Goal: Transaction & Acquisition: Purchase product/service

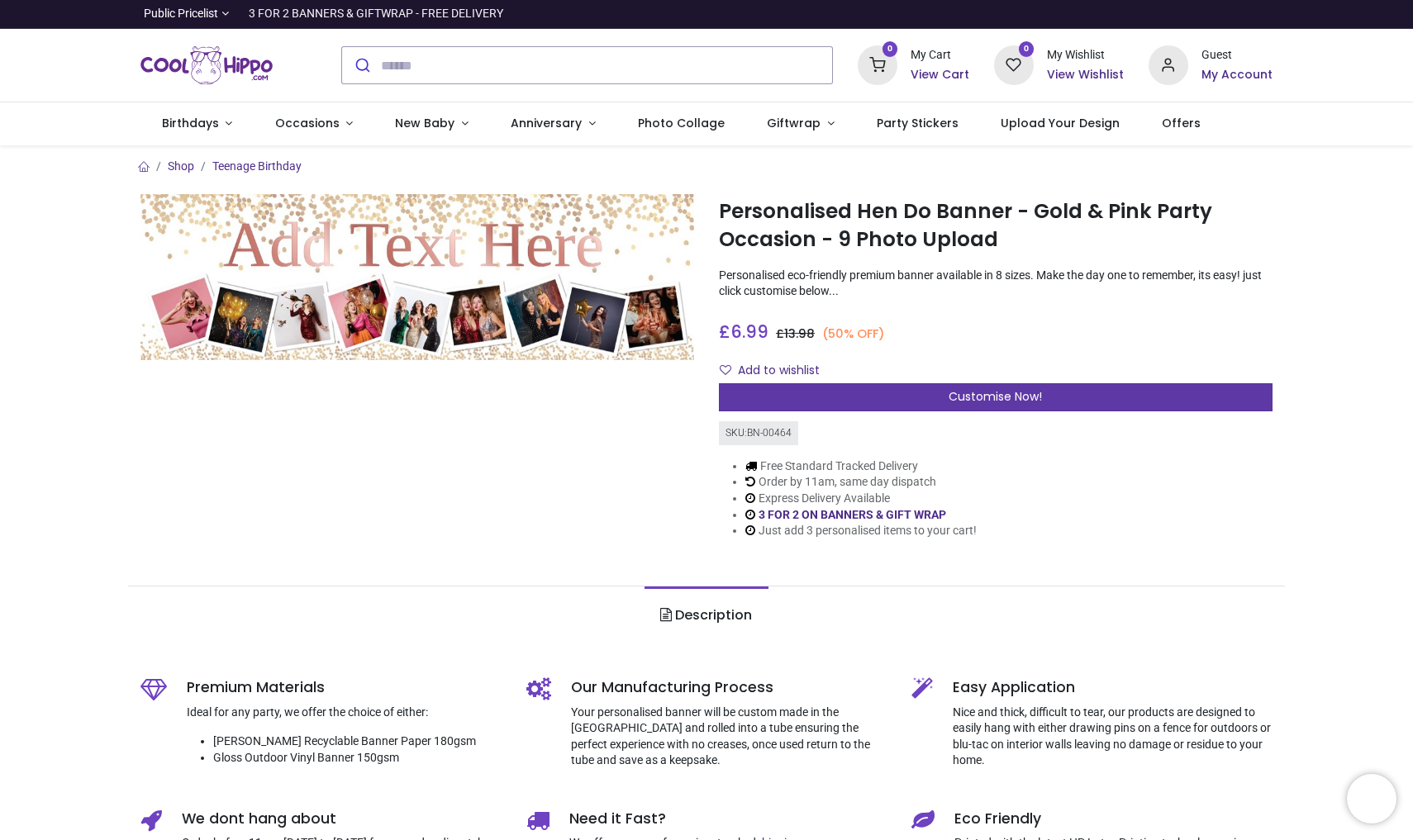
click at [1013, 402] on span "Customise Now!" at bounding box center [994, 396] width 93 height 17
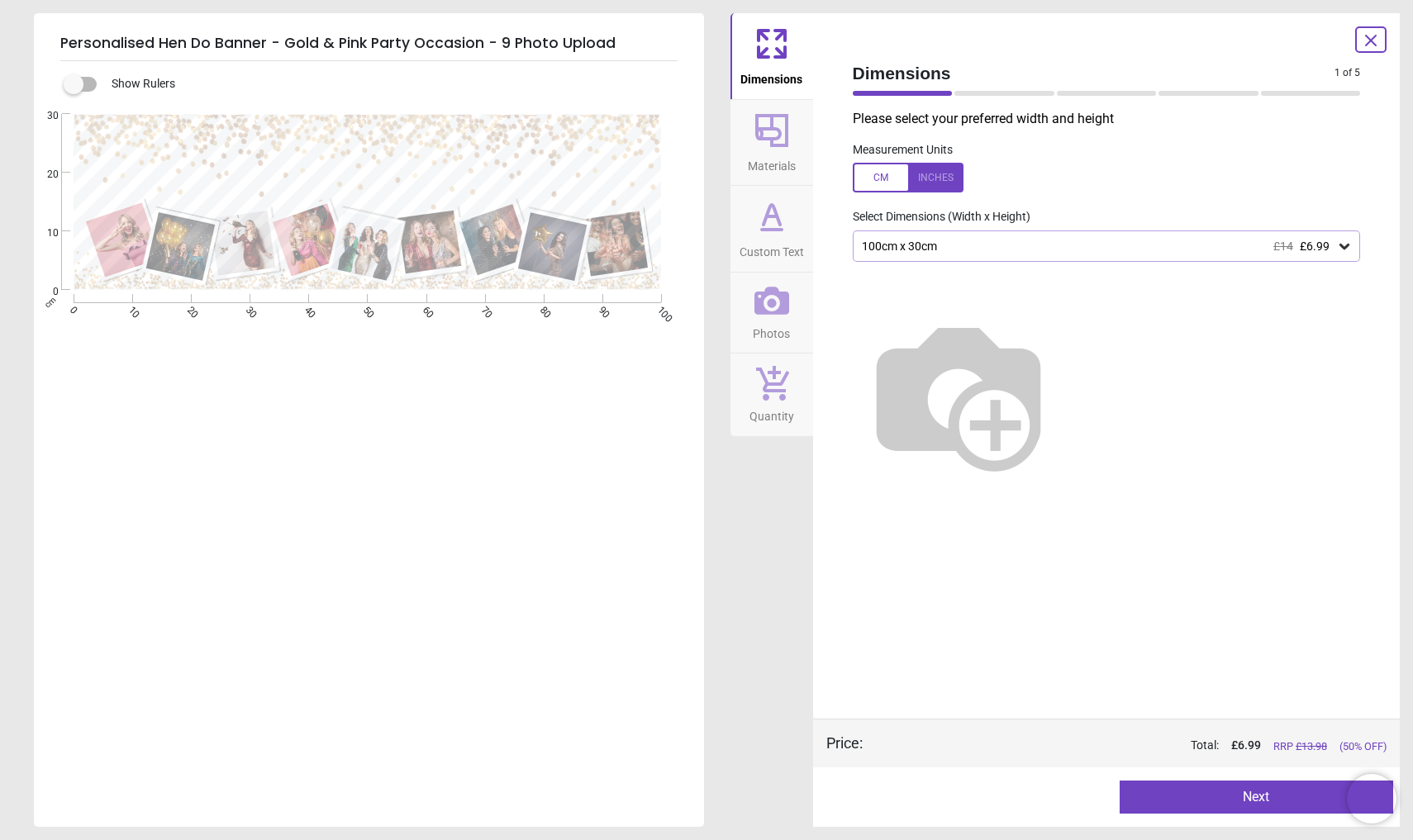
click at [1016, 243] on div "100cm x 30cm £14 £6.99" at bounding box center [1098, 247] width 477 height 14
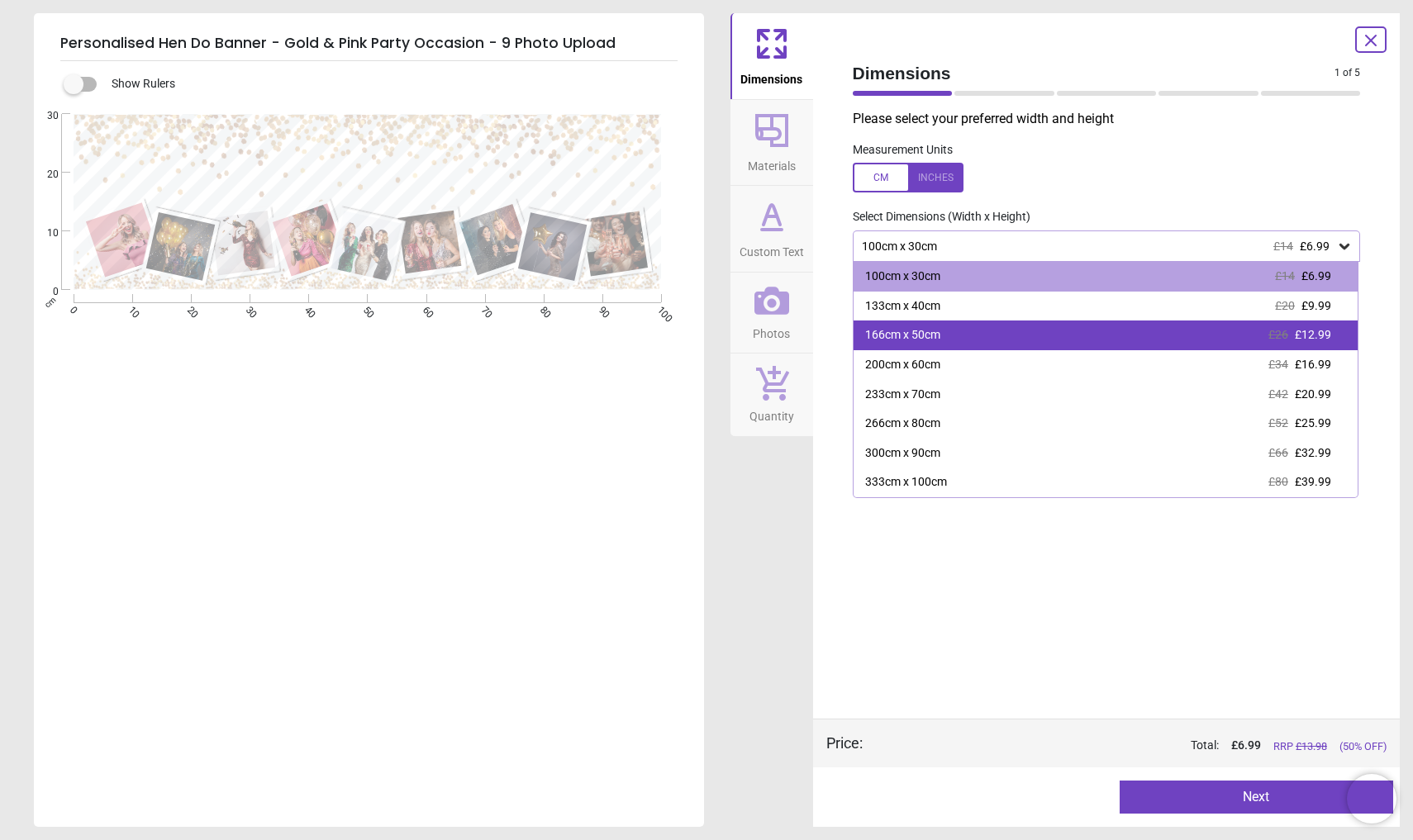
click at [998, 336] on div "166cm x 50cm £26 £12.99" at bounding box center [1105, 335] width 505 height 29
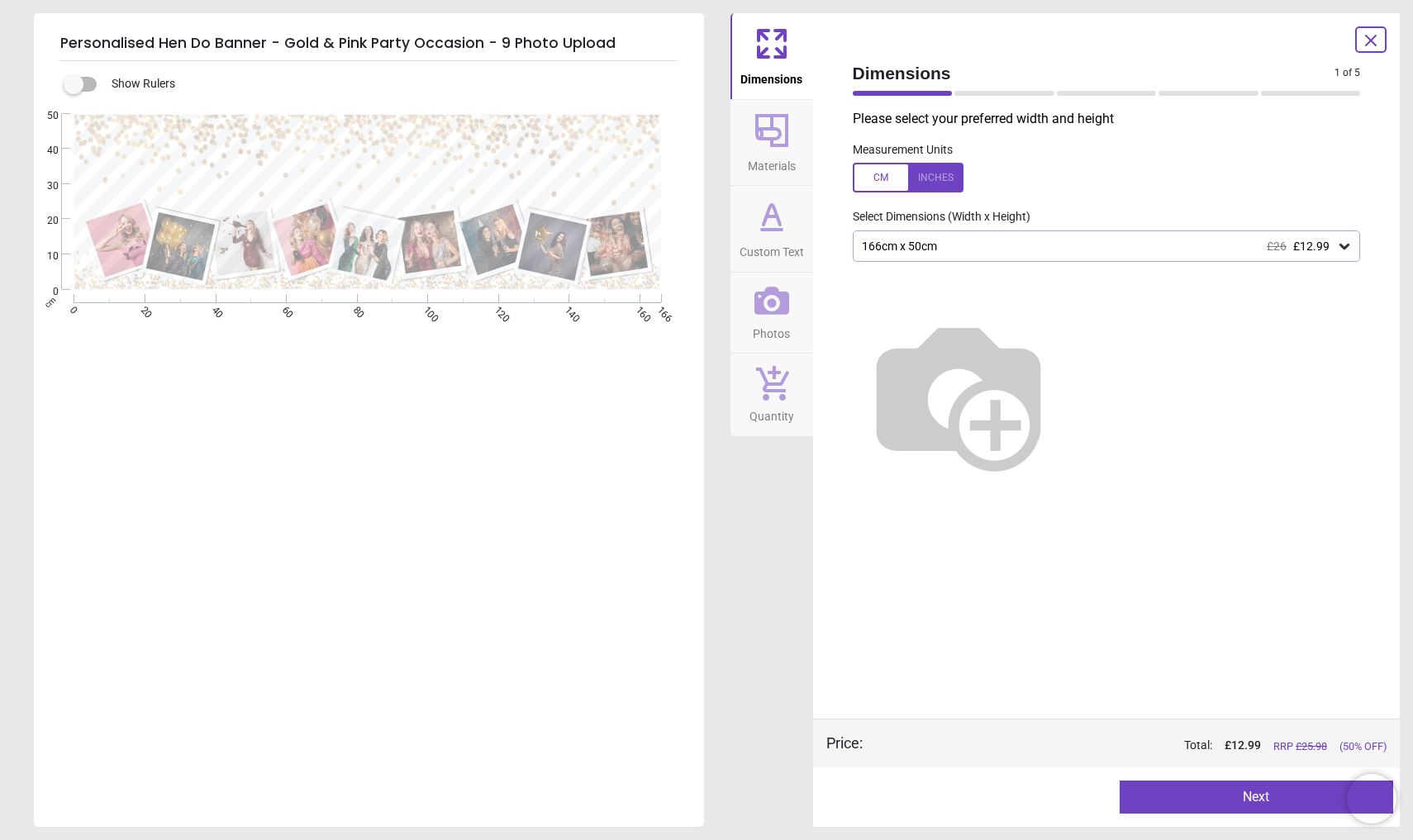
click at [1200, 803] on button "Next" at bounding box center [1256, 797] width 273 height 33
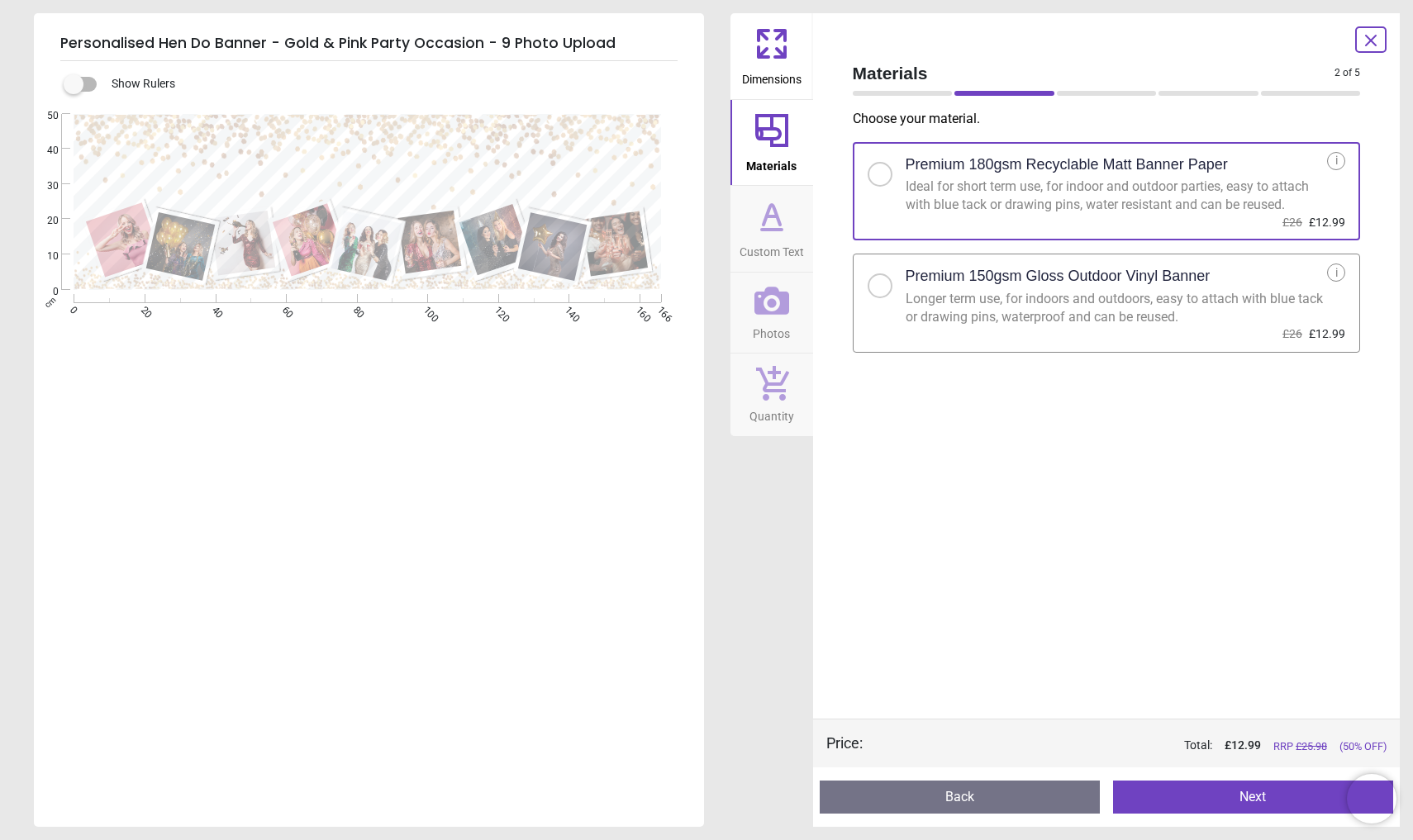
click at [1167, 281] on h2 "Premium 150gsm Gloss Outdoor Vinyl Banner" at bounding box center [1057, 276] width 305 height 21
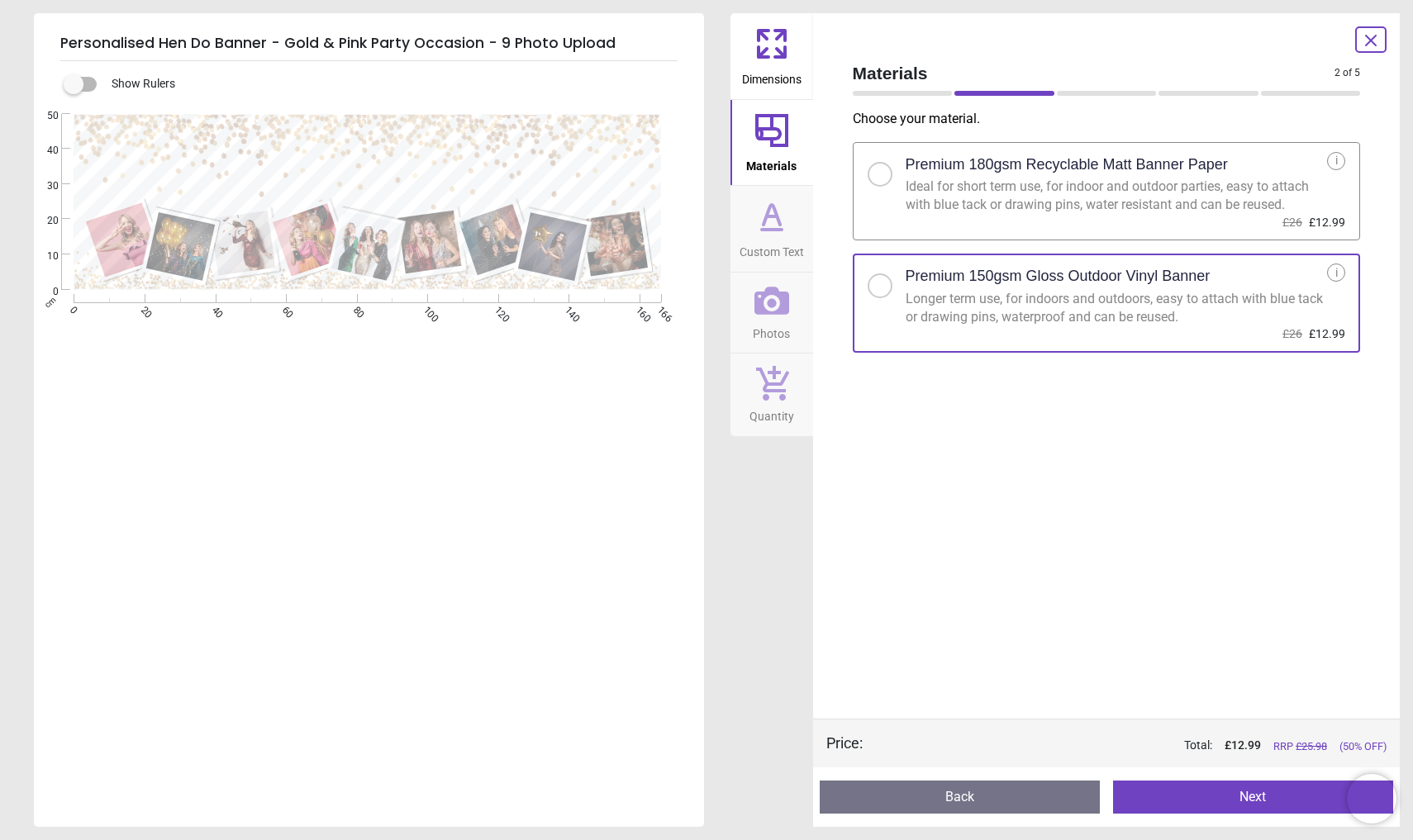
click at [1261, 808] on button "Next" at bounding box center [1252, 797] width 280 height 33
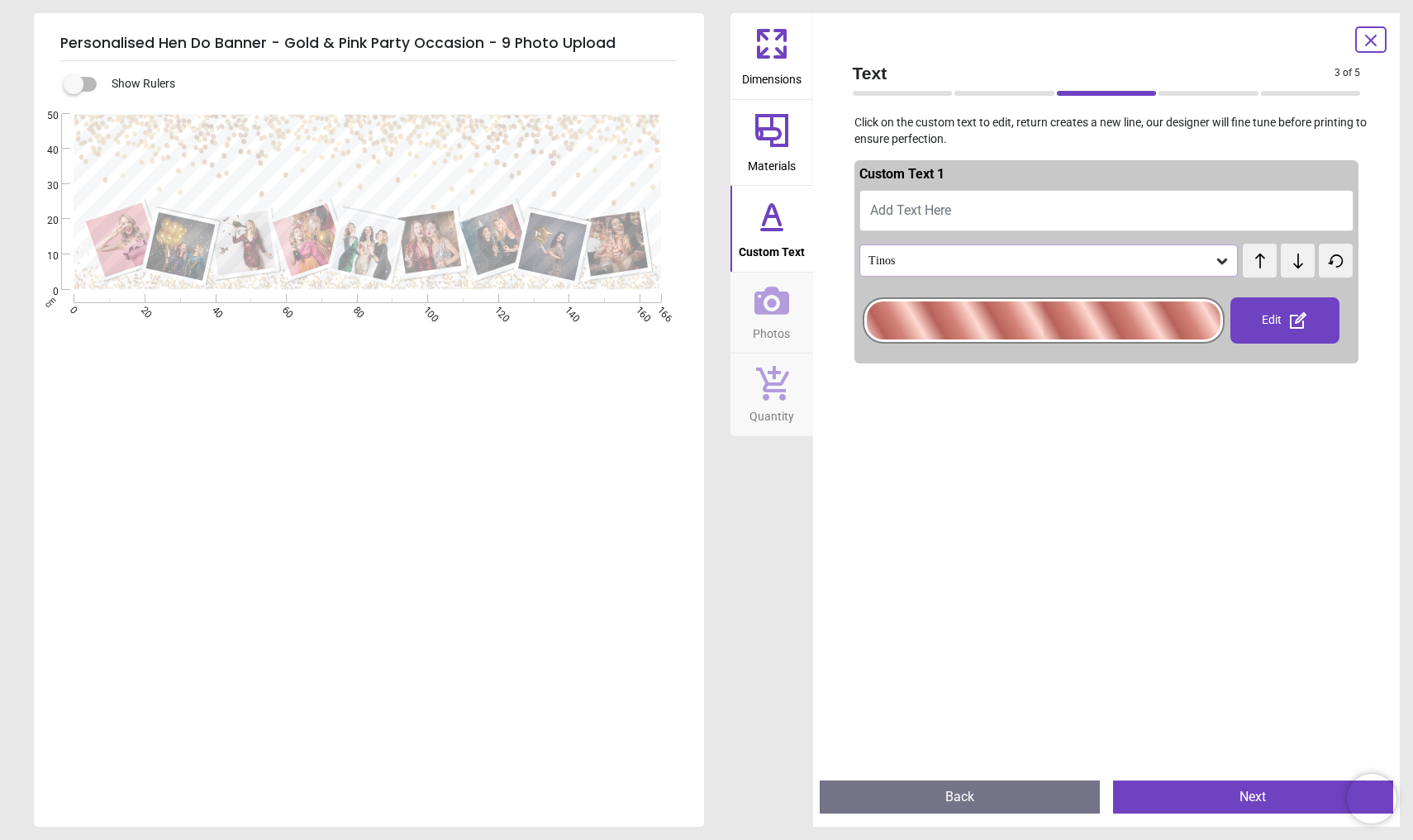
click at [1029, 199] on button "Add Text Here" at bounding box center [1106, 210] width 495 height 41
click at [951, 202] on span "Add Text Here" at bounding box center [910, 210] width 81 height 16
type textarea "**********"
click at [1042, 256] on div "Tinos" at bounding box center [1041, 260] width 348 height 14
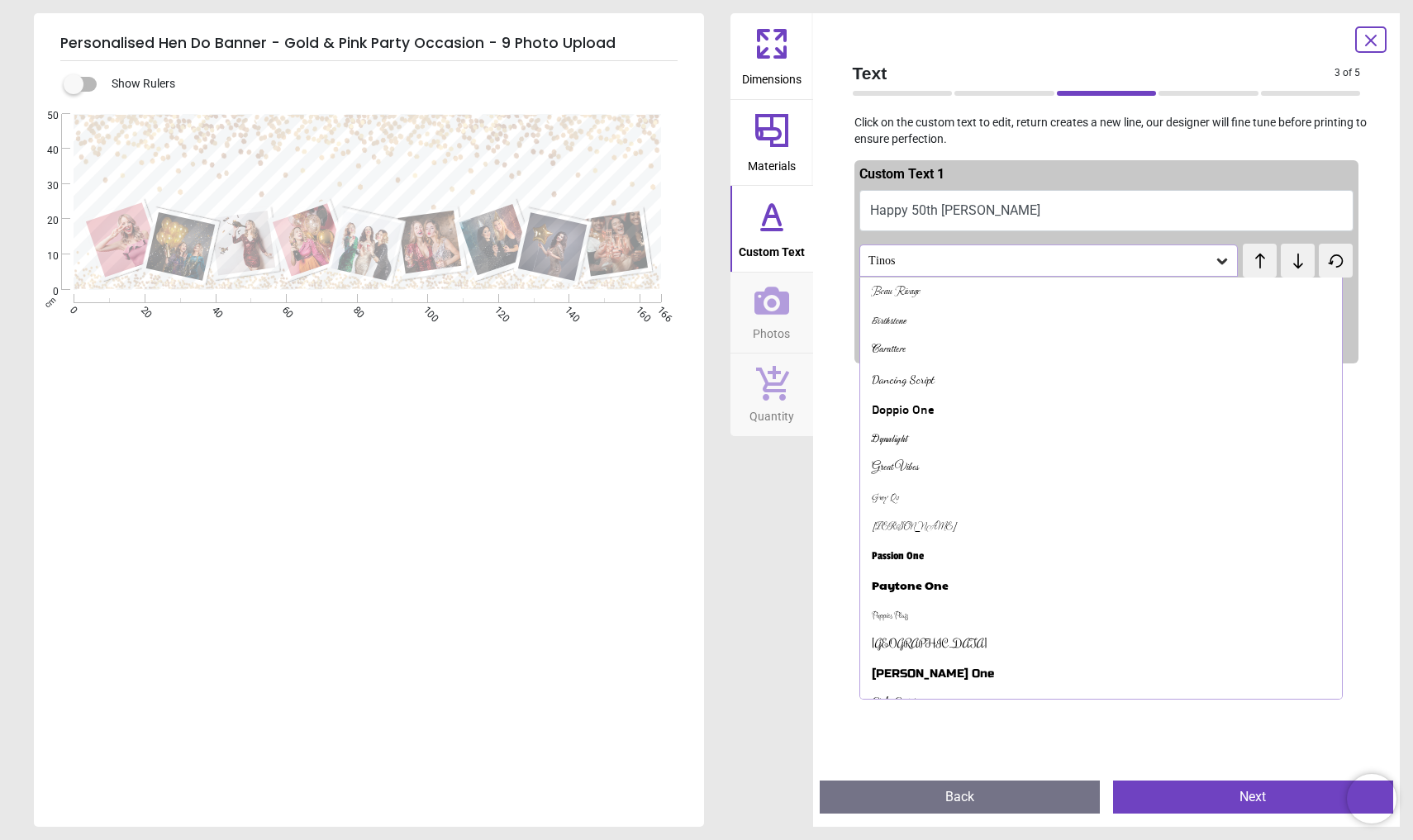
scroll to position [446, 0]
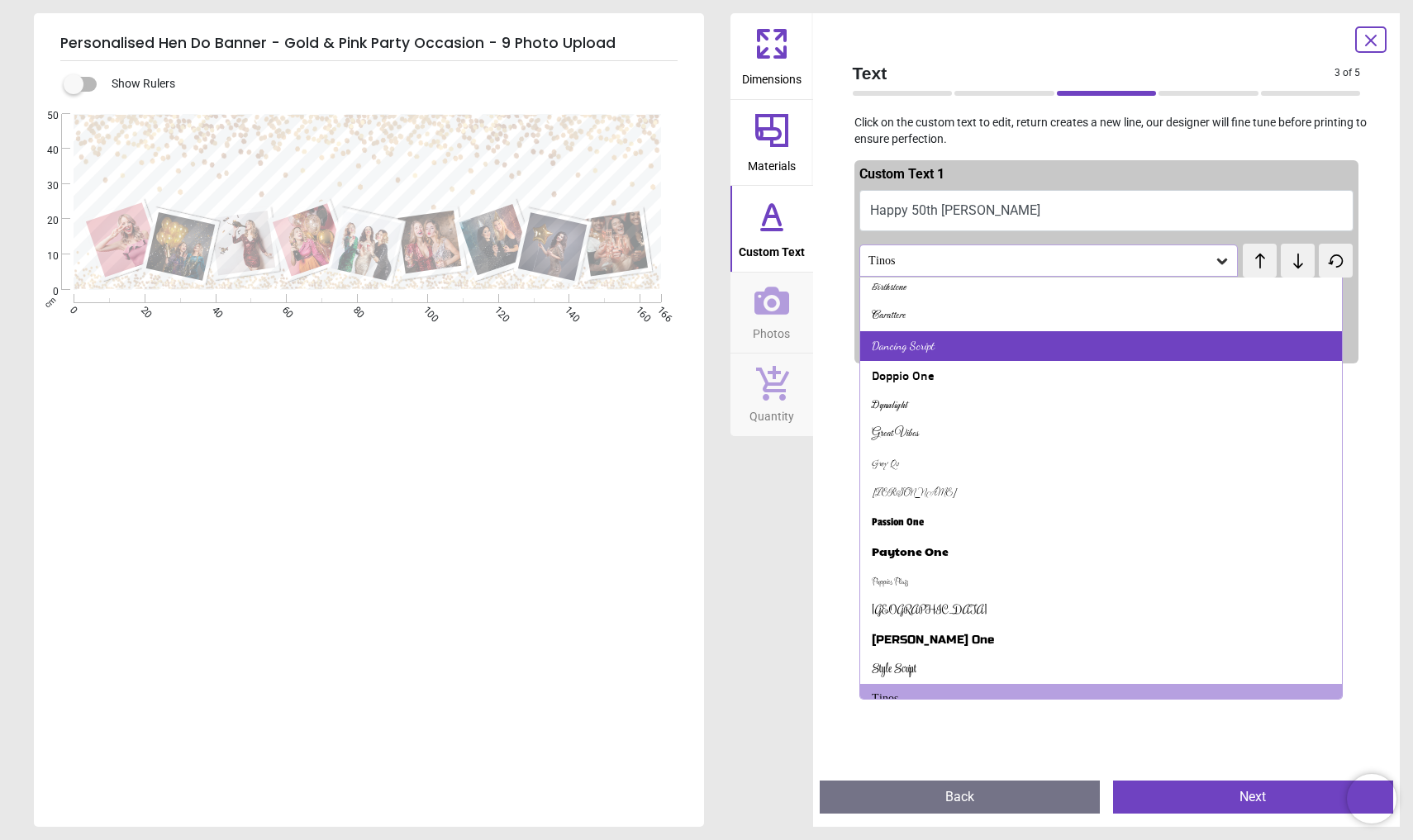
click at [977, 331] on div "Dancing Script" at bounding box center [1101, 346] width 482 height 29
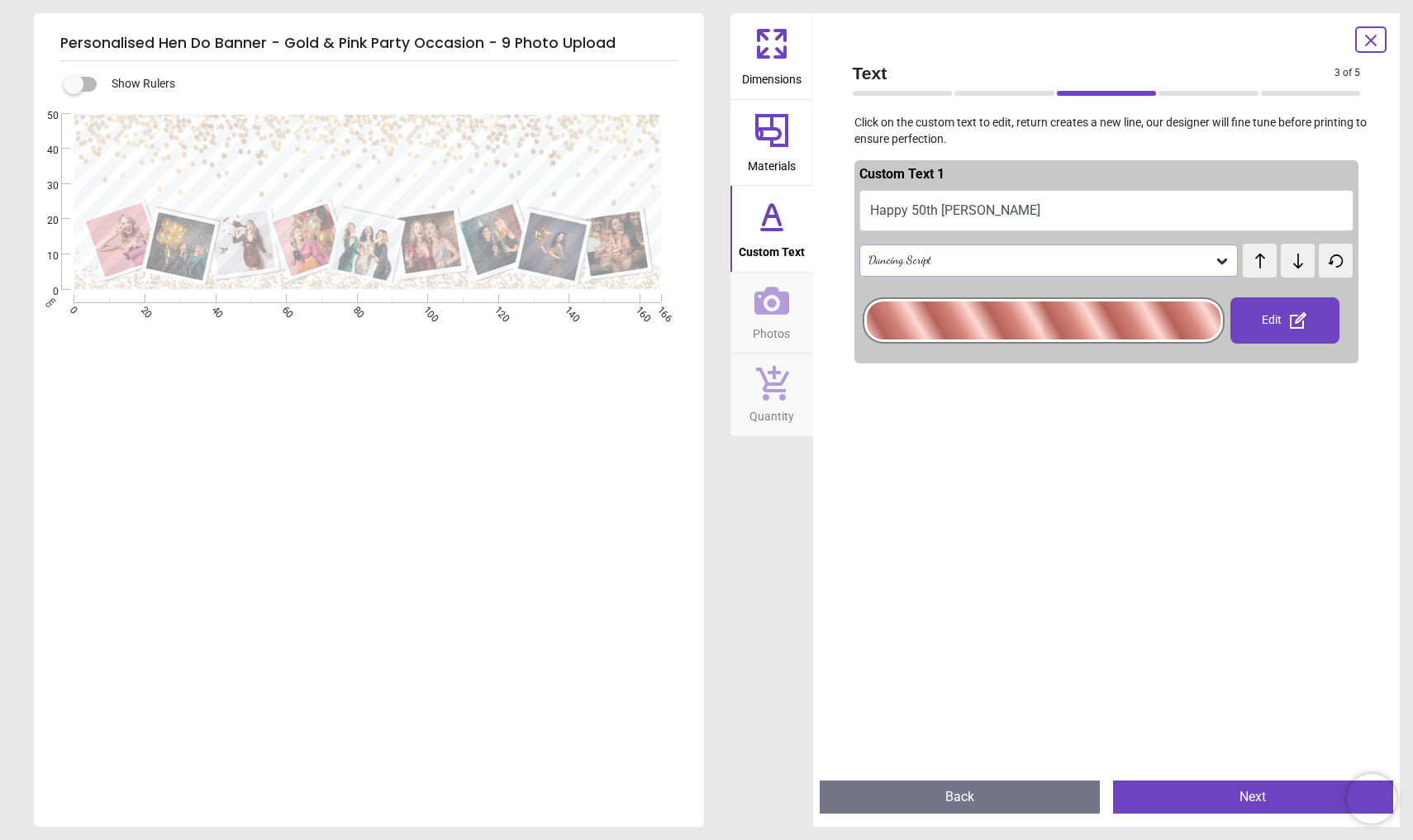
click at [1189, 799] on button "Next" at bounding box center [1252, 797] width 280 height 33
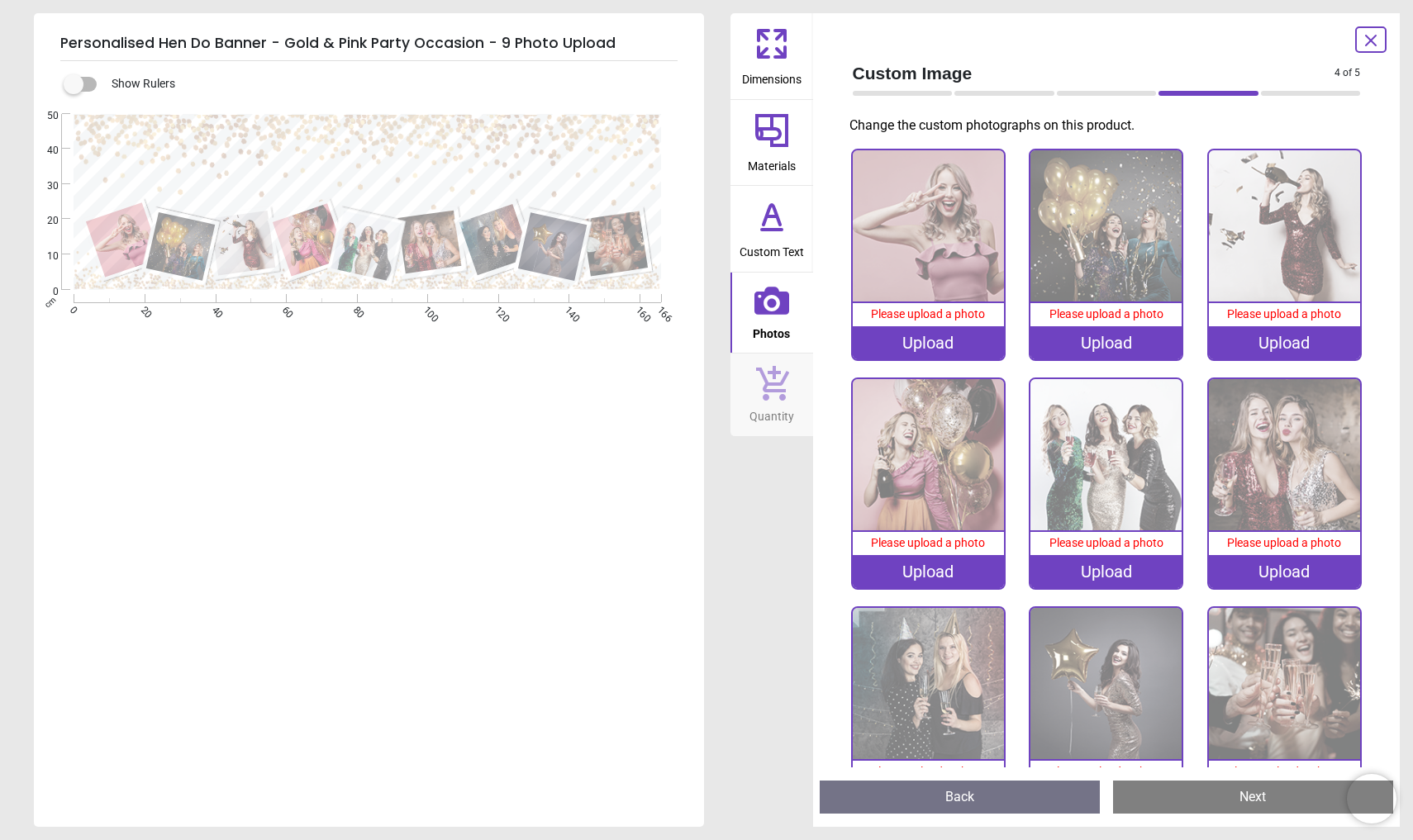
click at [915, 345] on div "Upload" at bounding box center [929, 343] width 151 height 33
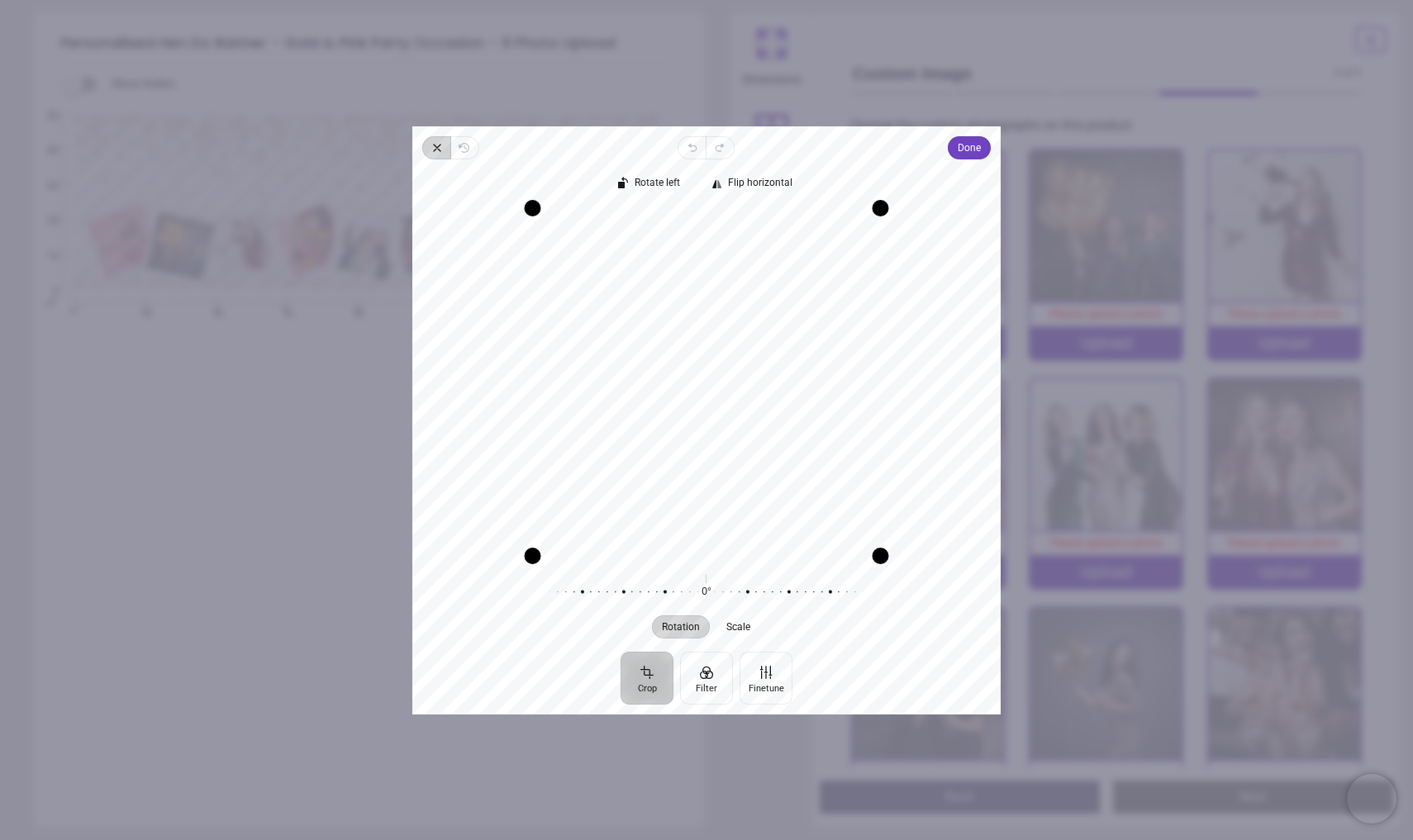
click at [437, 147] on icon "button" at bounding box center [436, 147] width 7 height 7
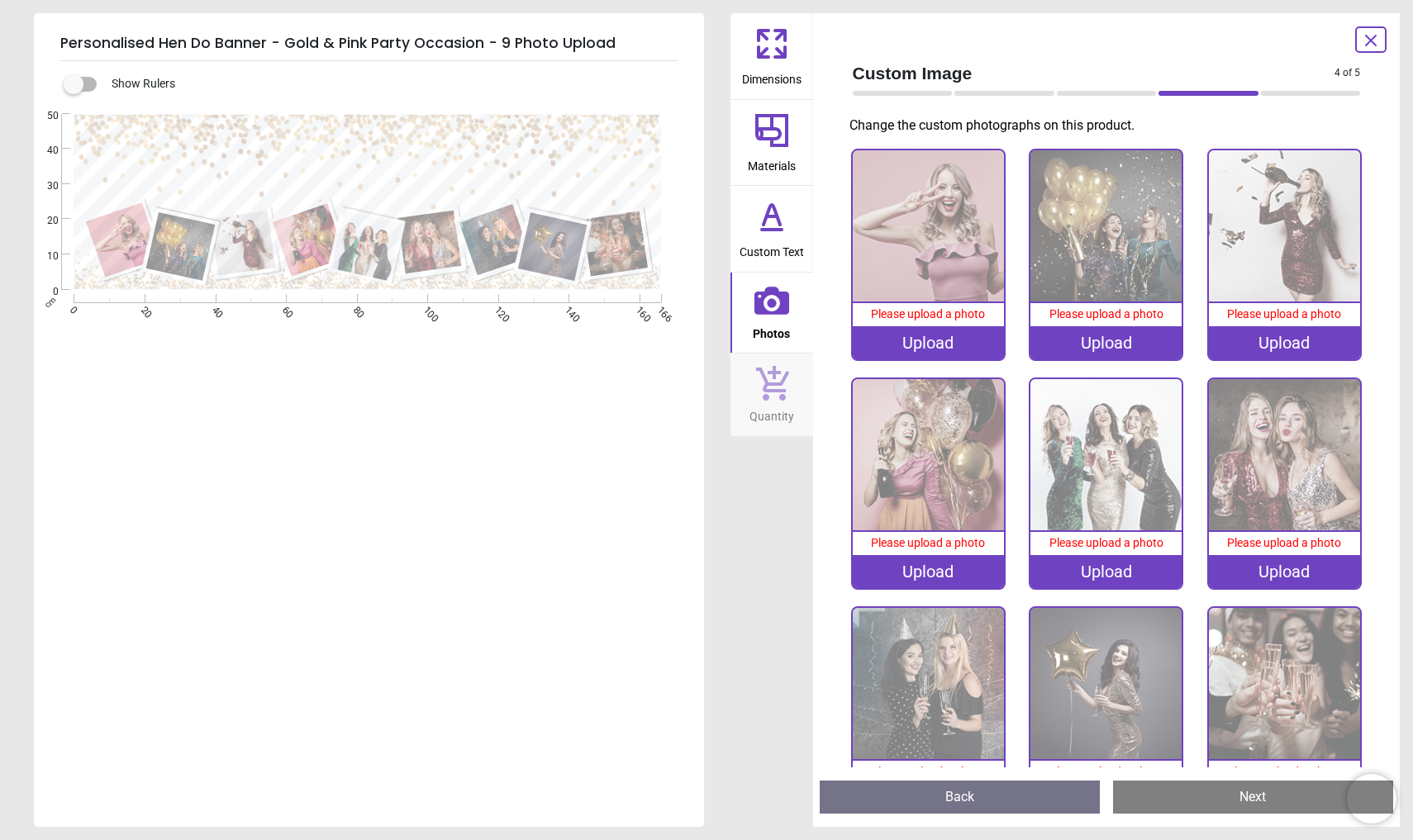
click at [947, 286] on img at bounding box center [929, 226] width 151 height 151
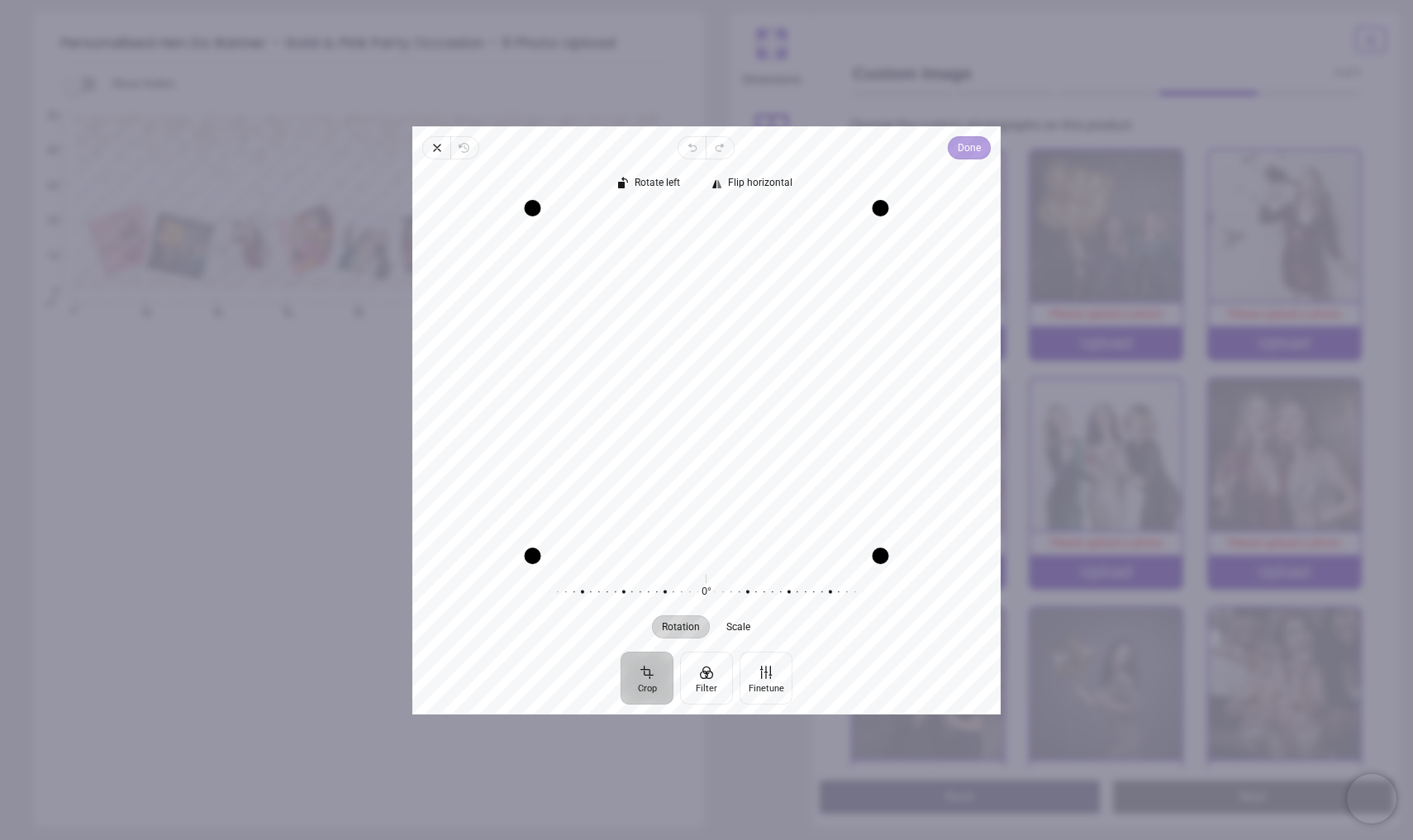
click at [962, 154] on span "Done" at bounding box center [969, 147] width 24 height 20
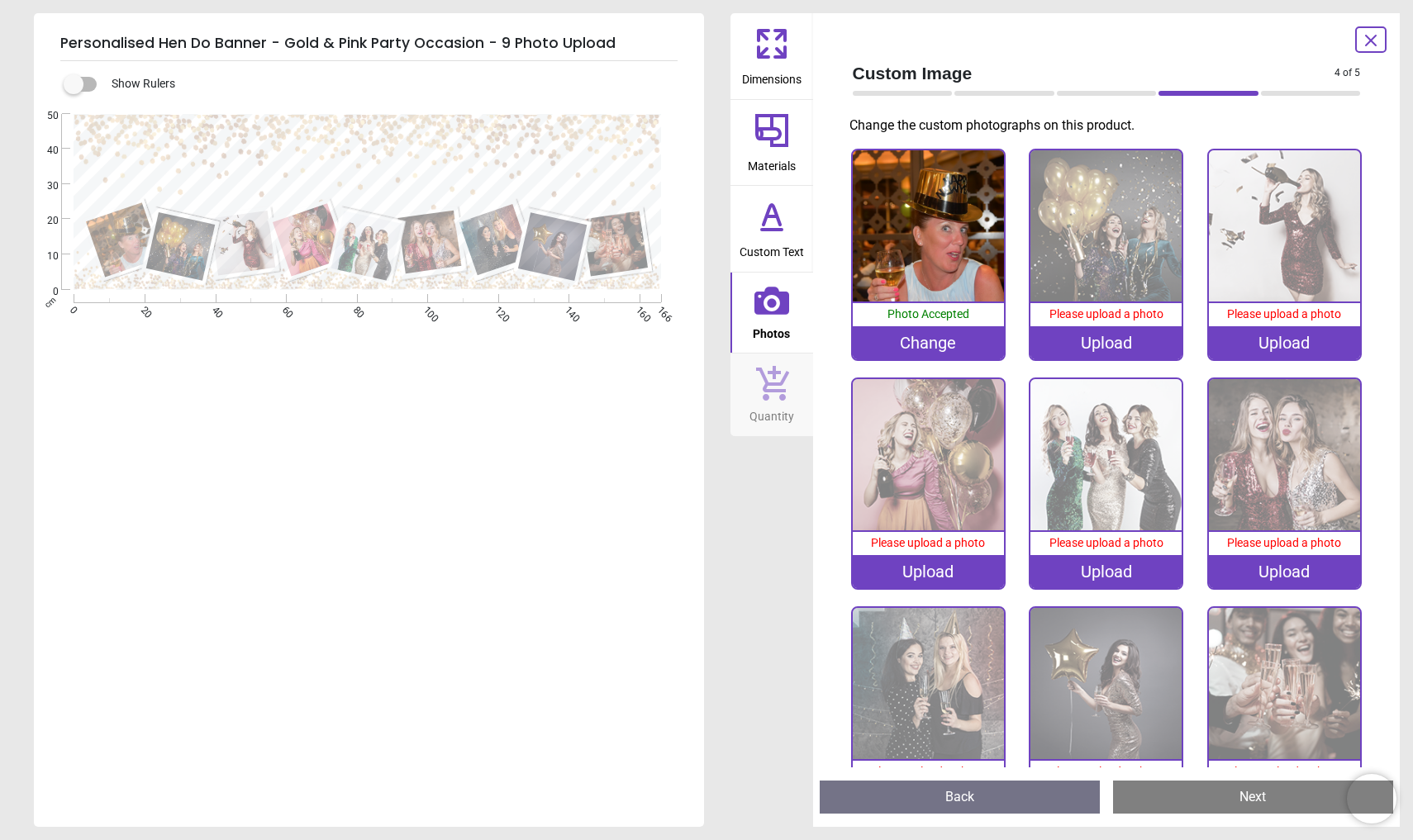
click at [1110, 338] on div "Upload" at bounding box center [1105, 343] width 151 height 33
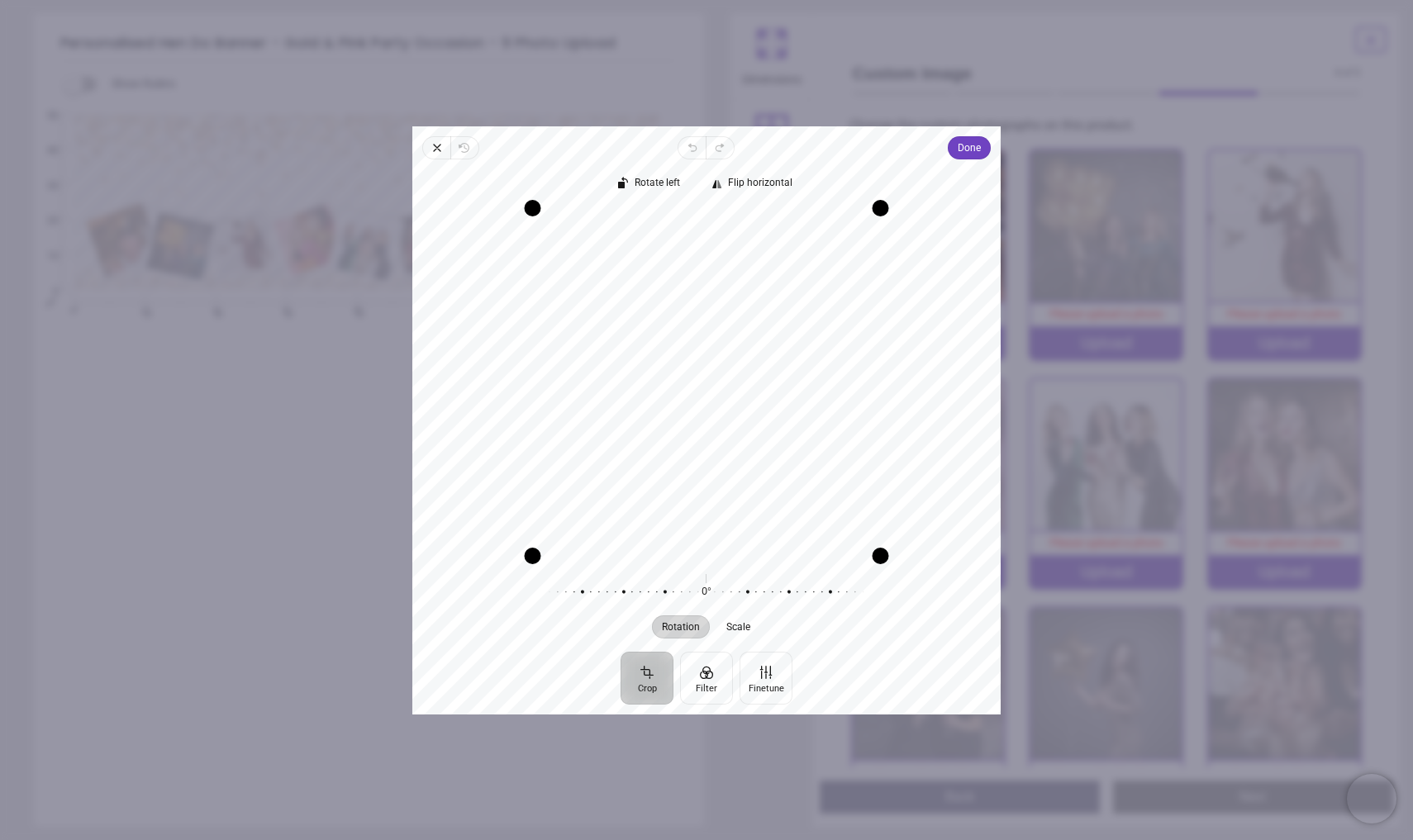
drag, startPoint x: 817, startPoint y: 320, endPoint x: 763, endPoint y: 321, distance: 54.0
click at [763, 321] on div "Recenter" at bounding box center [706, 381] width 562 height 347
click at [962, 148] on span "Done" at bounding box center [969, 147] width 24 height 20
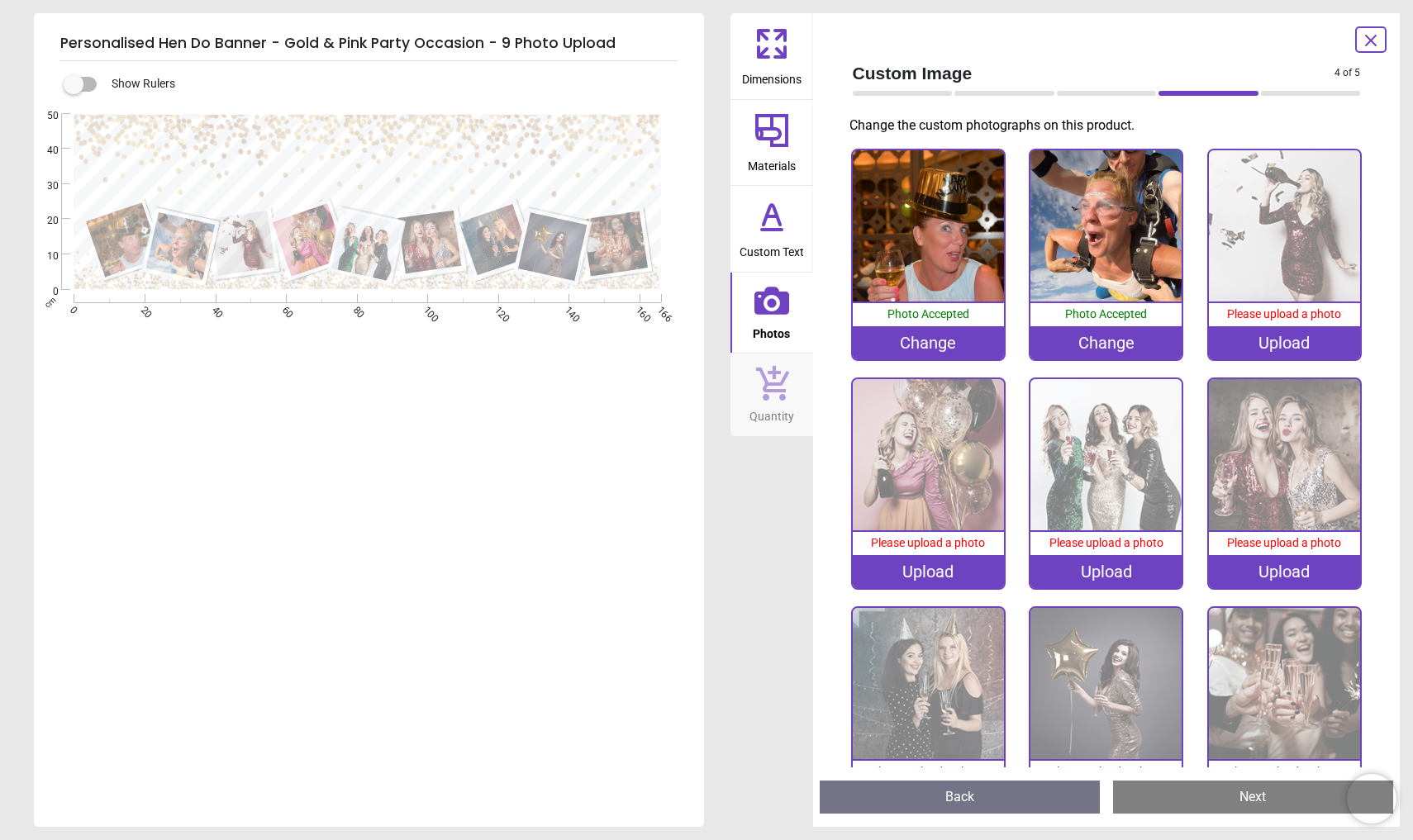
click at [1261, 341] on div "Upload" at bounding box center [1284, 343] width 151 height 33
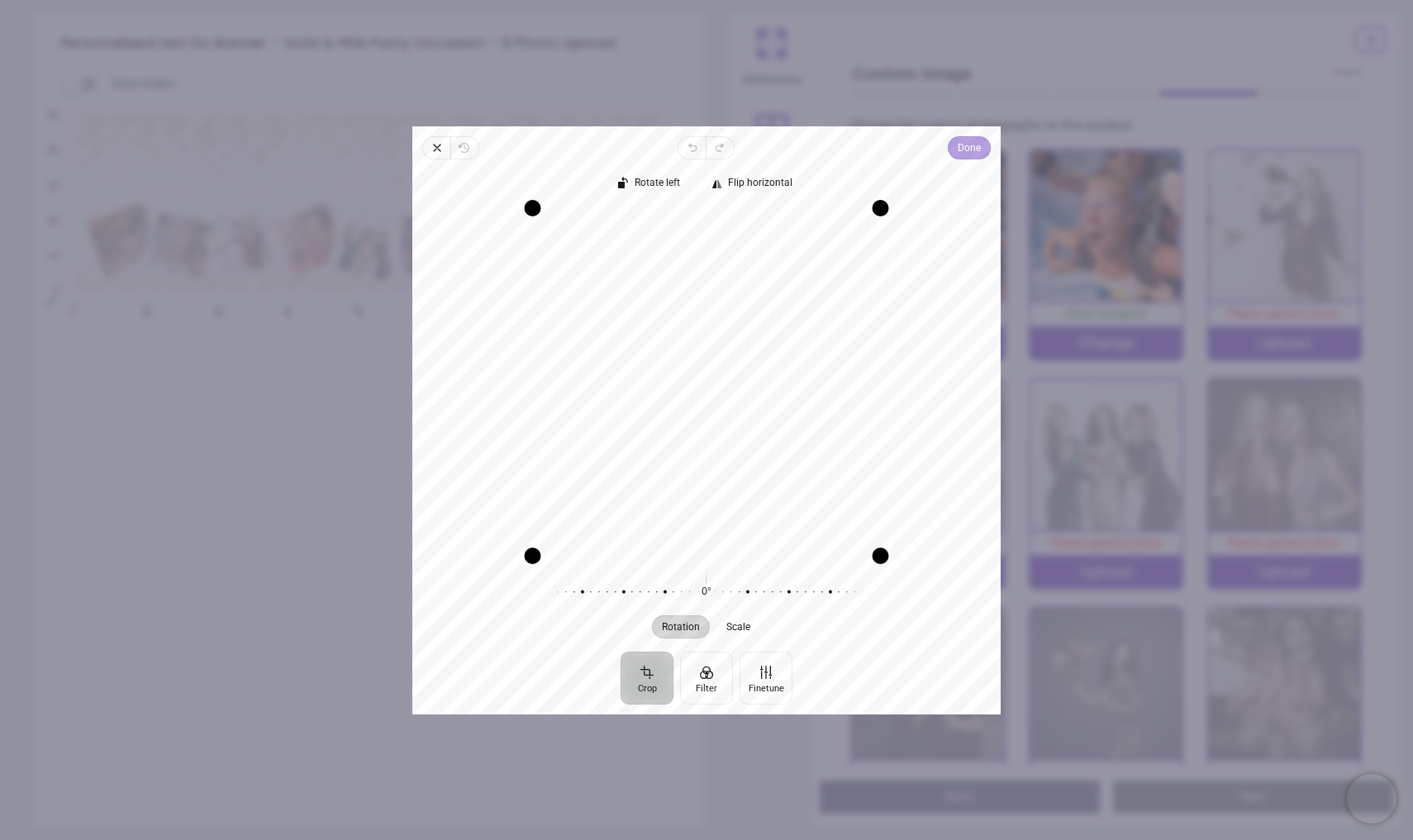
click at [977, 149] on span "Done" at bounding box center [969, 147] width 24 height 20
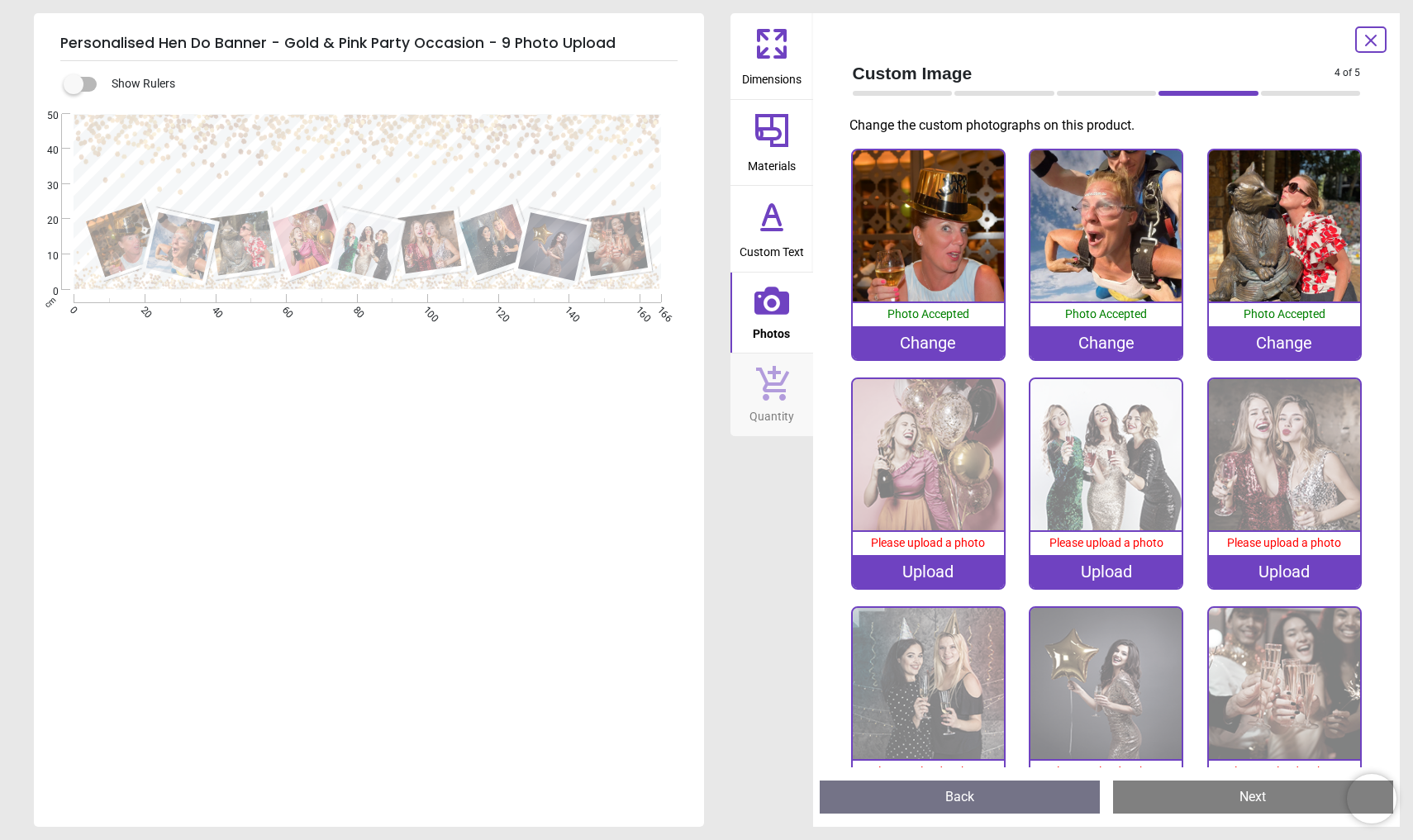
click at [925, 562] on div "Upload" at bounding box center [929, 572] width 151 height 33
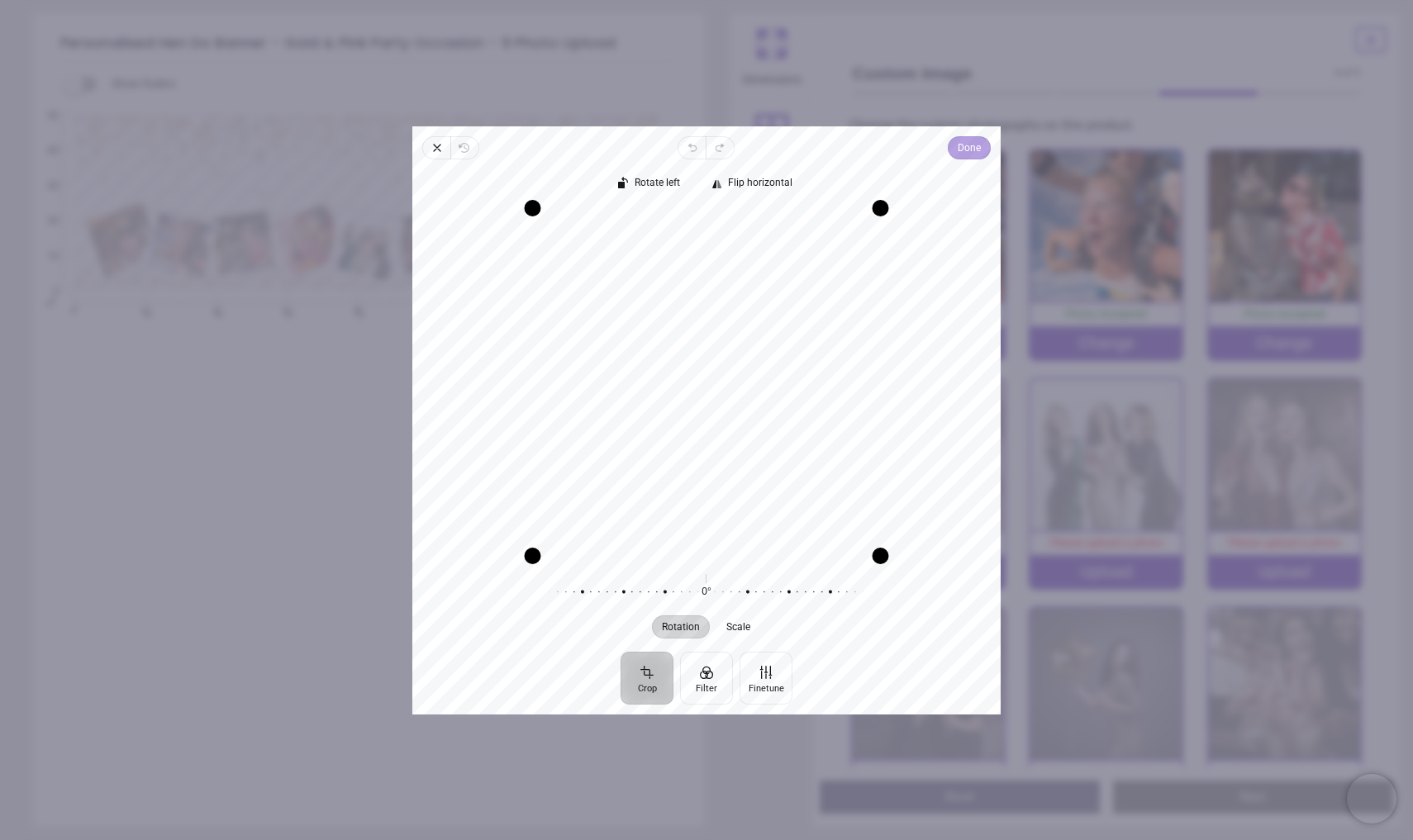
click at [962, 141] on span "Done" at bounding box center [969, 147] width 24 height 20
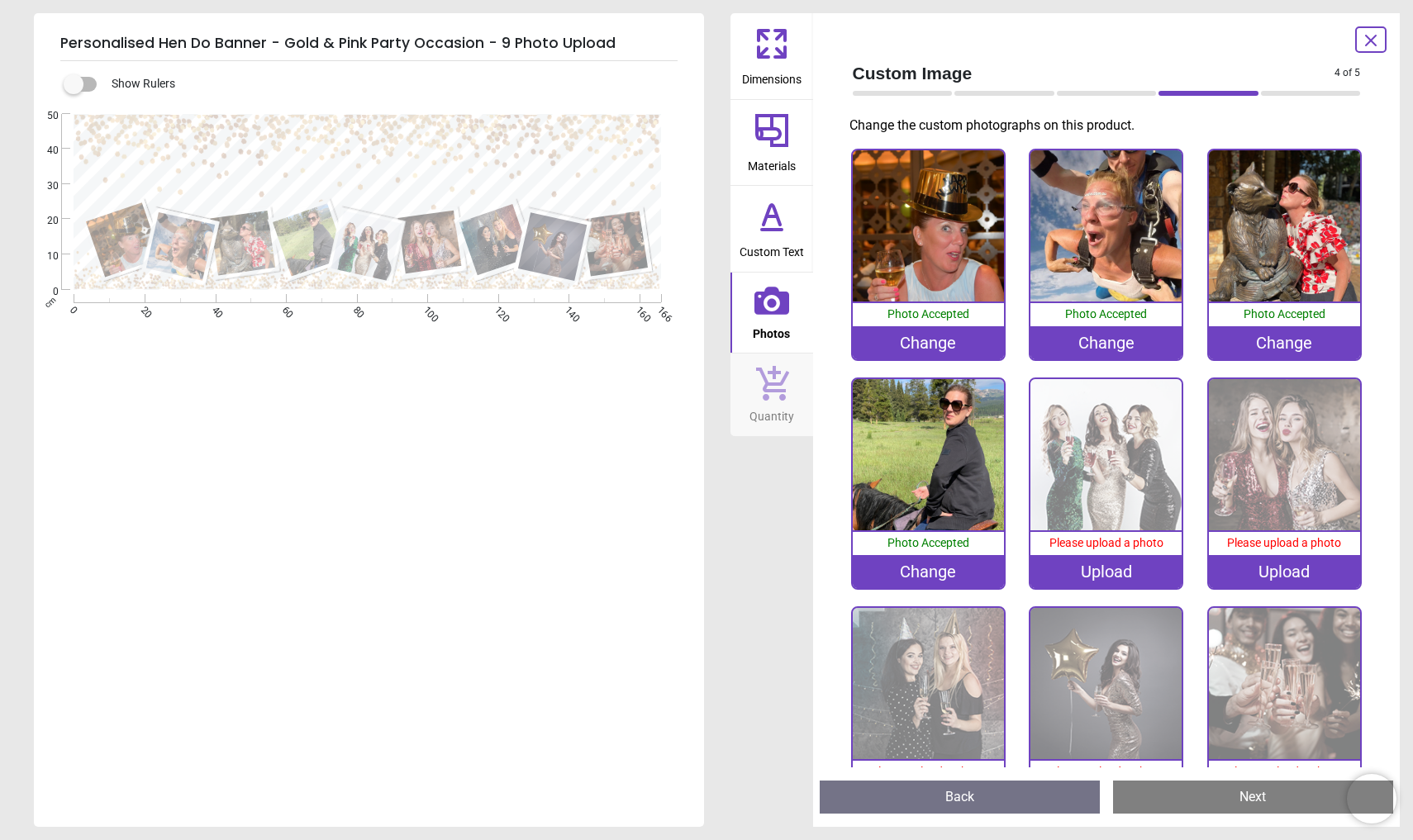
click at [1105, 568] on div "Upload" at bounding box center [1105, 572] width 151 height 33
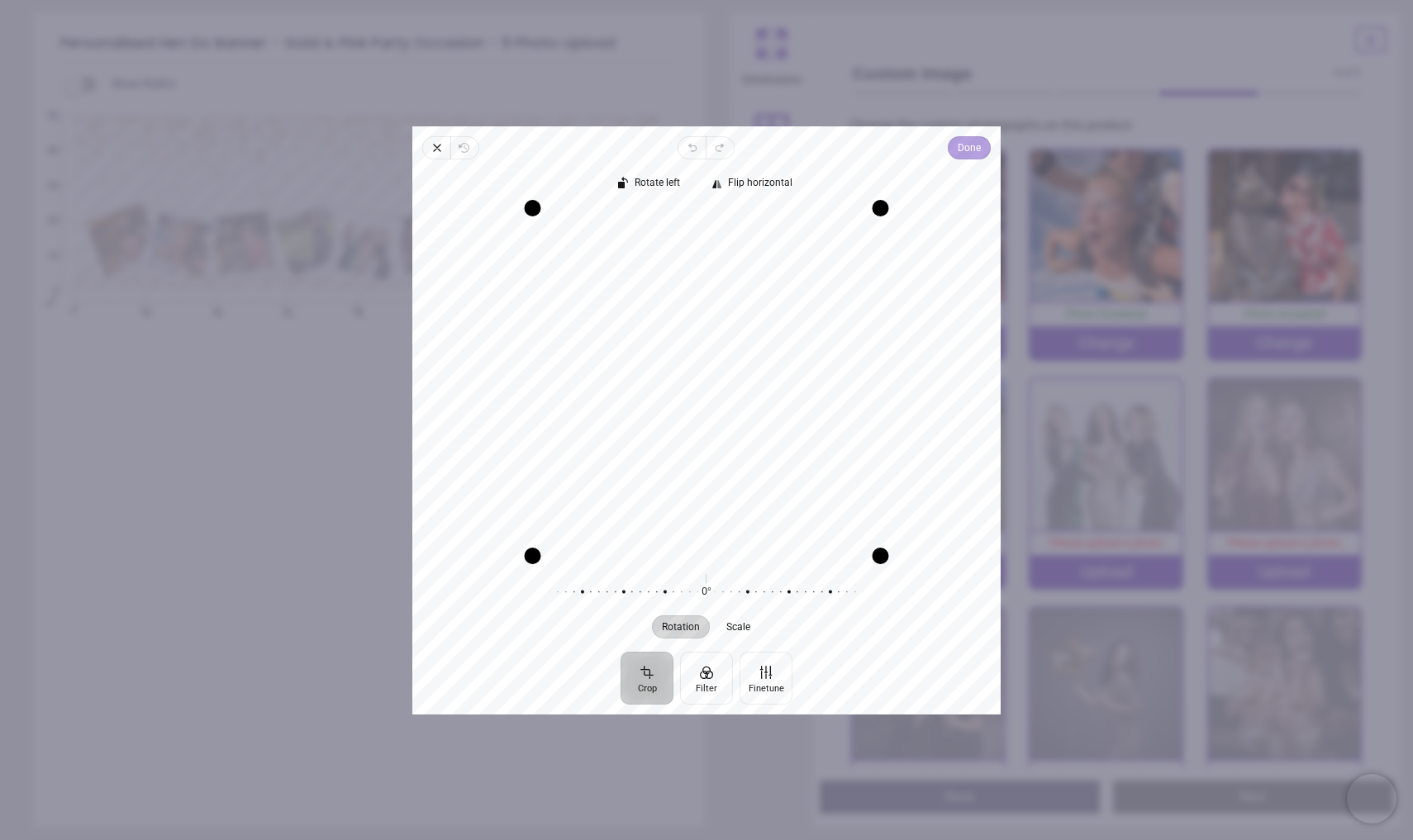
click at [970, 153] on span "Done" at bounding box center [969, 147] width 24 height 20
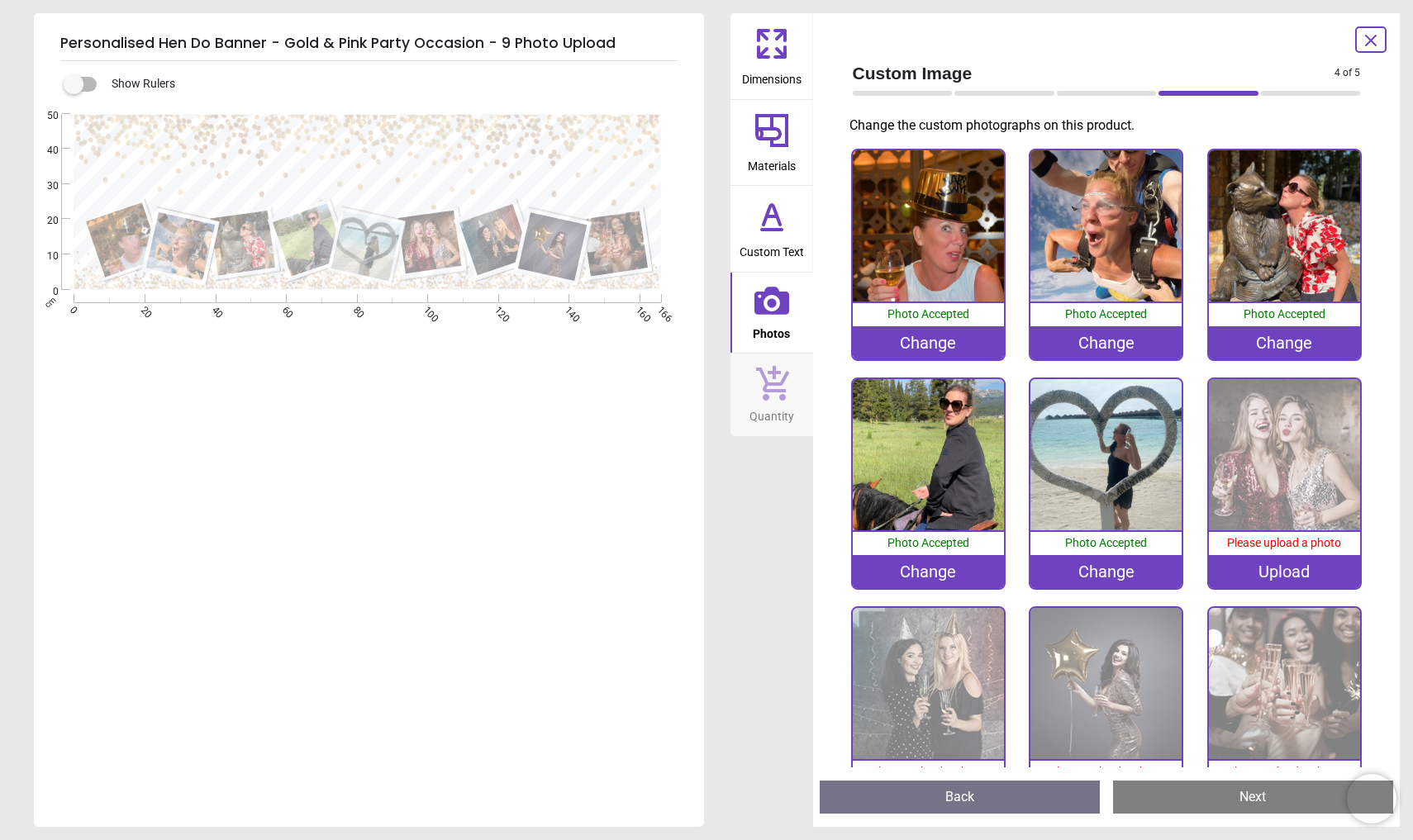
click at [1282, 562] on div "Upload" at bounding box center [1284, 572] width 151 height 33
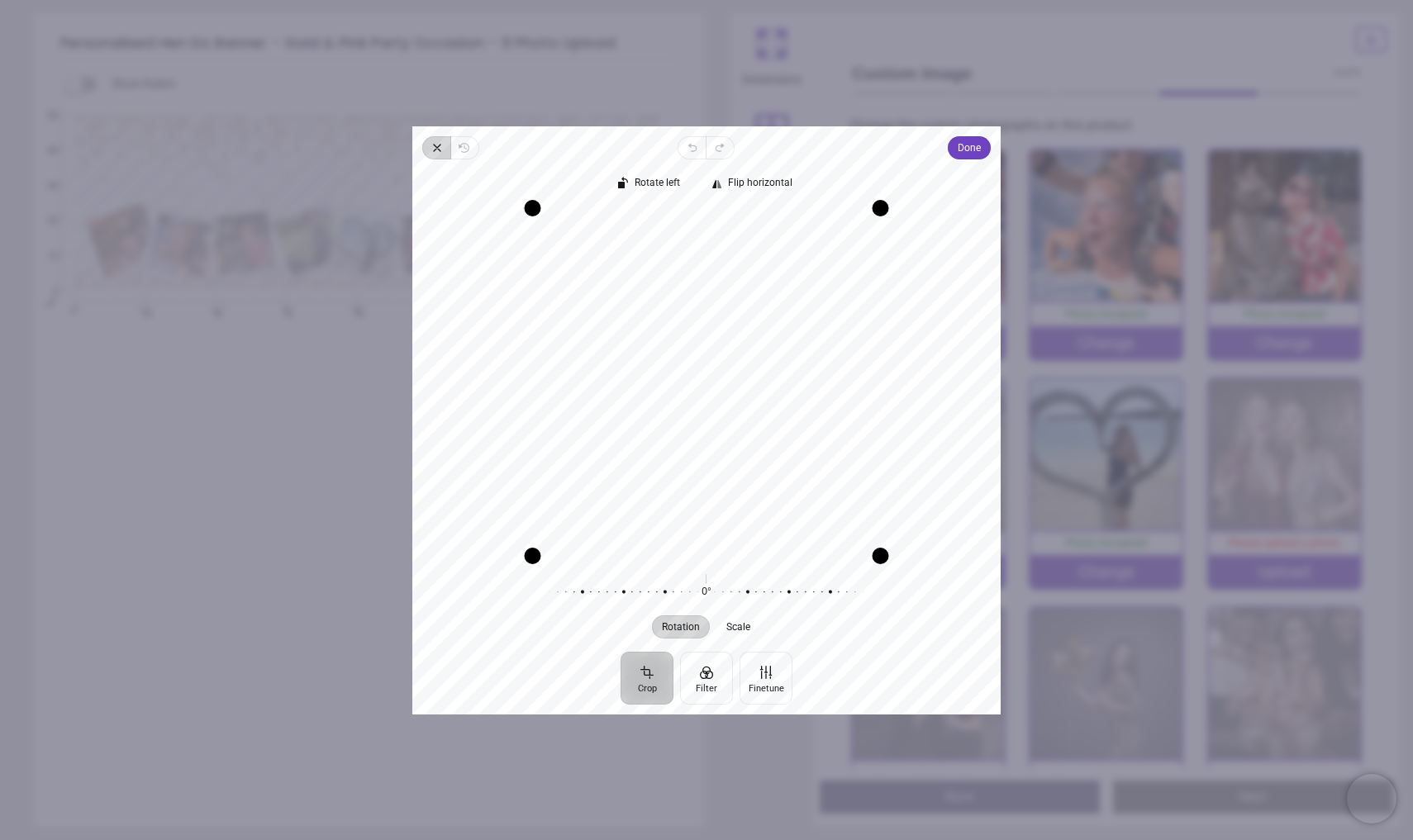
click at [433, 147] on icon "button" at bounding box center [436, 147] width 13 height 13
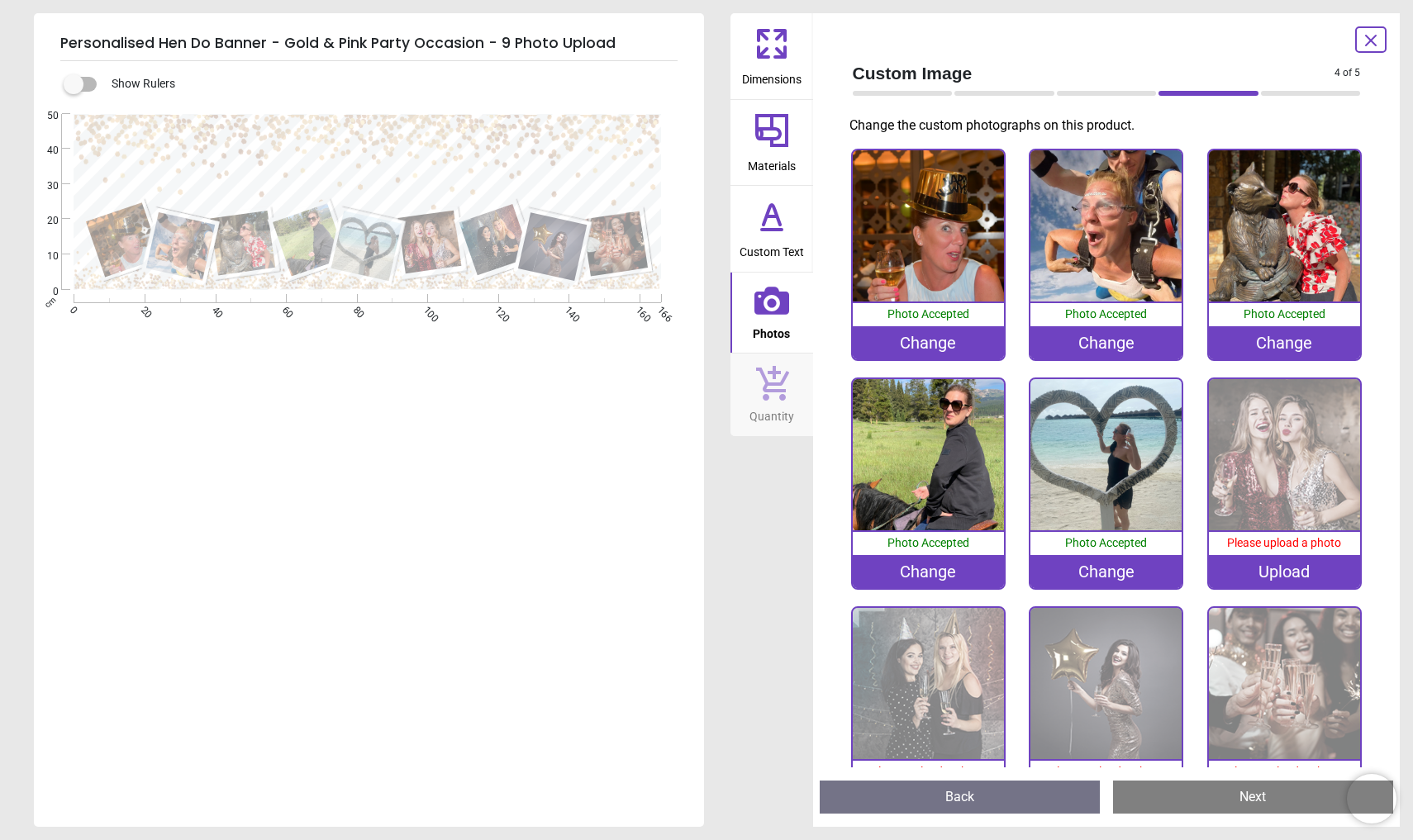
click at [1314, 532] on div "Please upload a photo" at bounding box center [1284, 543] width 151 height 24
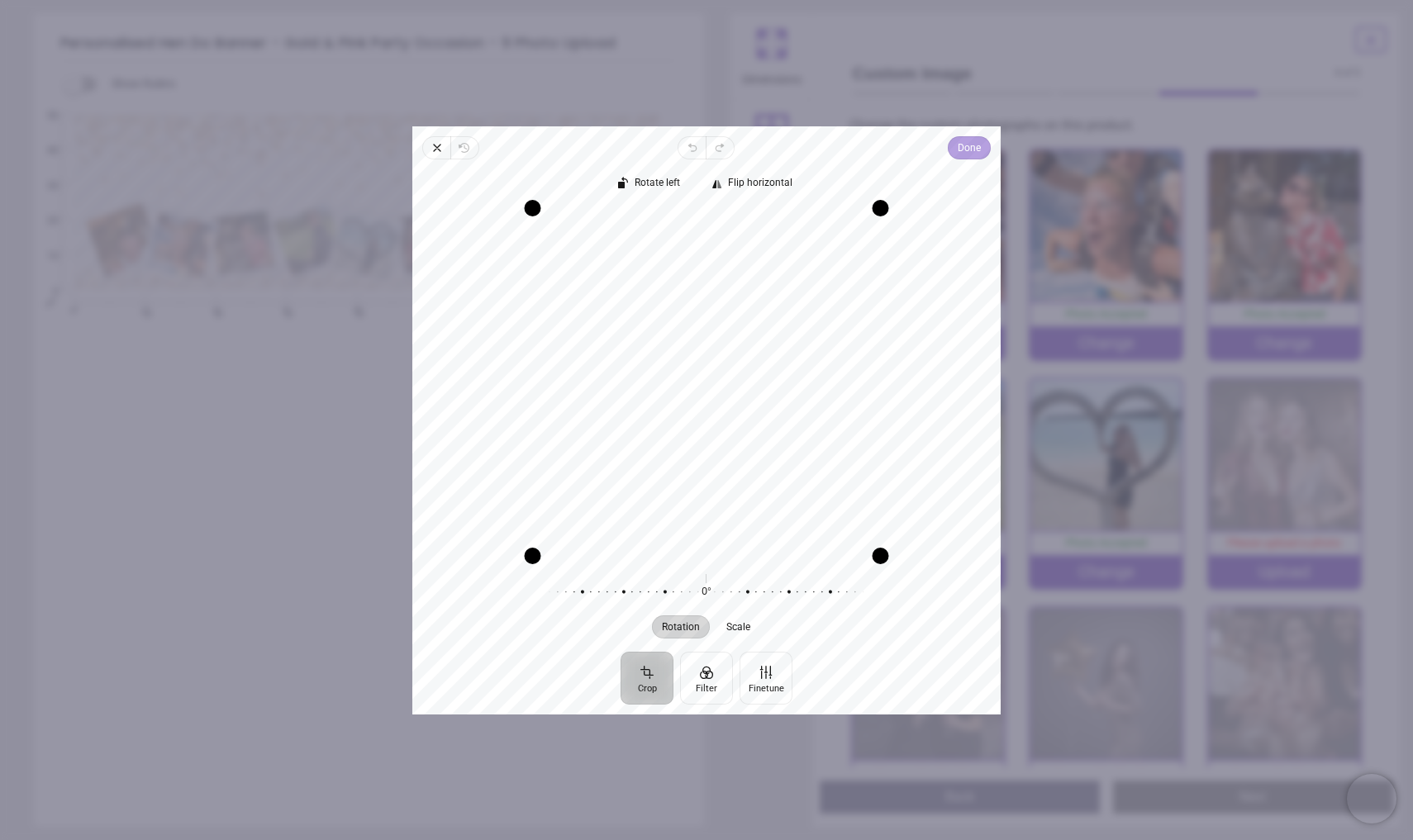
click at [970, 146] on span "Done" at bounding box center [969, 147] width 24 height 20
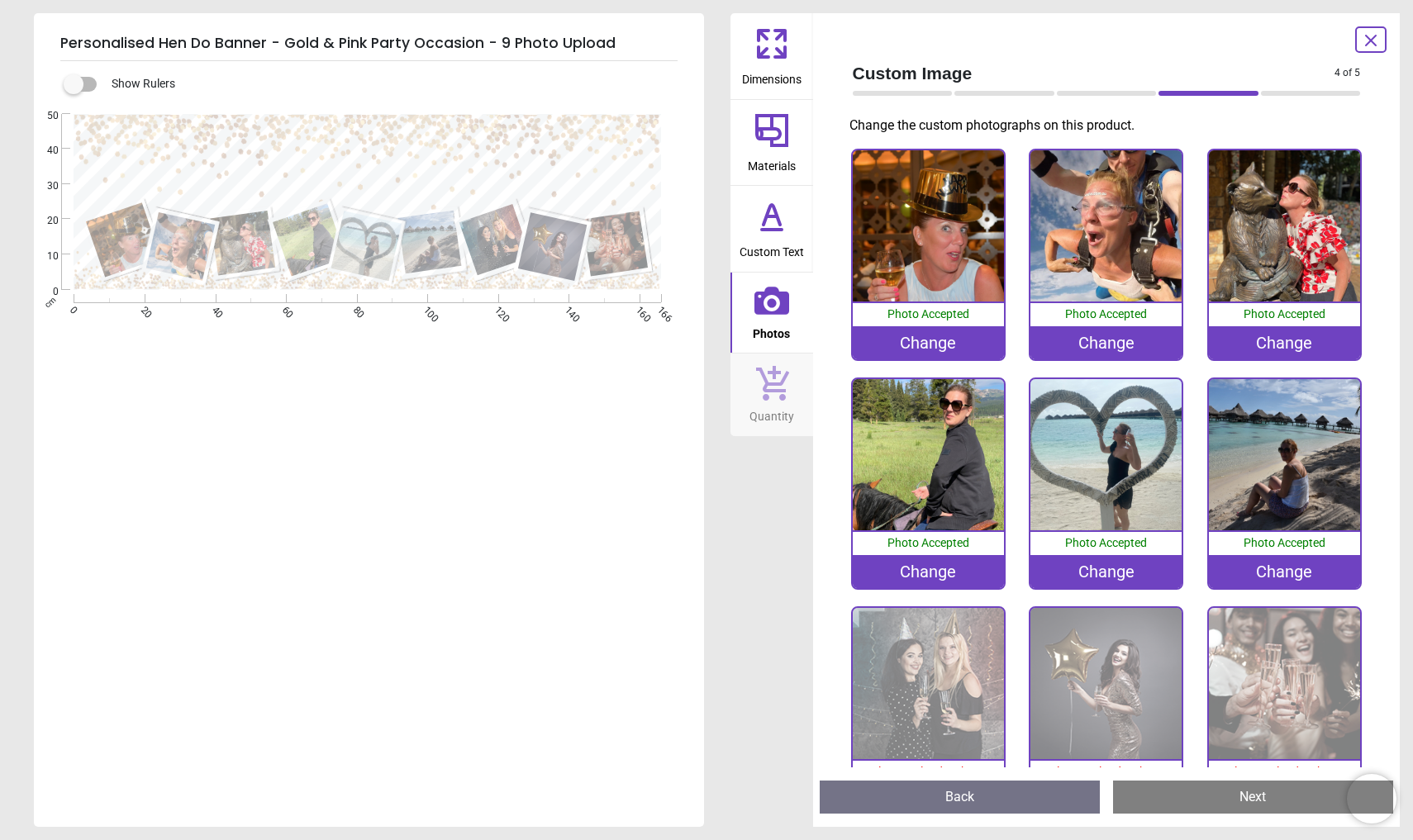
click at [953, 677] on img at bounding box center [929, 684] width 151 height 151
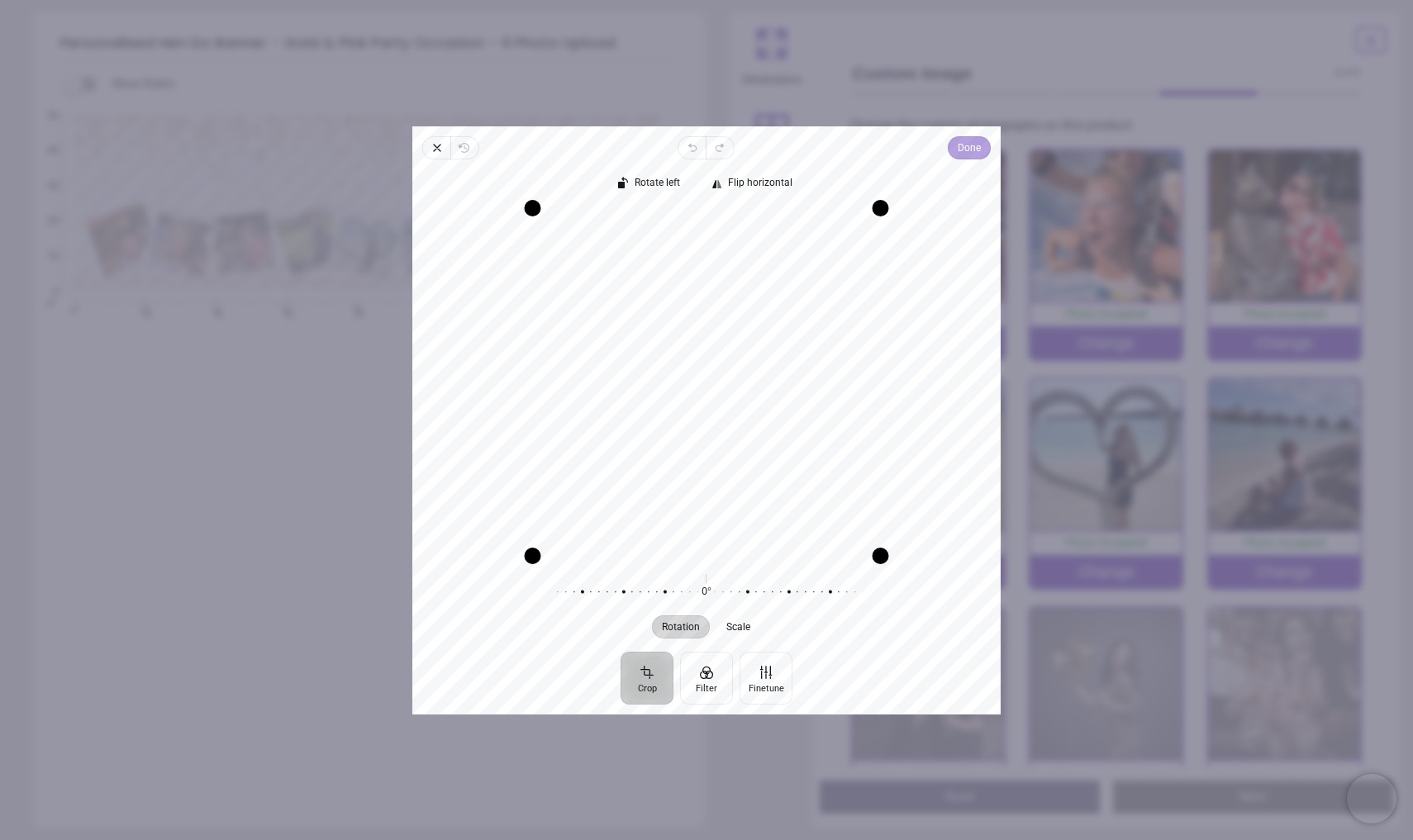
click at [958, 151] on span "Done" at bounding box center [969, 147] width 24 height 20
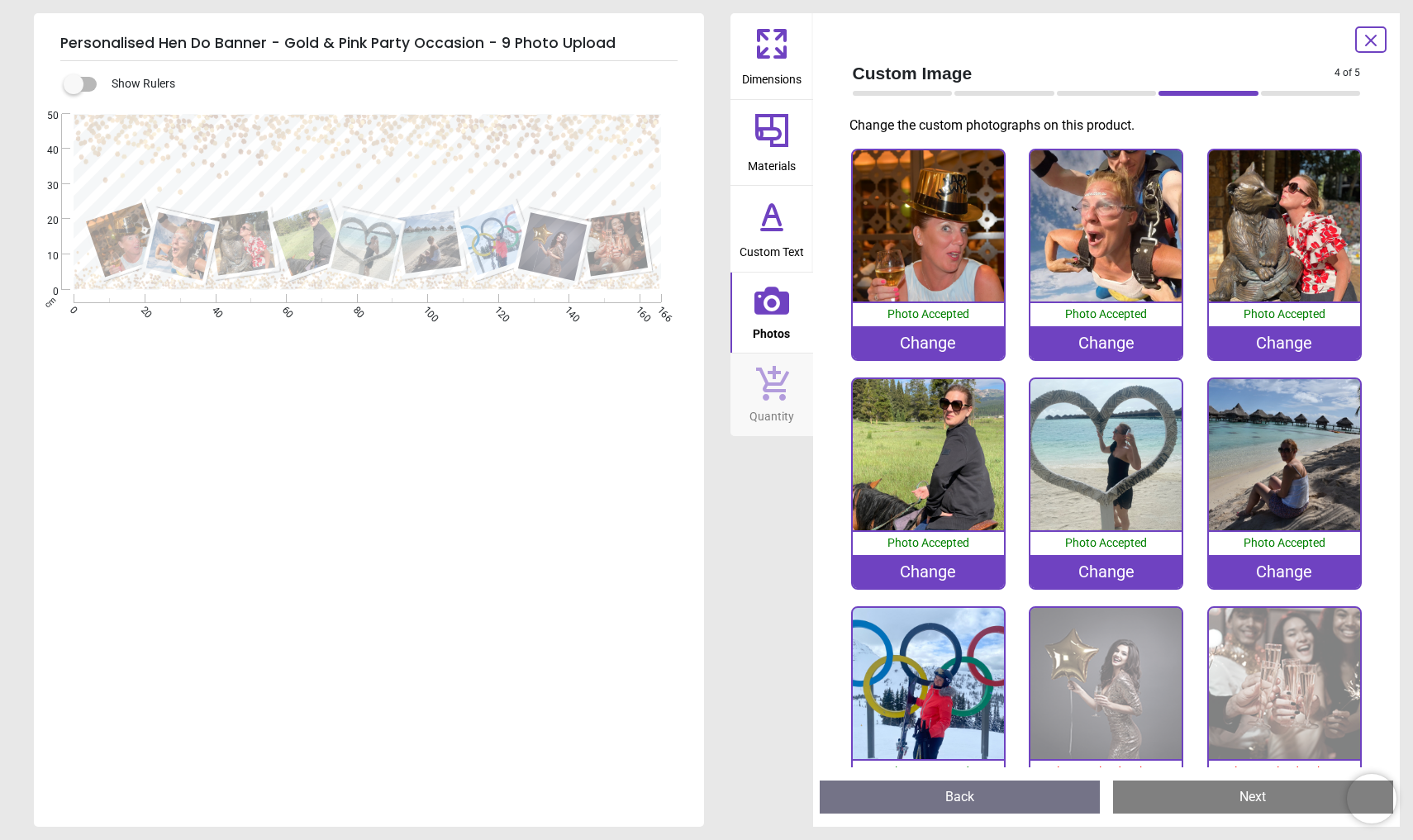
click at [1101, 698] on img at bounding box center [1105, 684] width 151 height 151
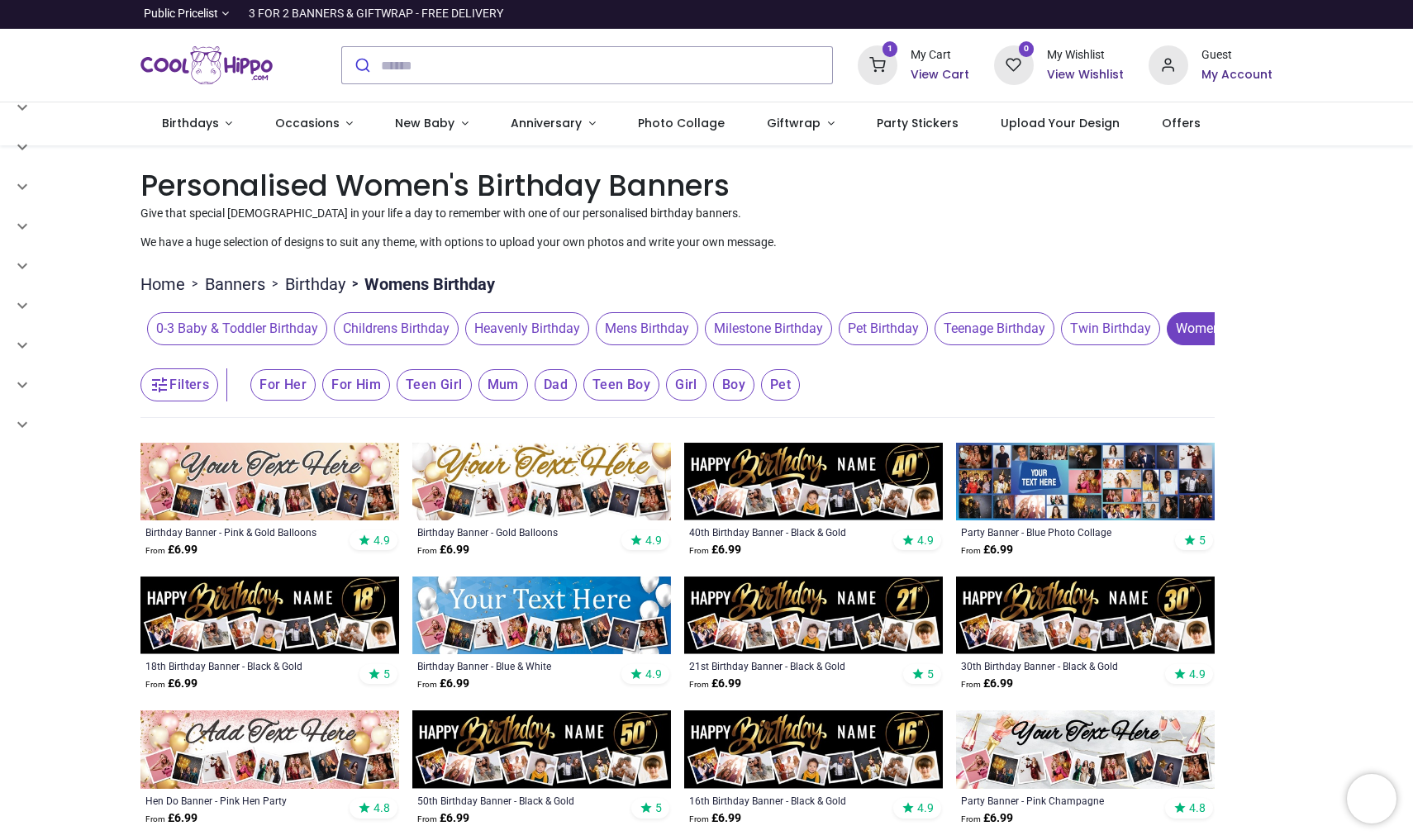
click at [277, 390] on span "For Her" at bounding box center [283, 385] width 65 height 31
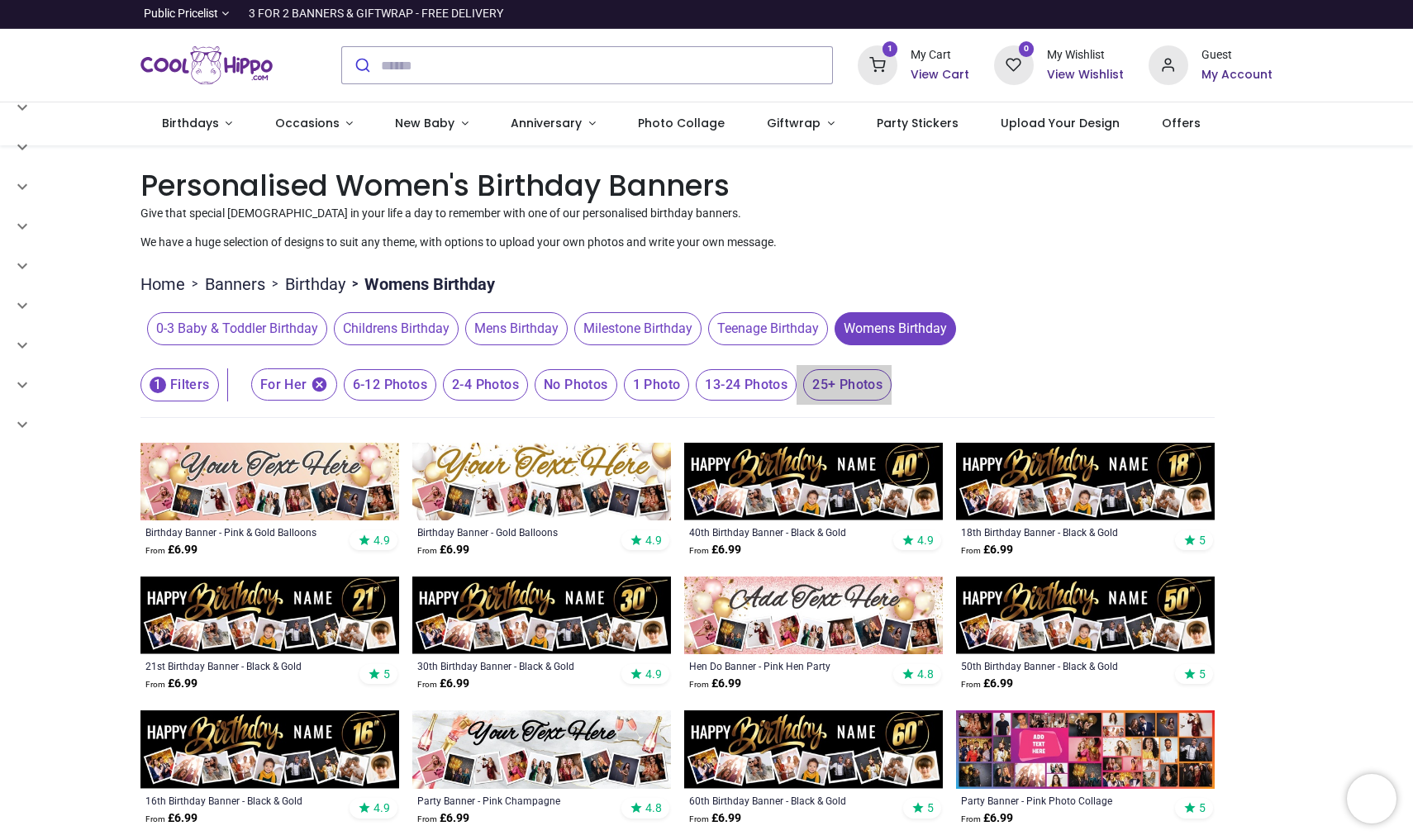
click at [436, 395] on span "25+ Photos" at bounding box center [390, 385] width 92 height 31
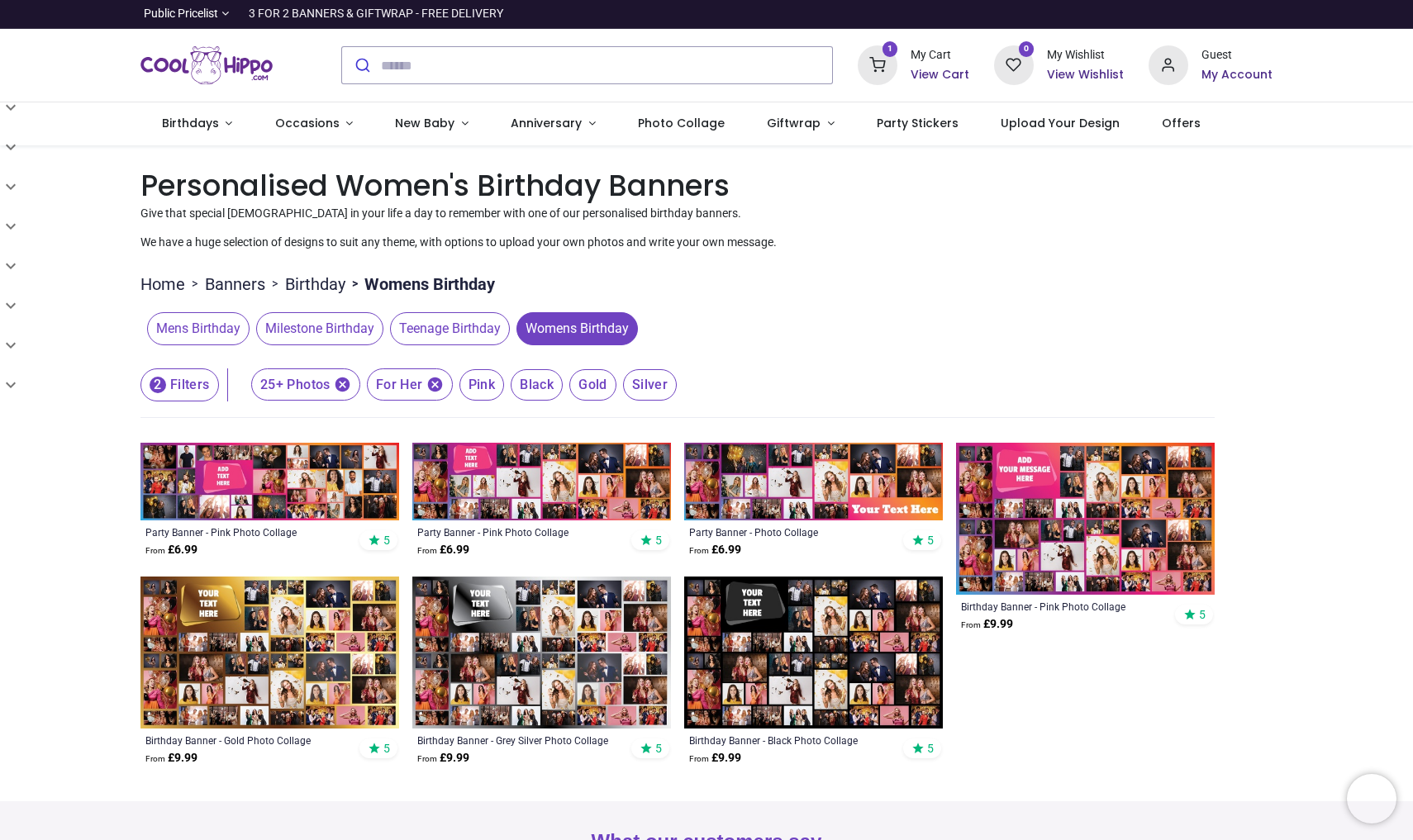
click at [230, 642] on img at bounding box center [269, 652] width 258 height 152
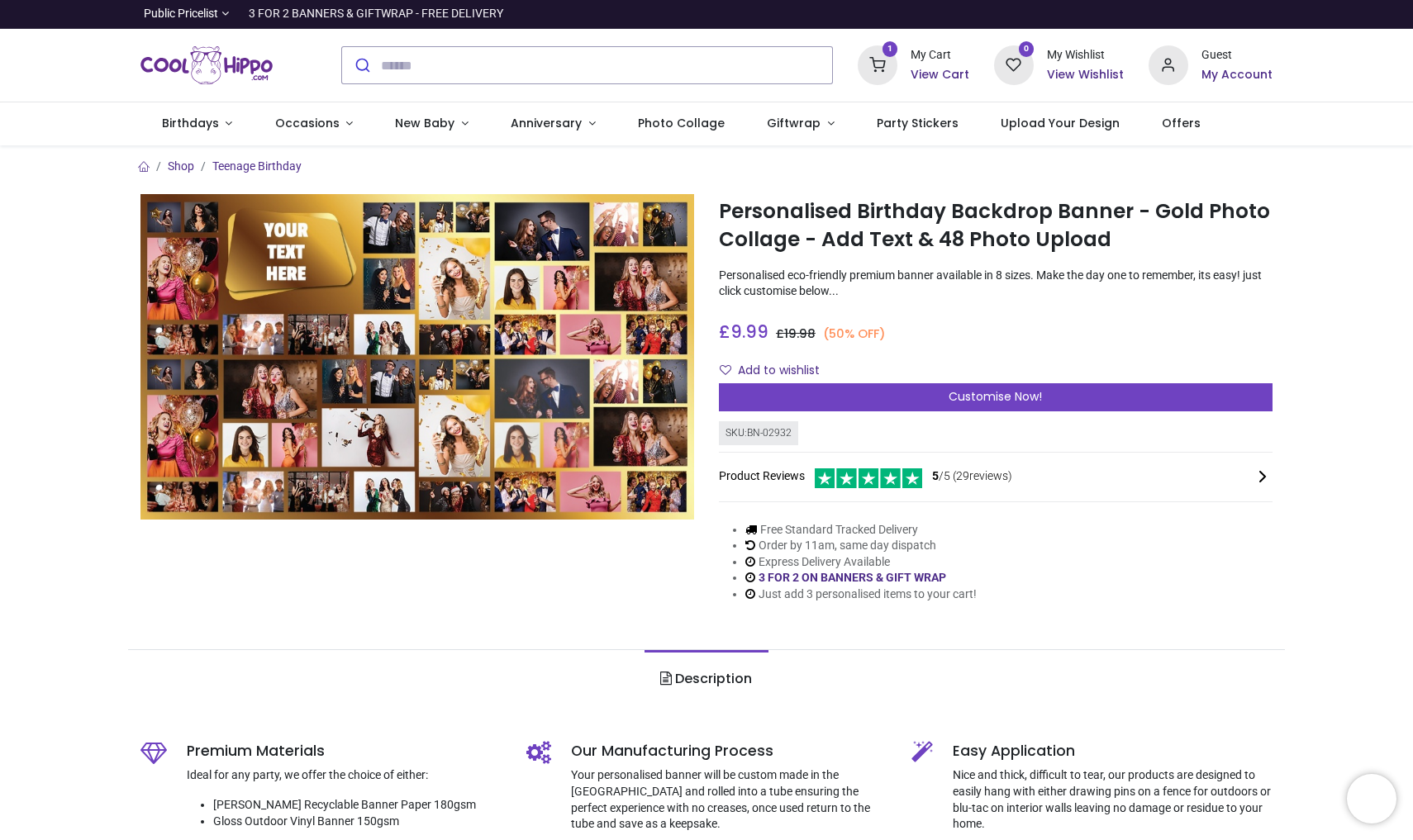
click at [293, 230] on img at bounding box center [417, 357] width 553 height 325
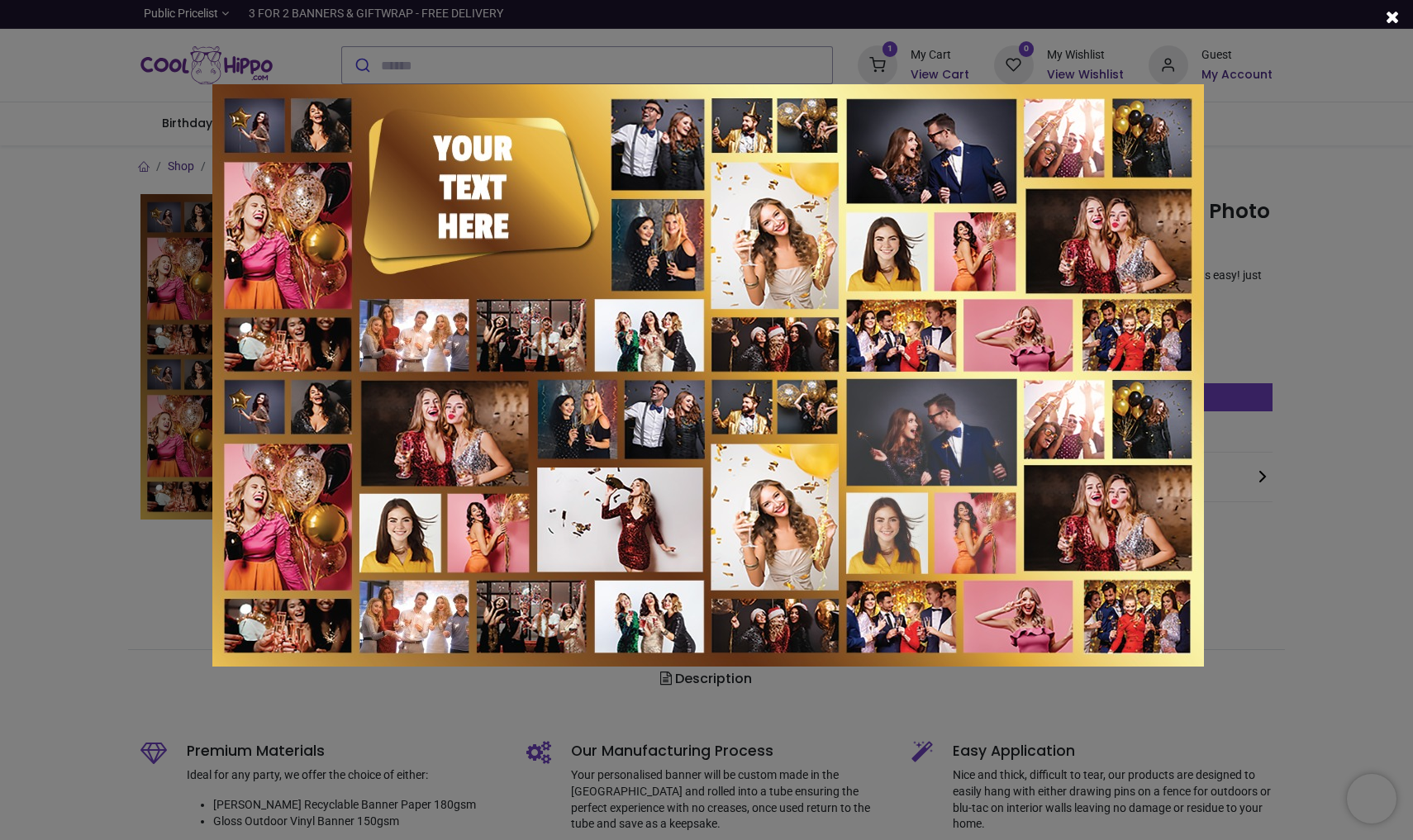
click at [463, 162] on img at bounding box center [707, 375] width 991 height 583
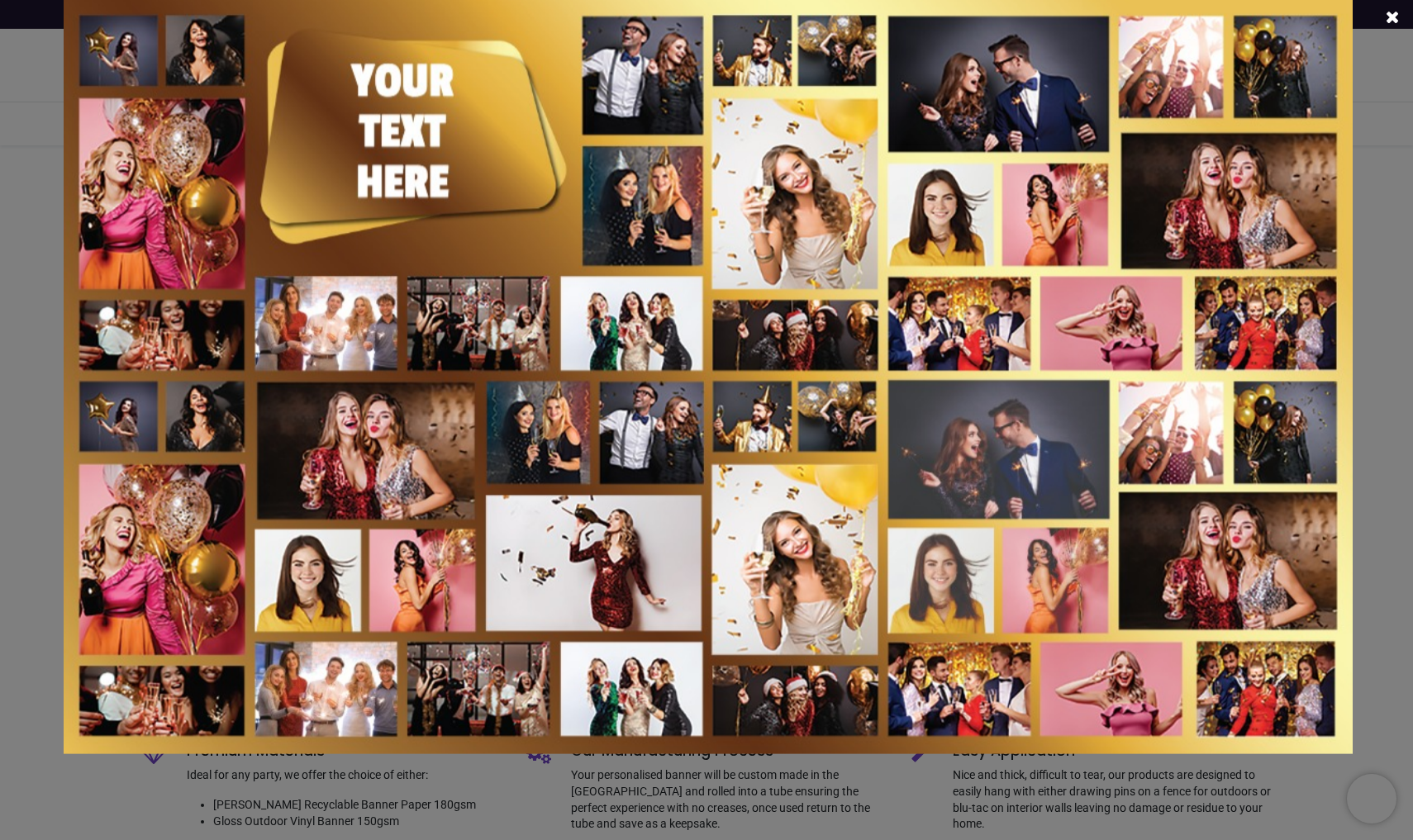
click at [464, 292] on img at bounding box center [707, 375] width 1288 height 757
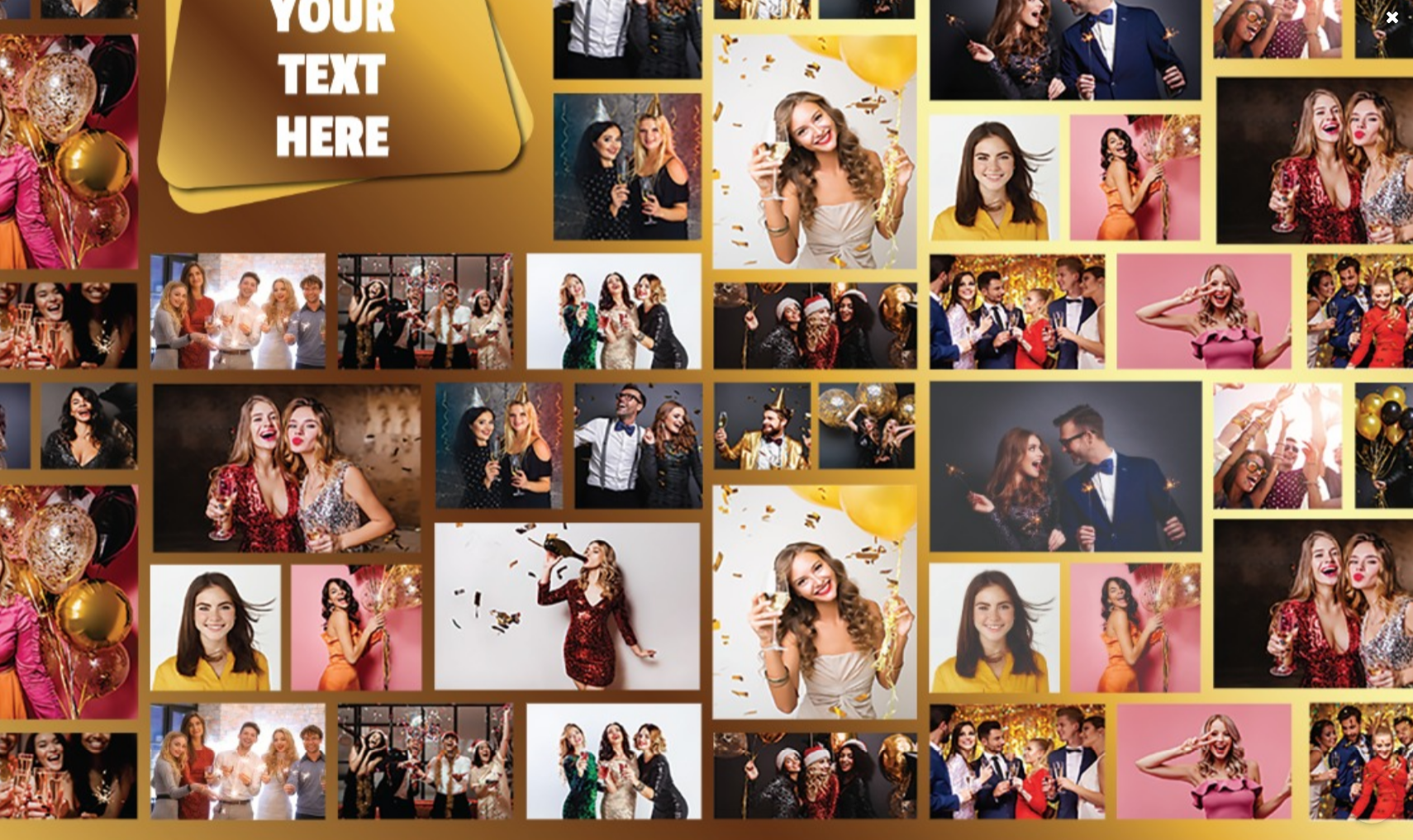
click at [1393, 16] on span at bounding box center [1392, 17] width 14 height 18
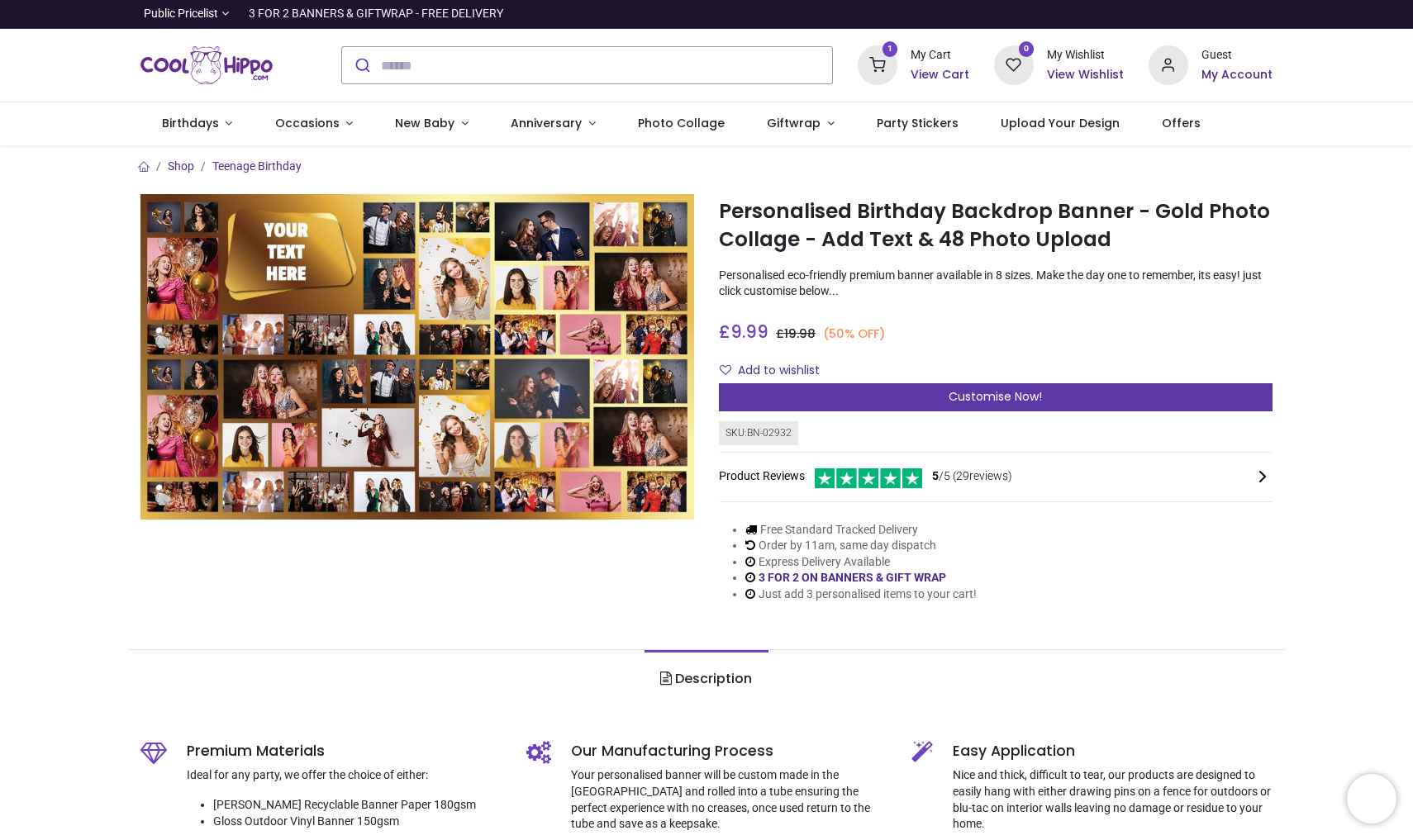
click at [1000, 392] on span "Customise Now!" at bounding box center [994, 396] width 93 height 17
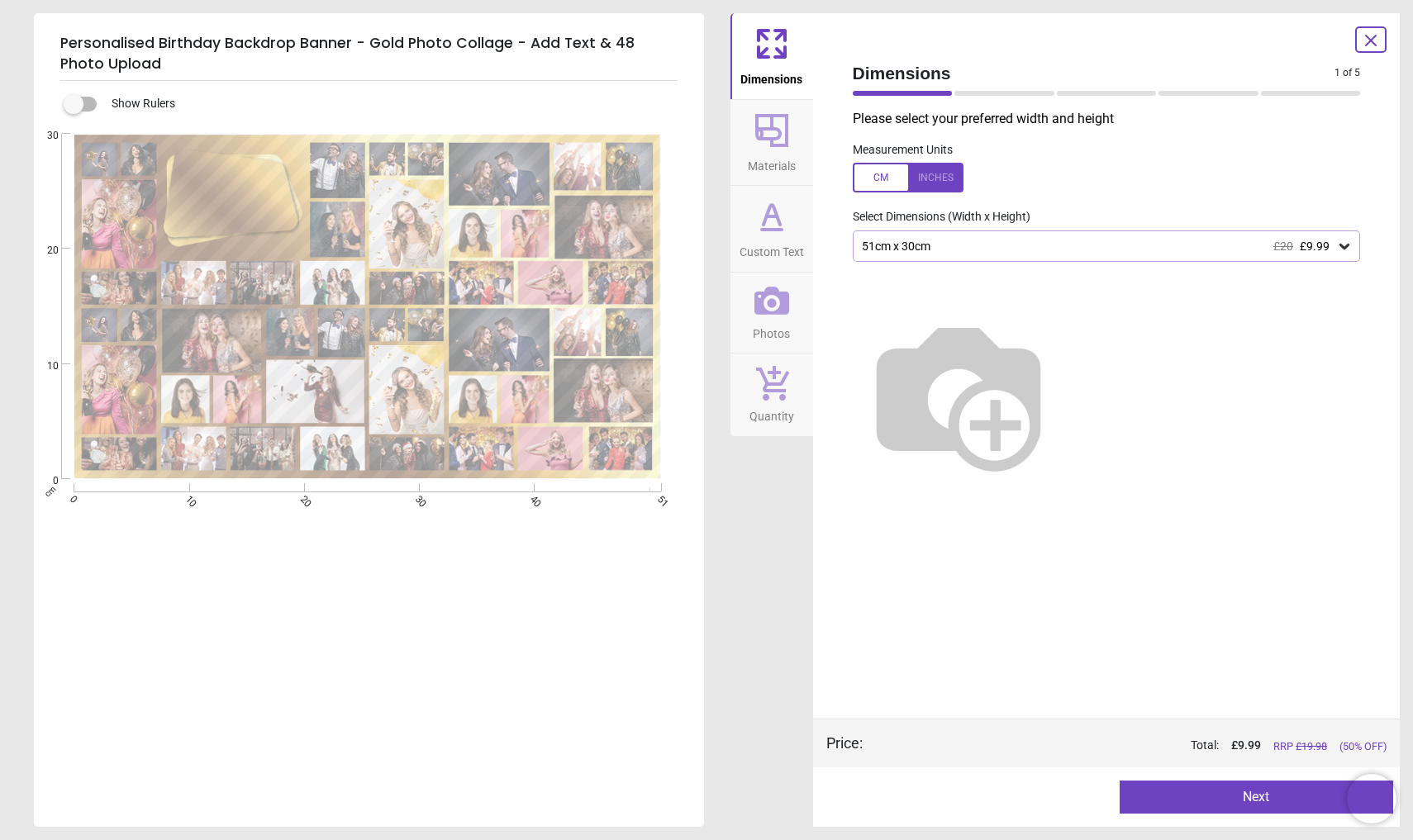
click at [936, 249] on div "51cm x 30cm £20 £9.99" at bounding box center [1098, 247] width 477 height 14
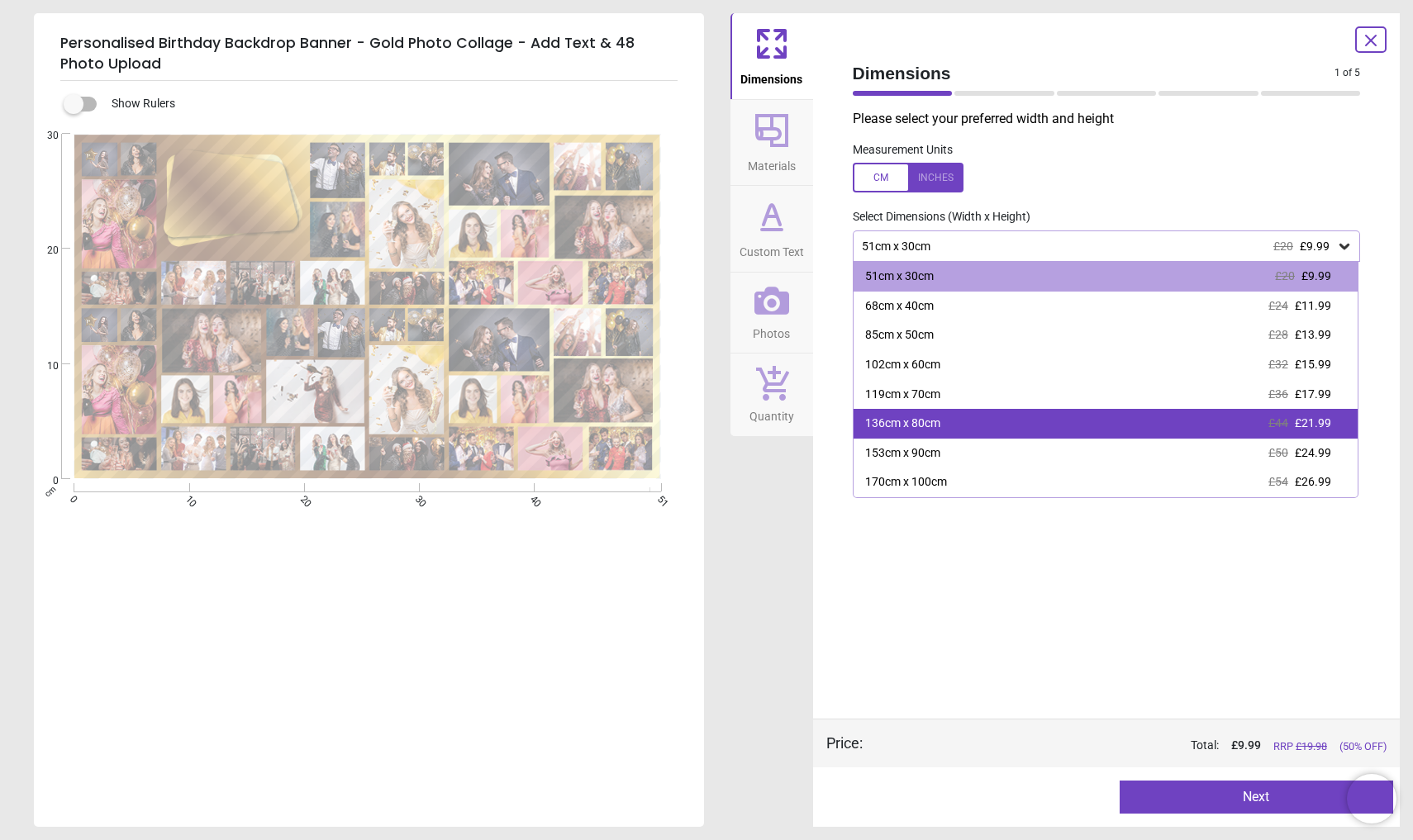
click at [927, 419] on div "136cm x 80cm" at bounding box center [902, 423] width 75 height 17
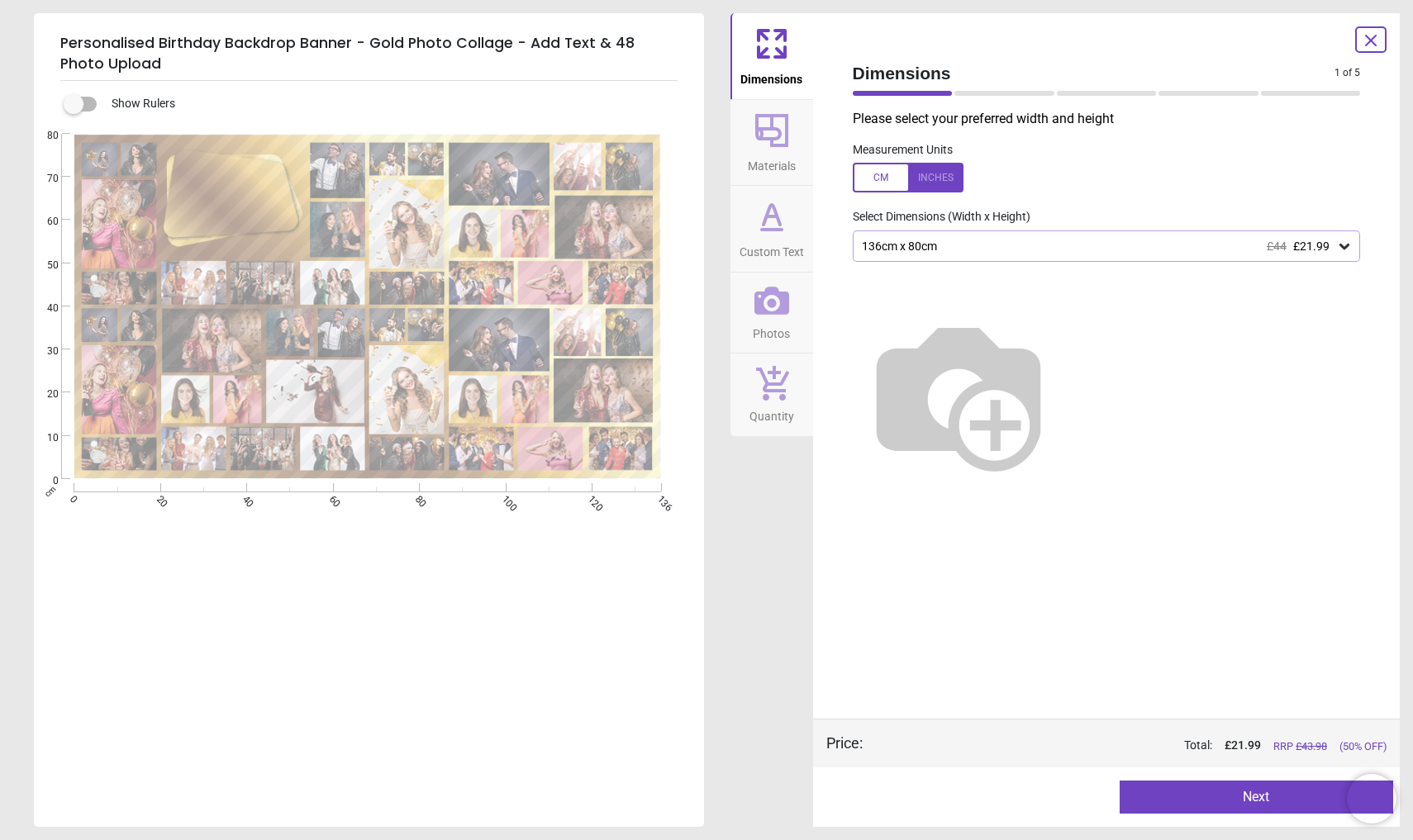
click at [1149, 810] on button "Next" at bounding box center [1256, 797] width 273 height 33
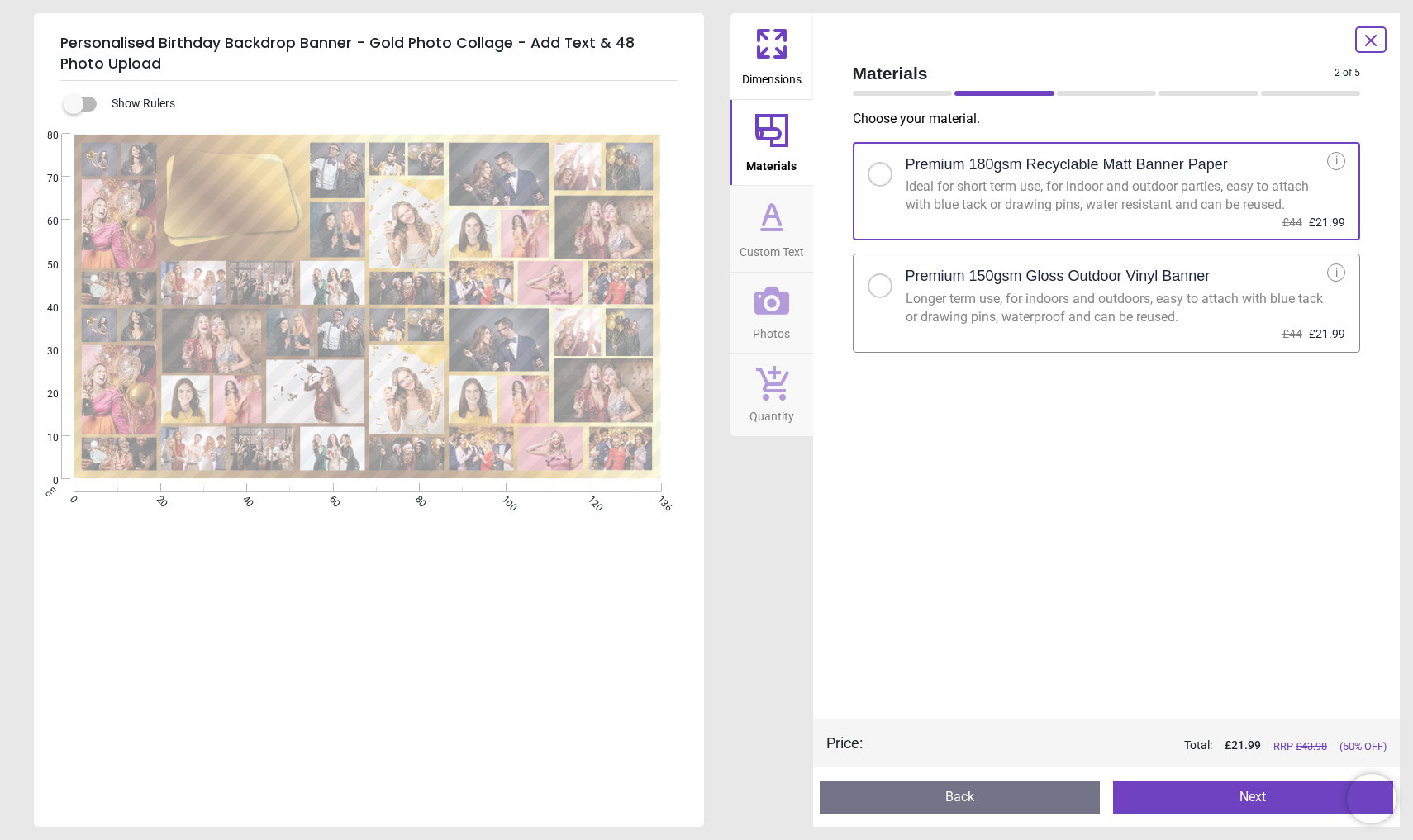
click at [1090, 308] on div "Longer term use, for indoors and outdoors, easy to attach with blue tack or dra…" at bounding box center [1116, 308] width 423 height 37
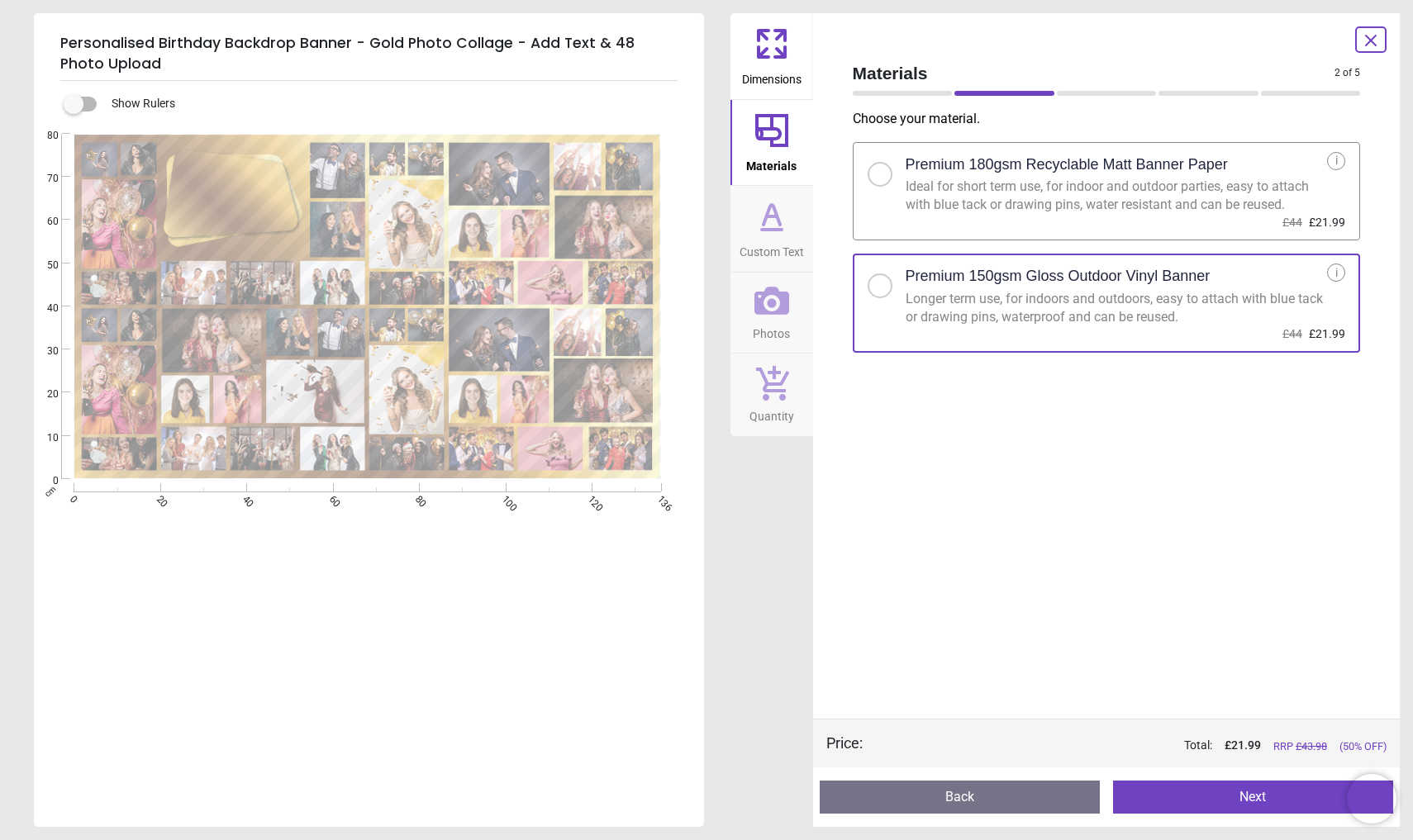
click at [1183, 806] on button "Next" at bounding box center [1252, 797] width 280 height 33
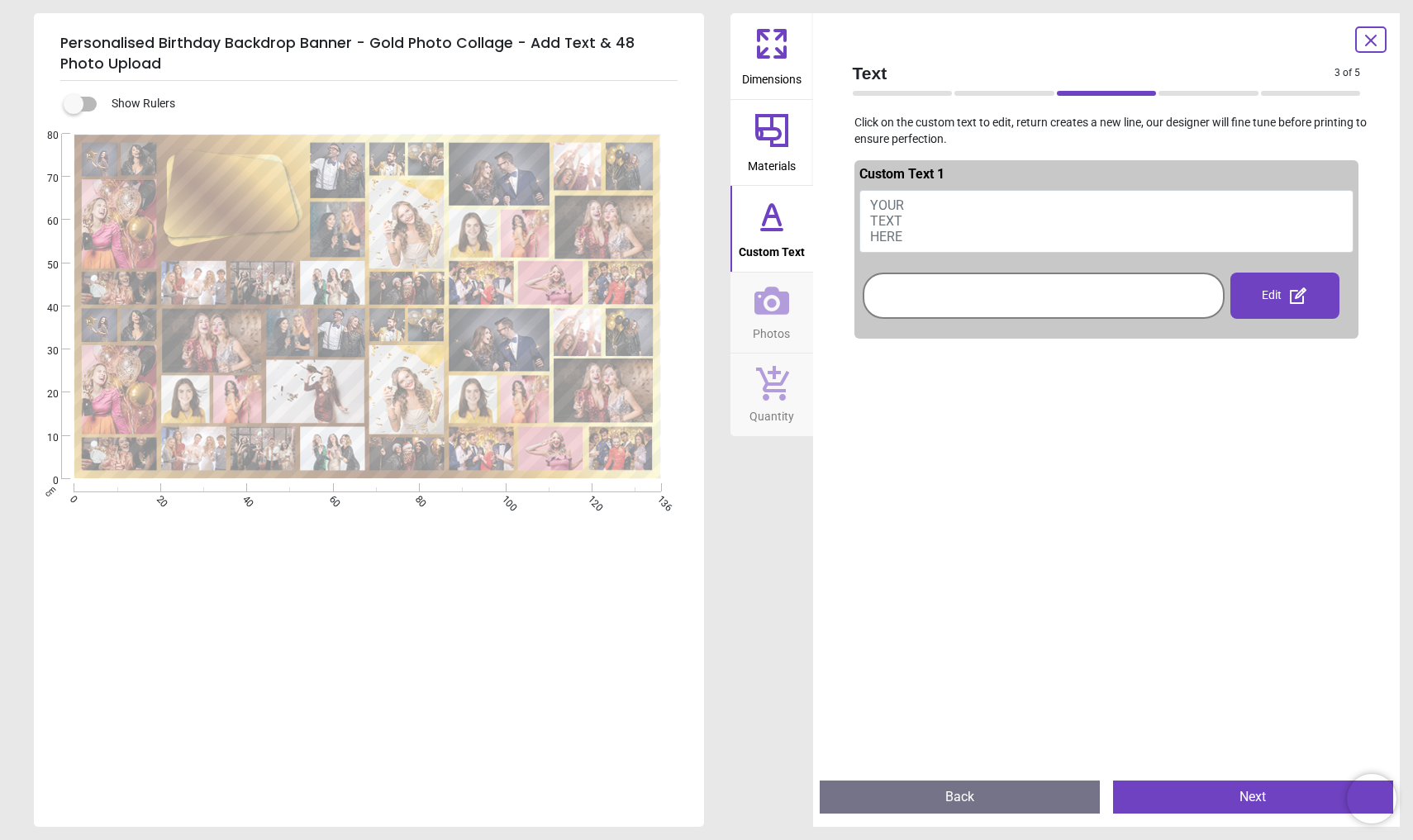
click at [936, 214] on button "YOUR TEXT HERE" at bounding box center [1106, 221] width 495 height 63
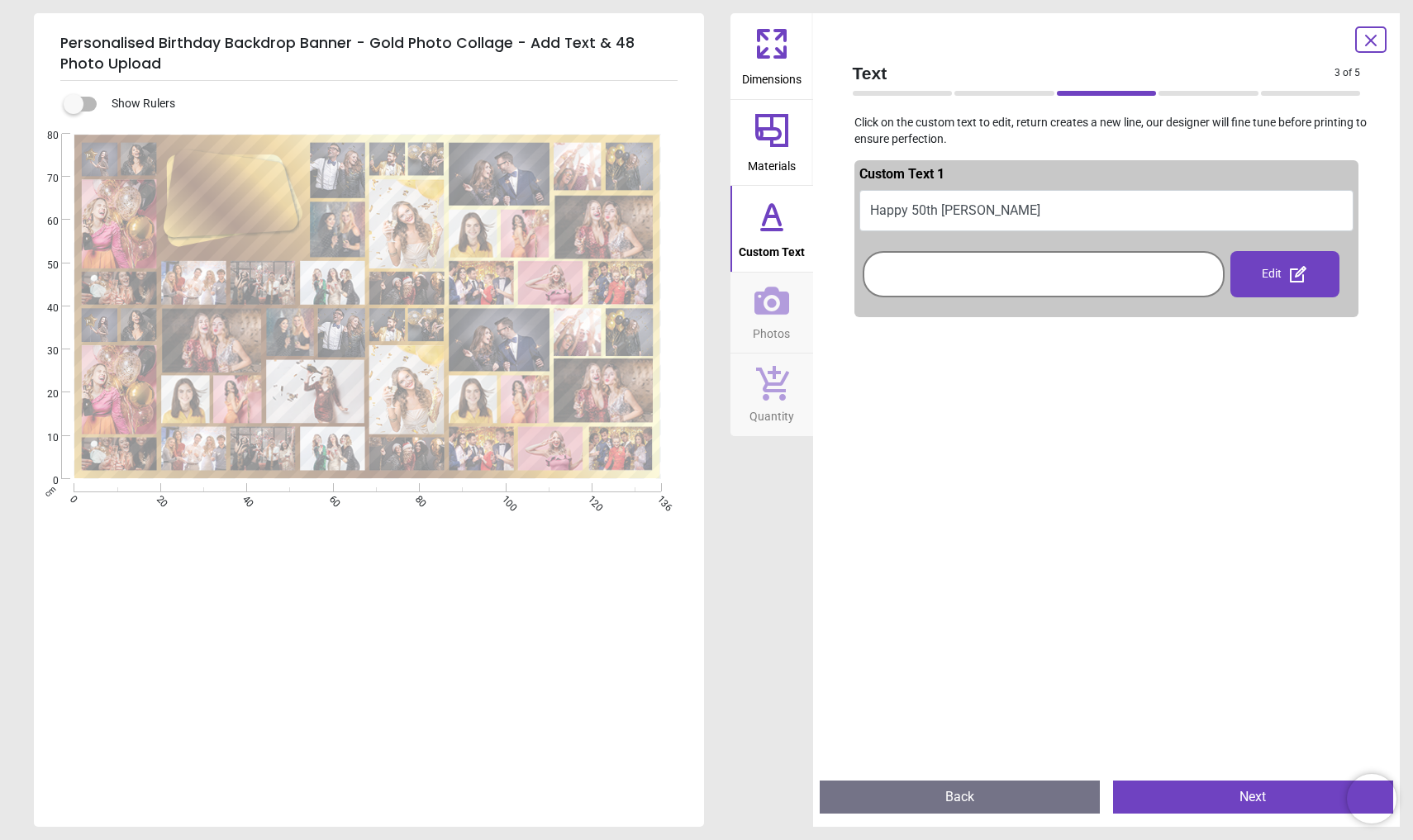
type textarea "**********"
click at [913, 210] on button "Happy 50th Claire" at bounding box center [1106, 210] width 495 height 41
click at [977, 210] on button "Happy 50th Claire" at bounding box center [1106, 210] width 495 height 41
click at [995, 207] on button "Happy 50th Claire" at bounding box center [1106, 210] width 495 height 41
click at [993, 204] on button "Happy 50th Claire" at bounding box center [1106, 210] width 495 height 41
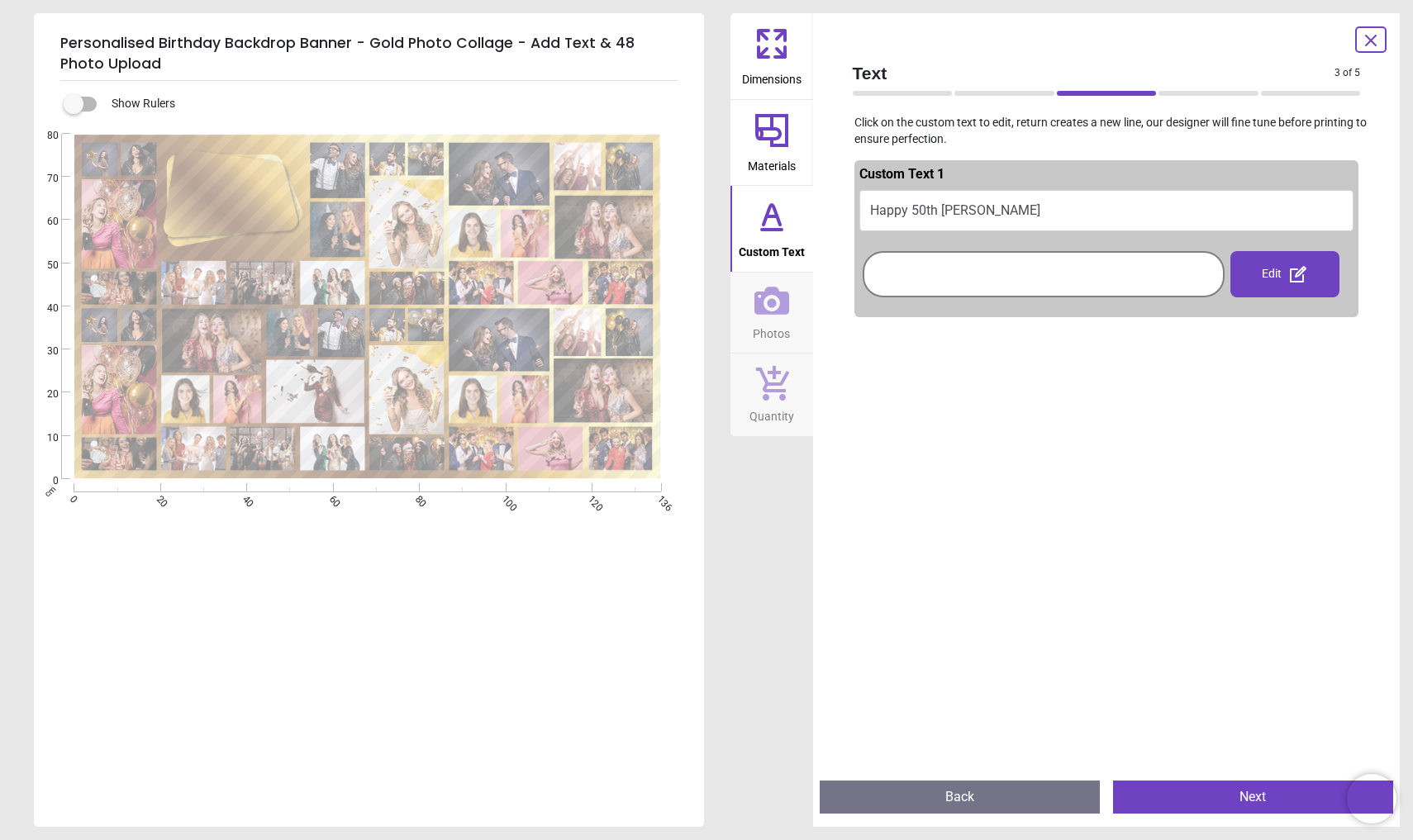
click at [764, 238] on span "Custom Text" at bounding box center [771, 248] width 66 height 25
click at [1264, 272] on div "Edit" at bounding box center [1284, 274] width 109 height 46
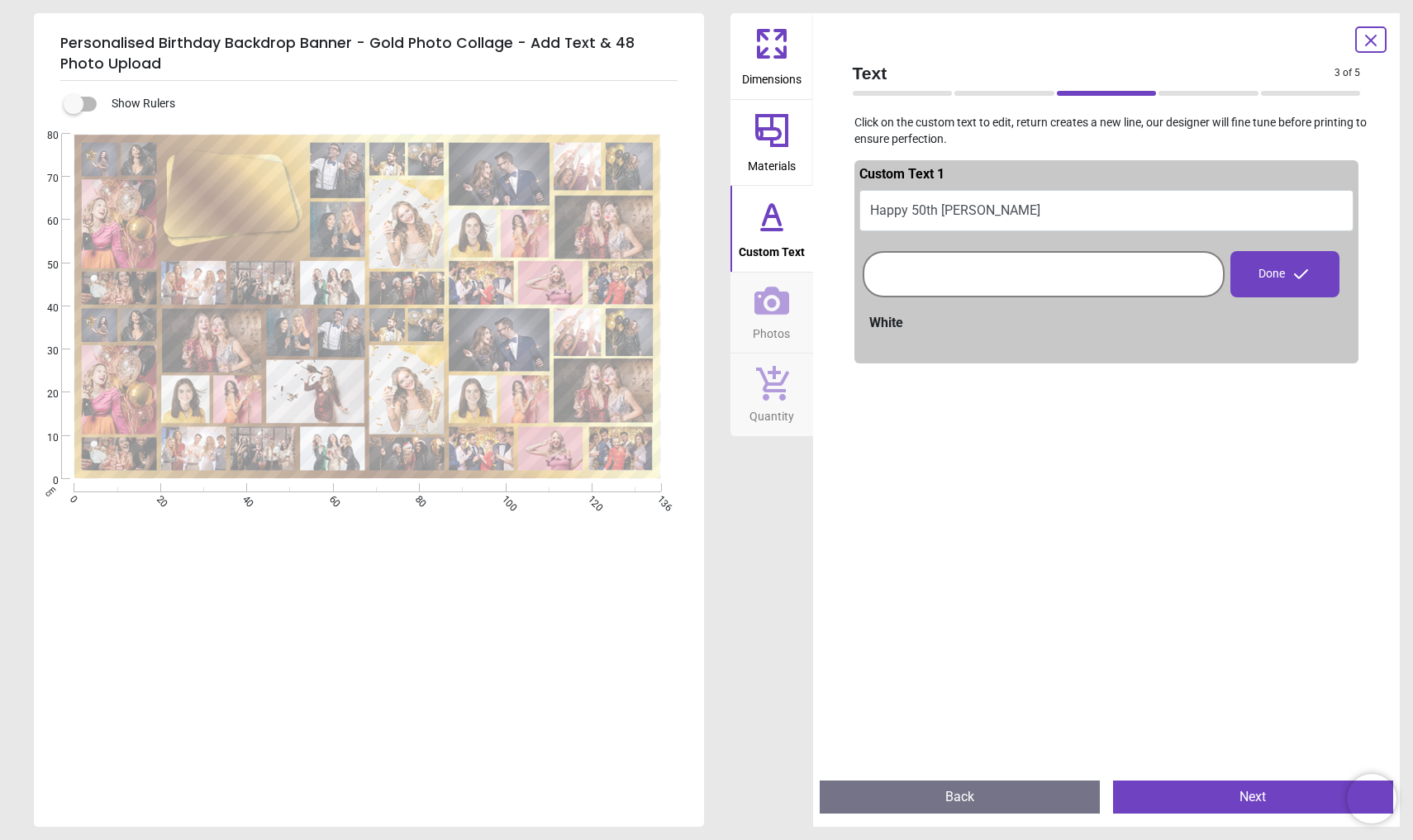
click at [1027, 198] on button "Happy 50th Claire" at bounding box center [1106, 210] width 495 height 41
click at [919, 204] on button "Happy 50th Claire" at bounding box center [1106, 210] width 495 height 41
click at [1263, 276] on div "Done" at bounding box center [1284, 274] width 109 height 46
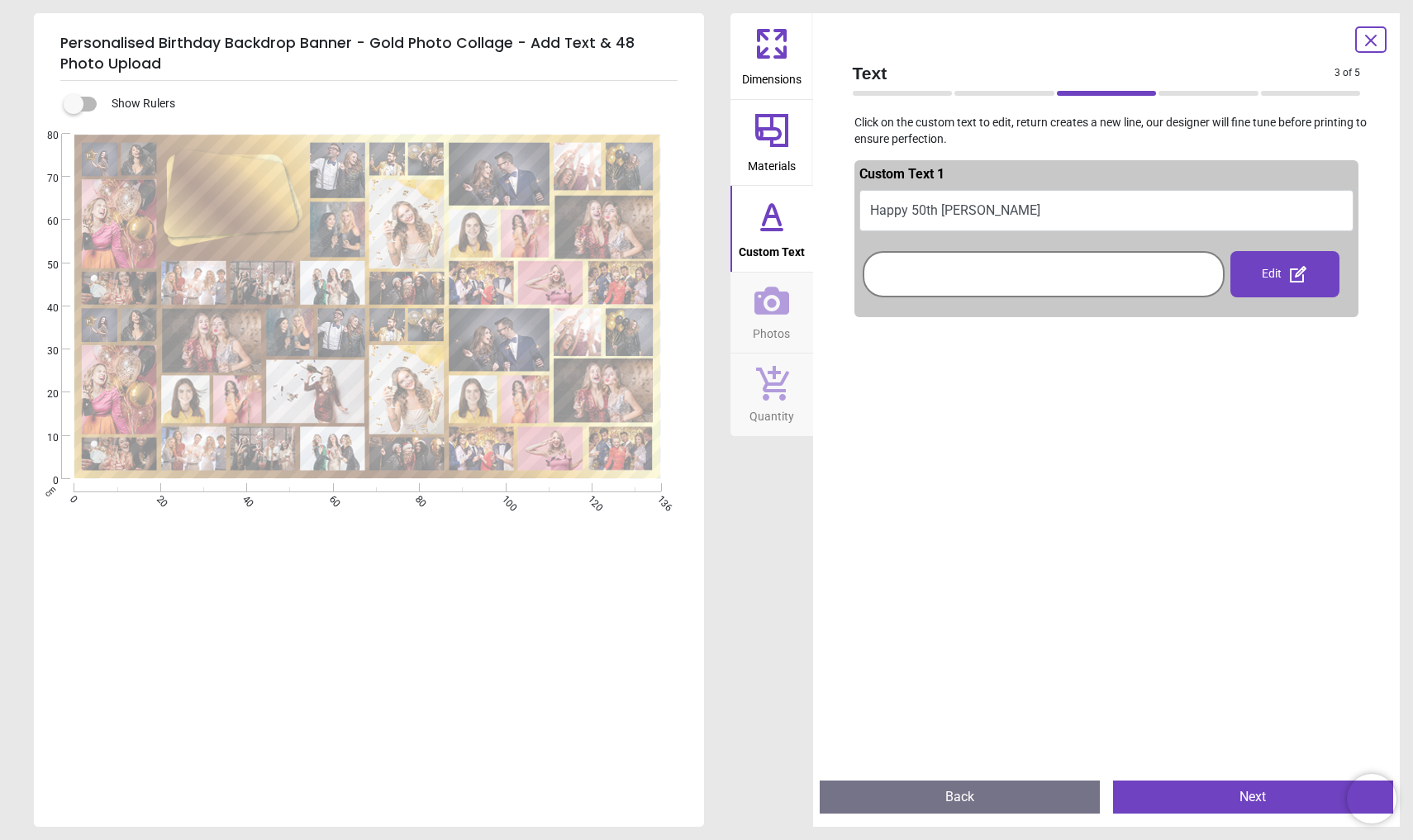
click at [1040, 201] on button "Happy 50th Claire" at bounding box center [1106, 210] width 495 height 41
click at [878, 204] on button "Happy 50th Claire" at bounding box center [1106, 210] width 495 height 41
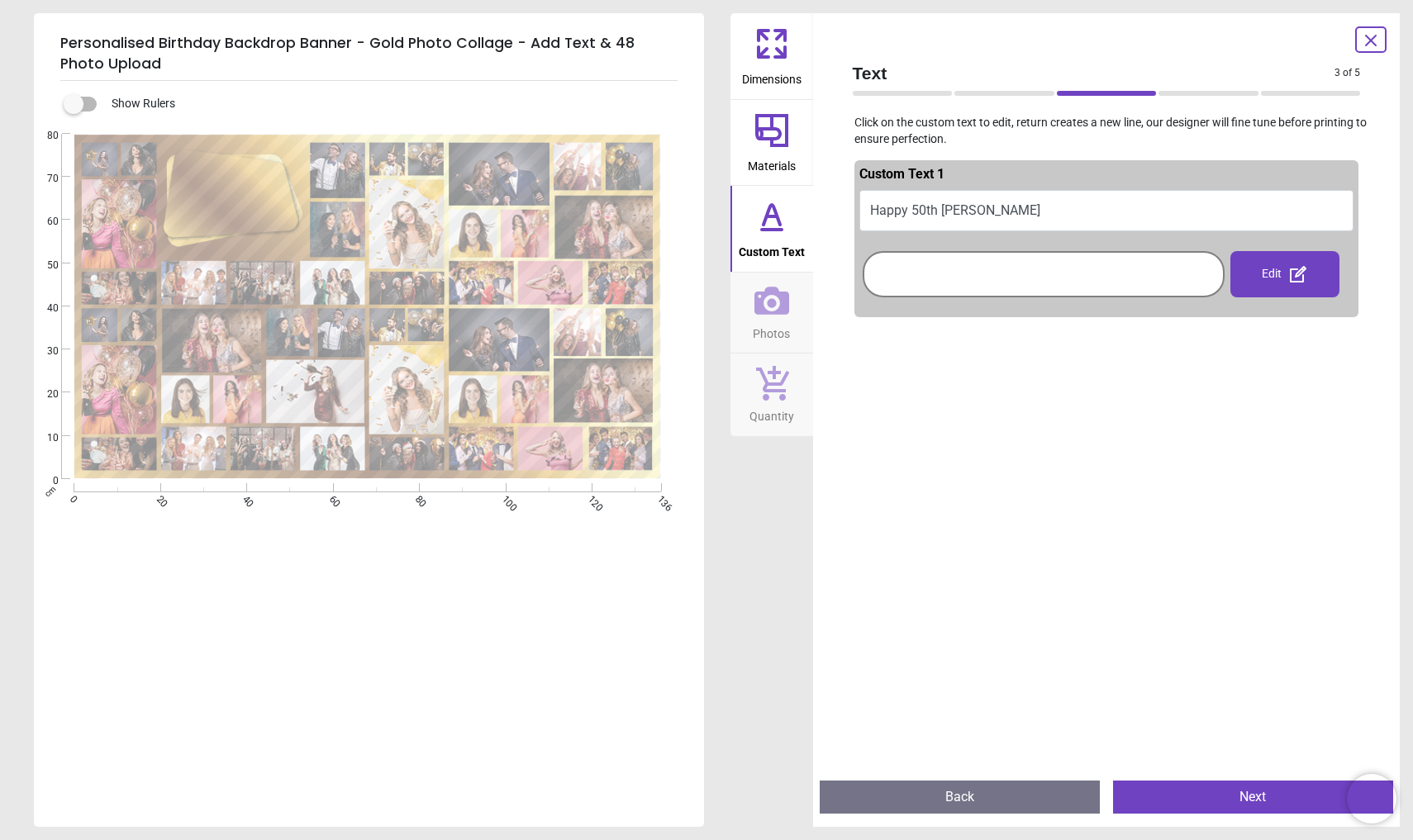
click at [1204, 801] on button "Next" at bounding box center [1252, 797] width 280 height 33
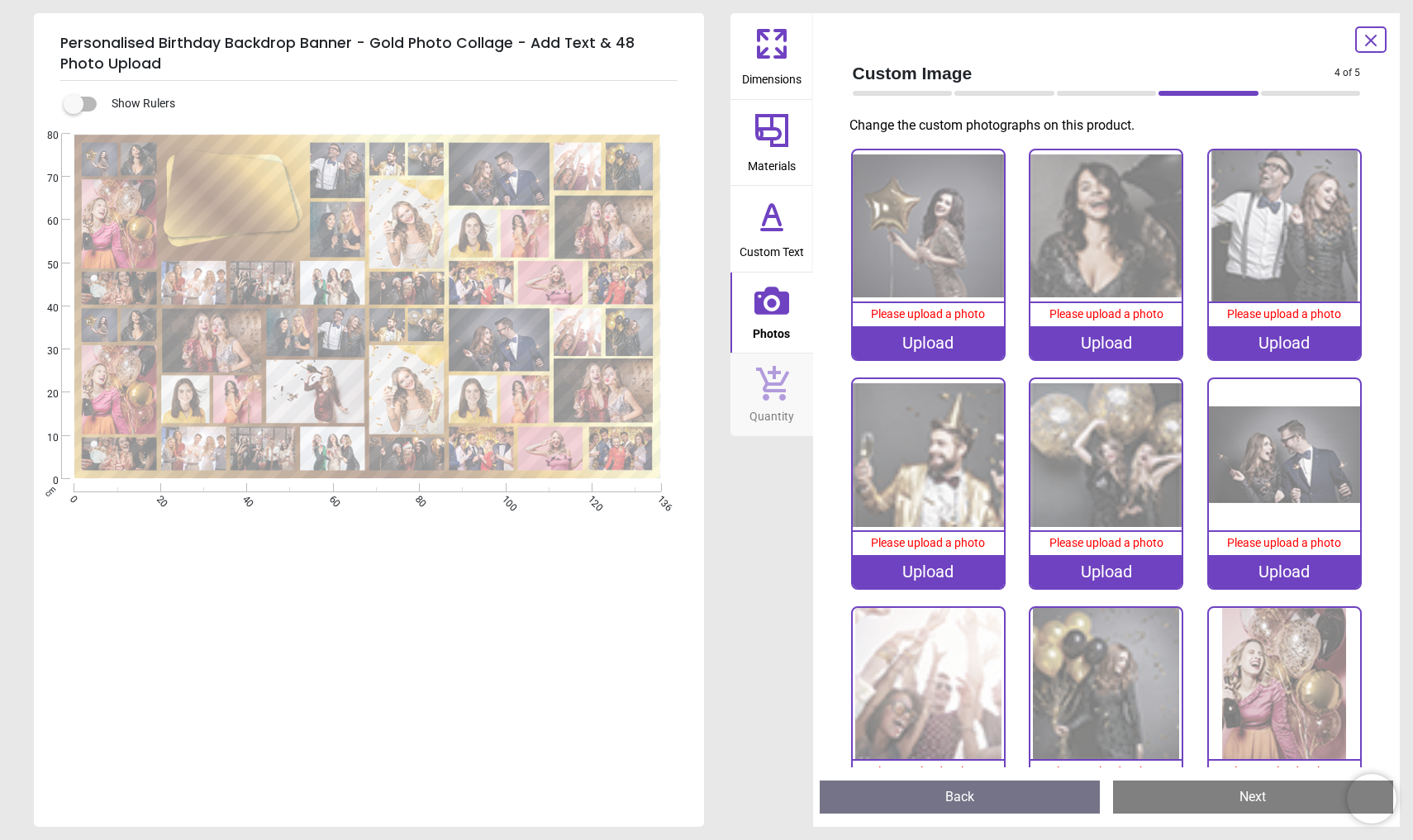
click at [930, 321] on div "Please upload a photo" at bounding box center [929, 315] width 151 height 24
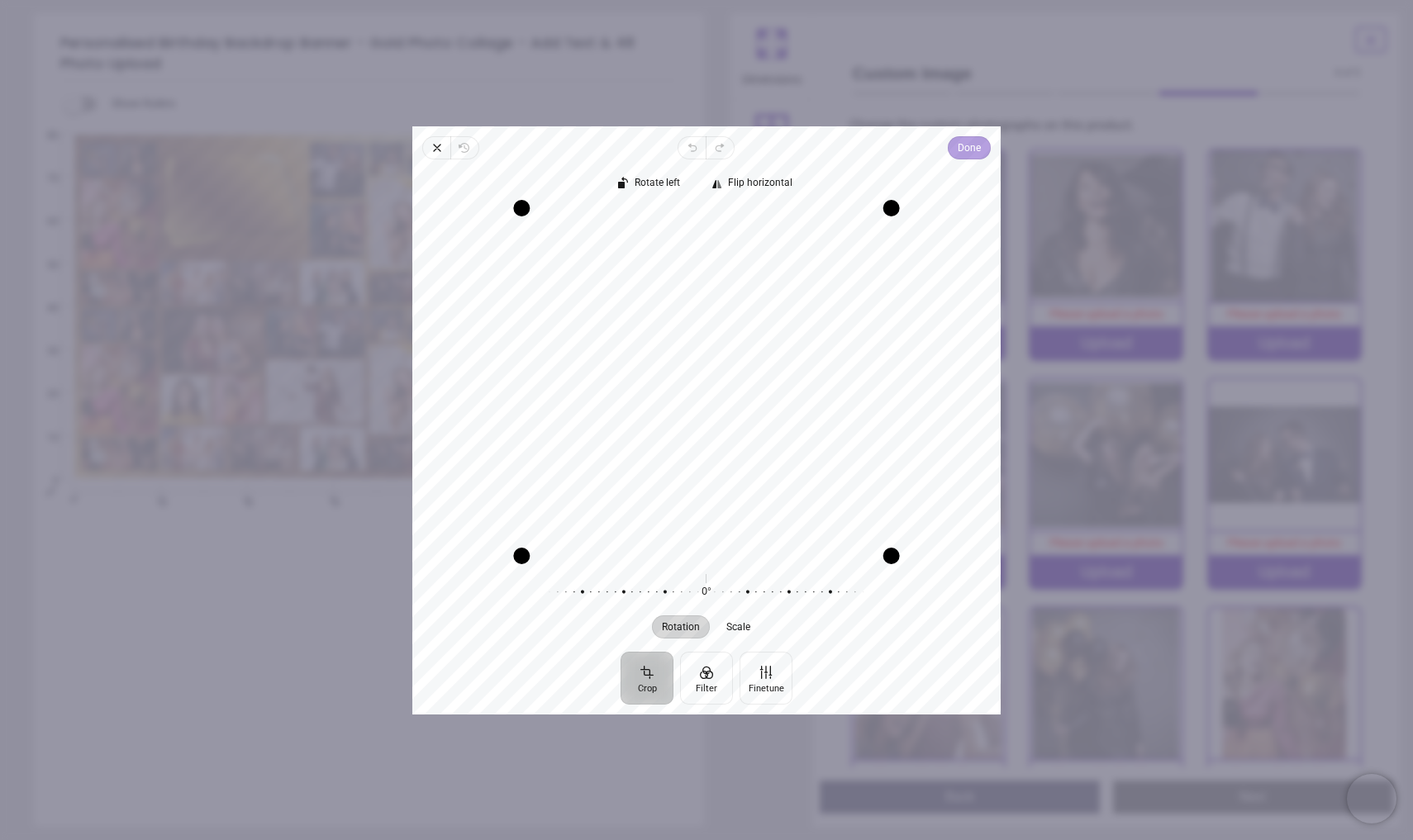
click at [969, 147] on span "Done" at bounding box center [969, 147] width 24 height 20
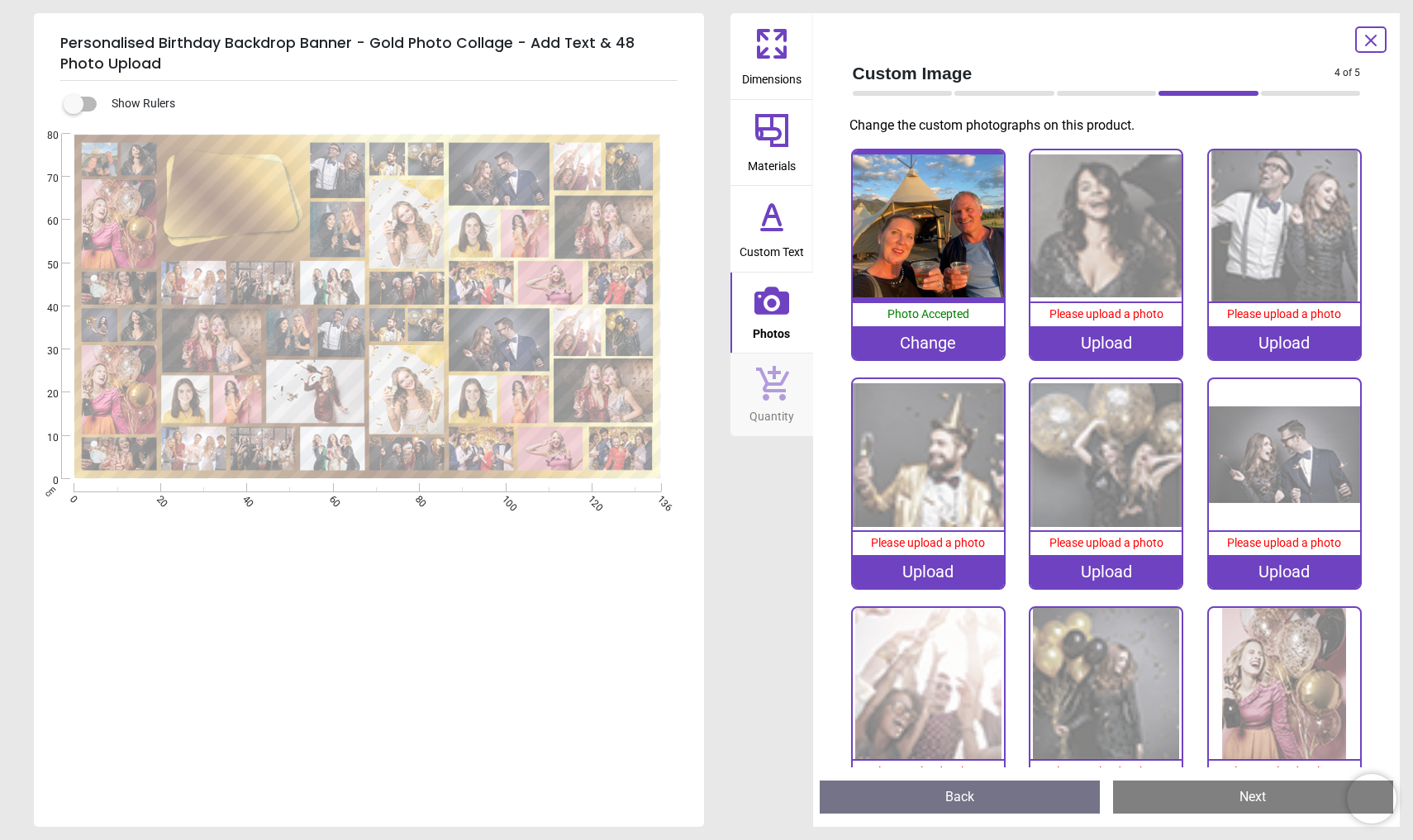
click at [1097, 328] on div "Upload" at bounding box center [1105, 343] width 151 height 33
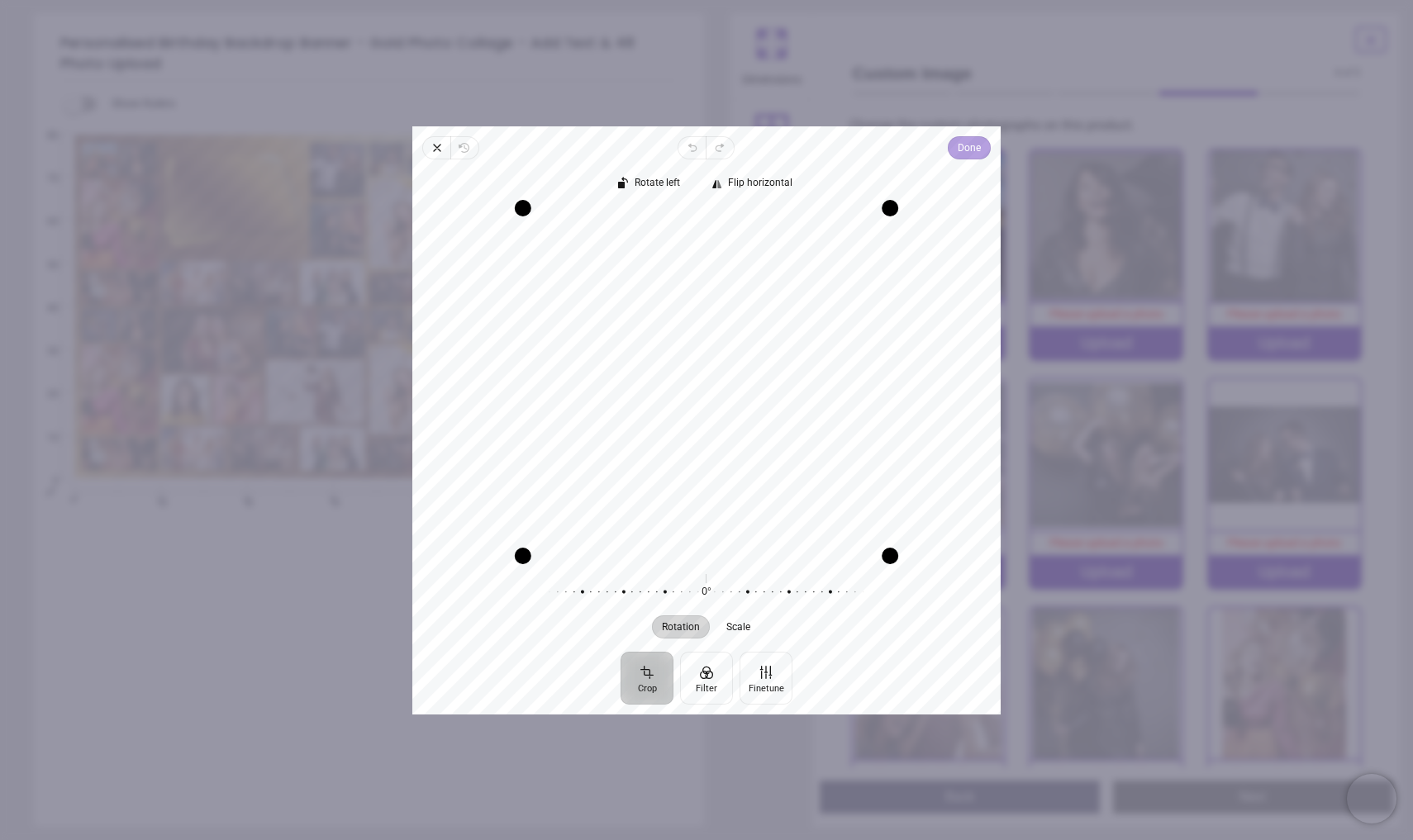
click at [967, 151] on span "Done" at bounding box center [969, 147] width 24 height 20
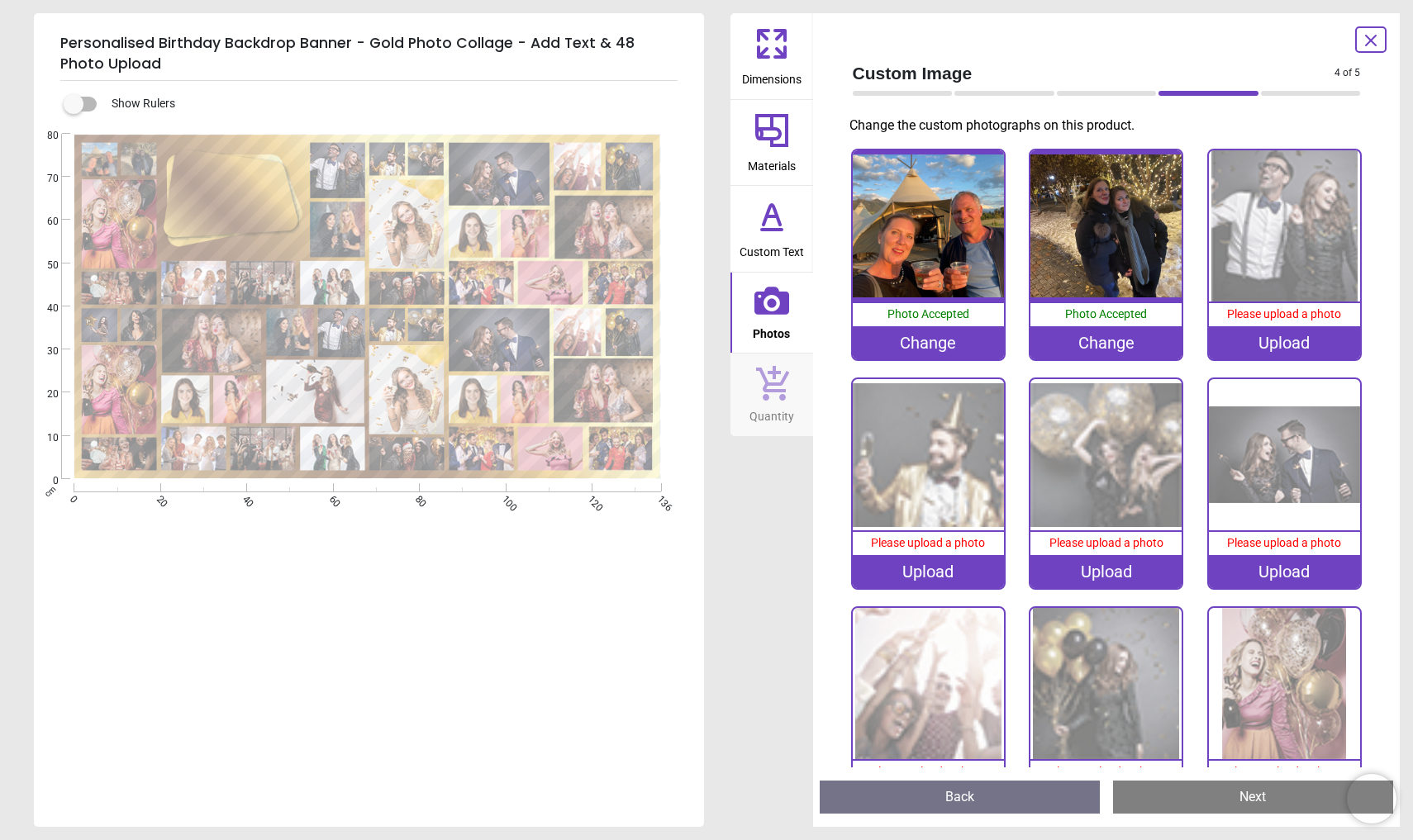
click at [1277, 336] on div "Upload" at bounding box center [1284, 343] width 151 height 33
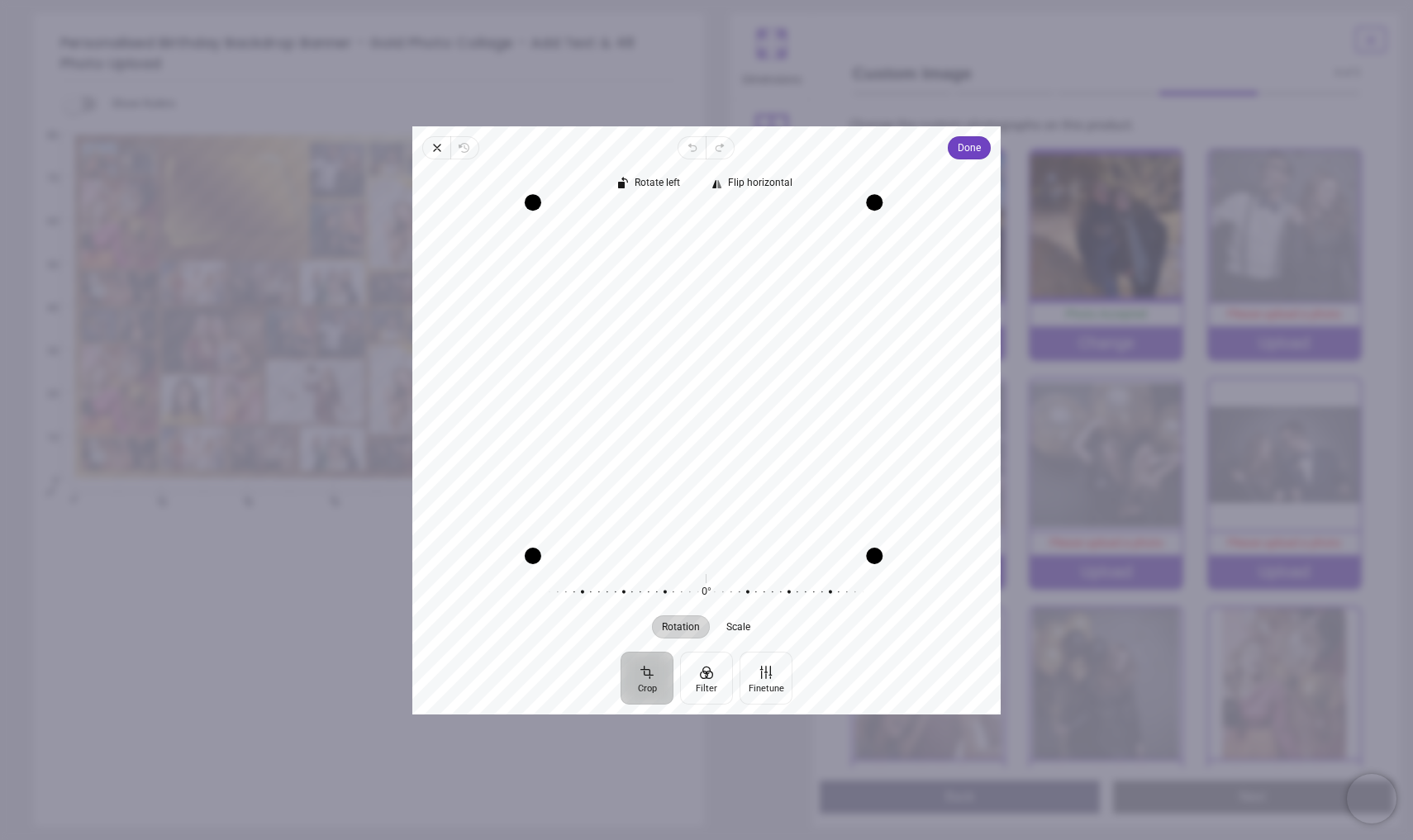
drag, startPoint x: 541, startPoint y: 208, endPoint x: 481, endPoint y: 209, distance: 60.0
click at [480, 208] on div "Recenter" at bounding box center [706, 381] width 562 height 347
click at [439, 151] on icon "button" at bounding box center [436, 147] width 13 height 13
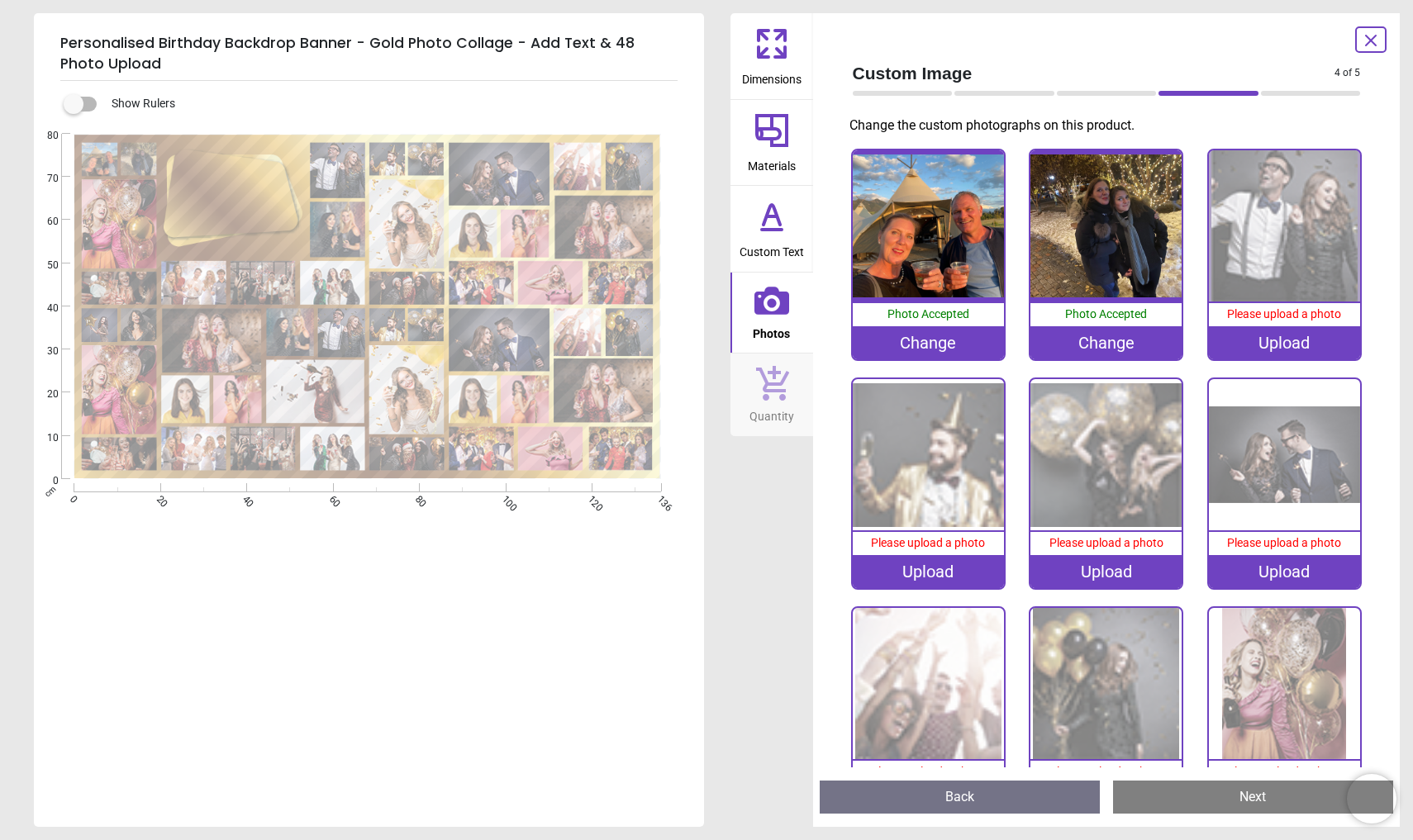
click at [1254, 297] on img at bounding box center [1284, 226] width 151 height 151
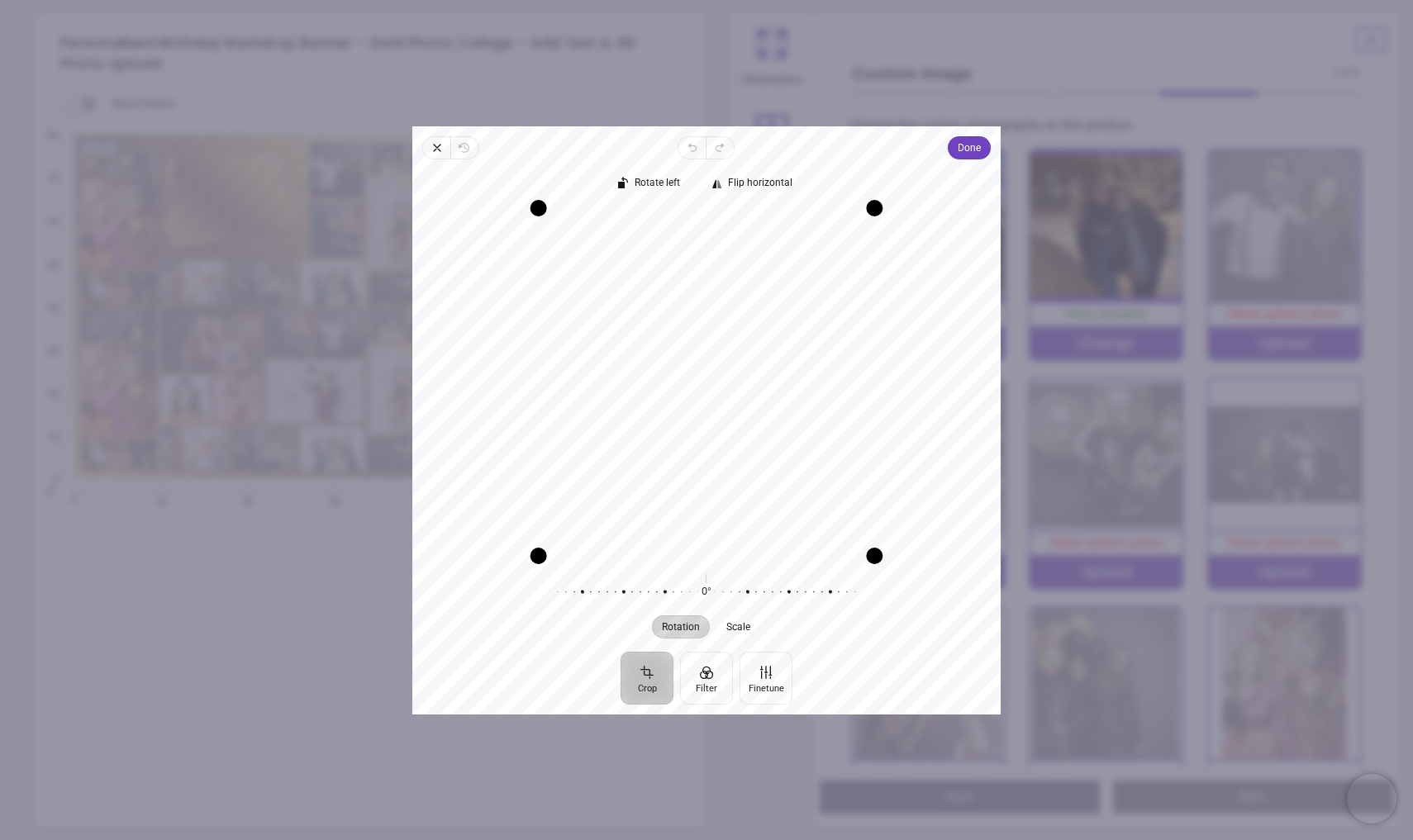
drag, startPoint x: 769, startPoint y: 309, endPoint x: 769, endPoint y: 412, distance: 103.0
click at [769, 412] on div "Recenter" at bounding box center [706, 381] width 562 height 347
click at [972, 147] on span "Done" at bounding box center [969, 147] width 24 height 20
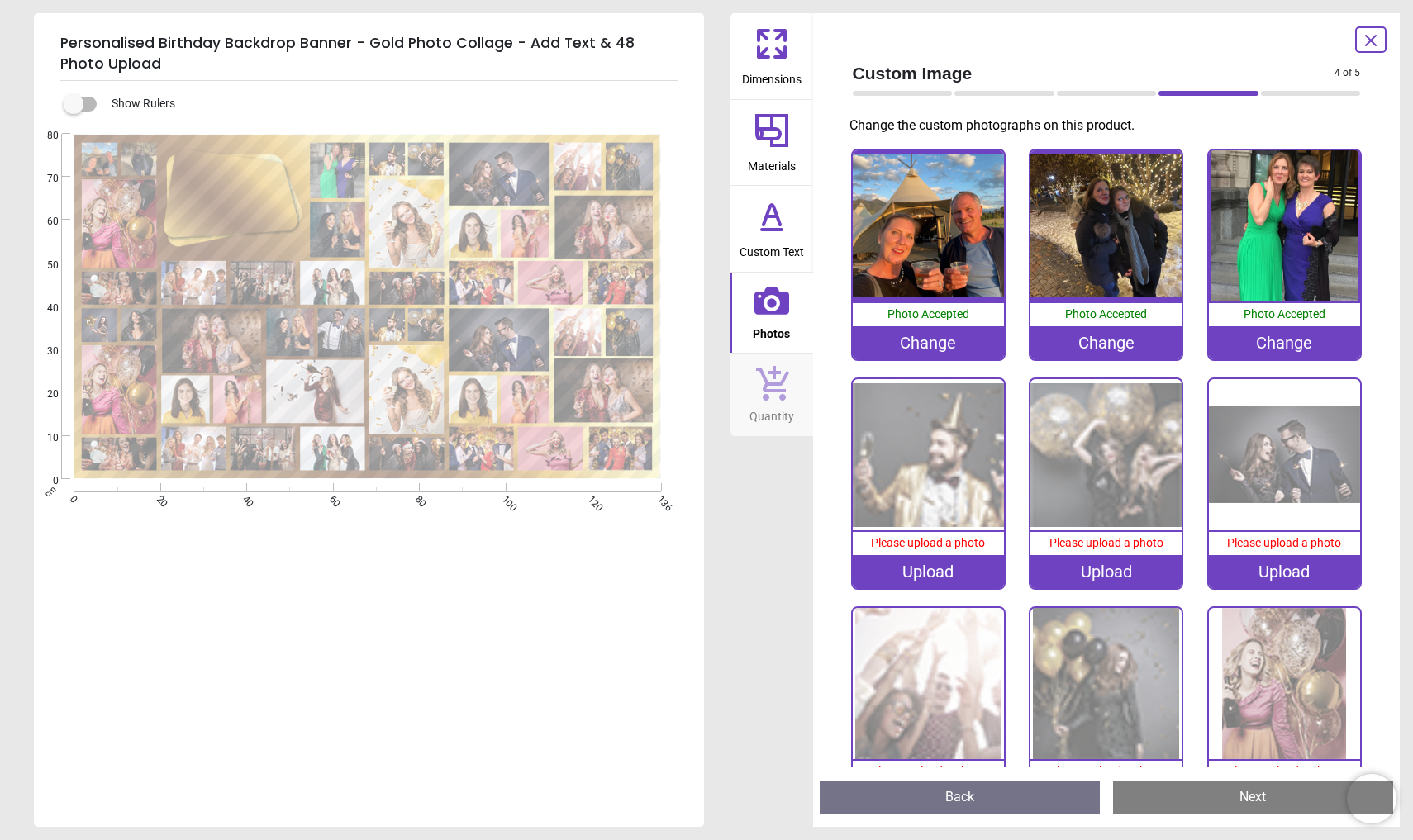
click at [958, 458] on img at bounding box center [929, 455] width 151 height 151
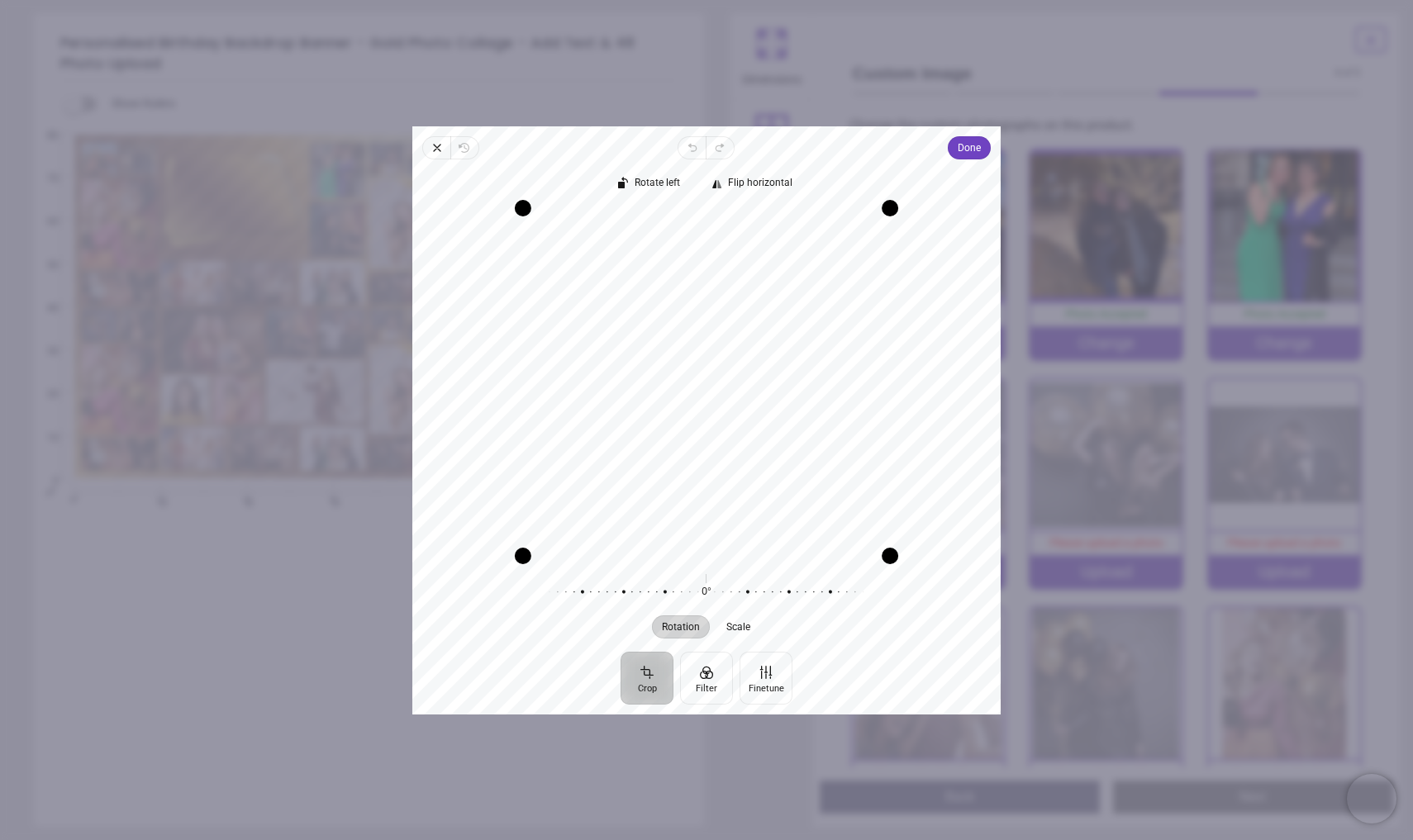
drag, startPoint x: 734, startPoint y: 433, endPoint x: 796, endPoint y: 443, distance: 62.8
click at [796, 443] on div "Recenter" at bounding box center [706, 381] width 562 height 347
click at [956, 163] on div "Rotate left Flip horizontal Recenter Rotation Scale 0° Reset" at bounding box center [706, 405] width 589 height 492
click at [957, 158] on span "Done" at bounding box center [969, 148] width 24 height 24
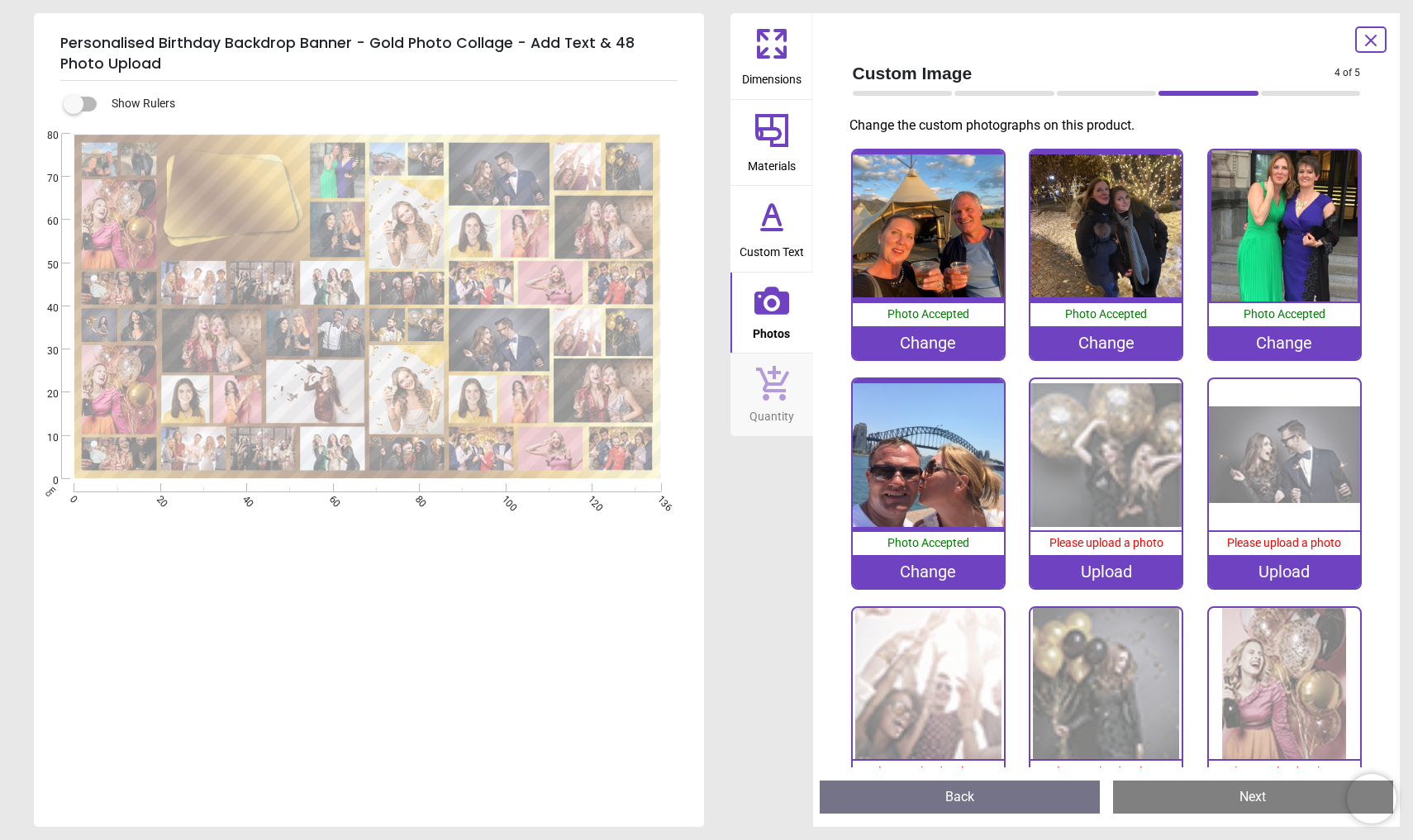
click at [1107, 546] on div "Please upload a photo" at bounding box center [1105, 543] width 151 height 24
click at [1220, 800] on button "Next" at bounding box center [1252, 797] width 280 height 33
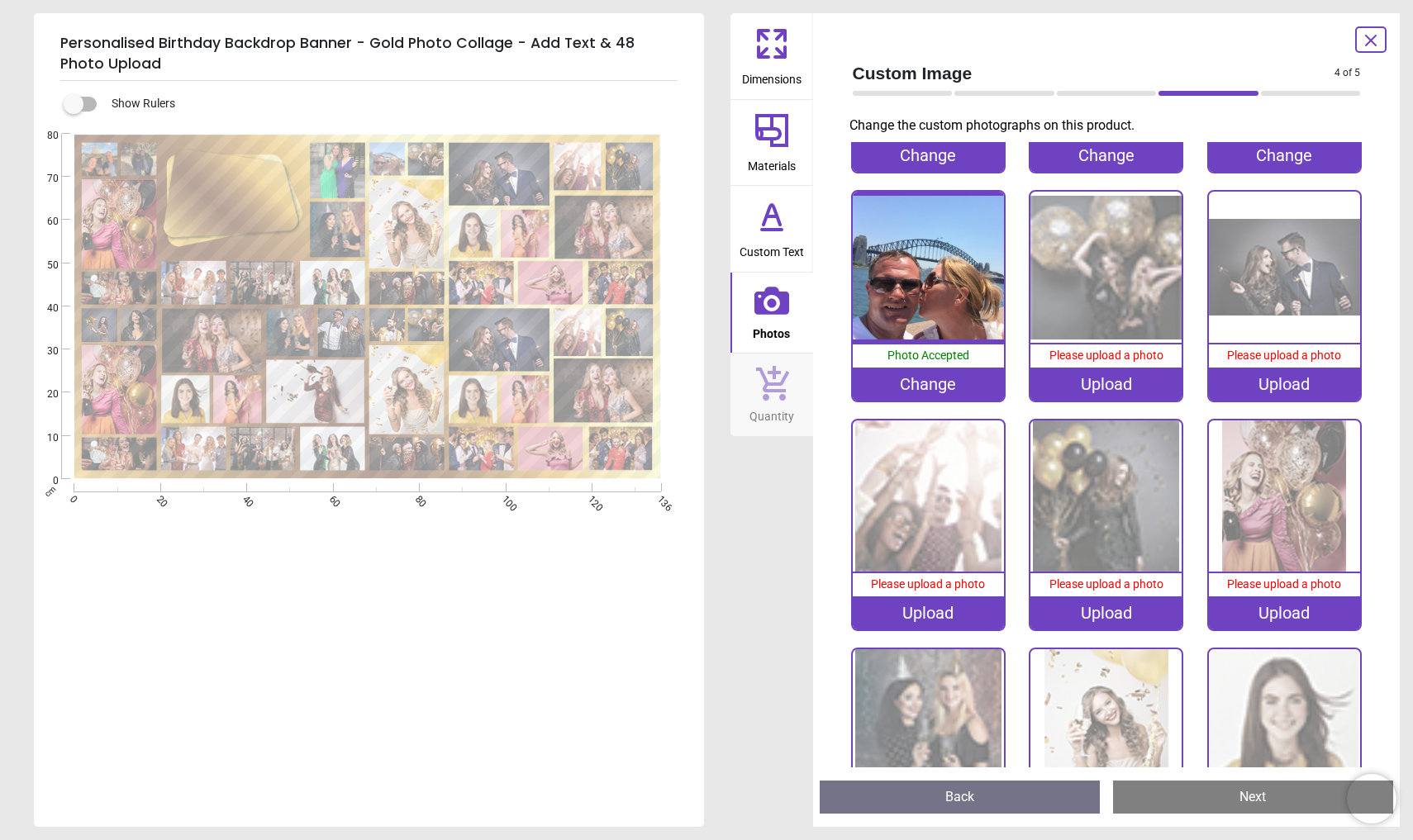
scroll to position [234, 0]
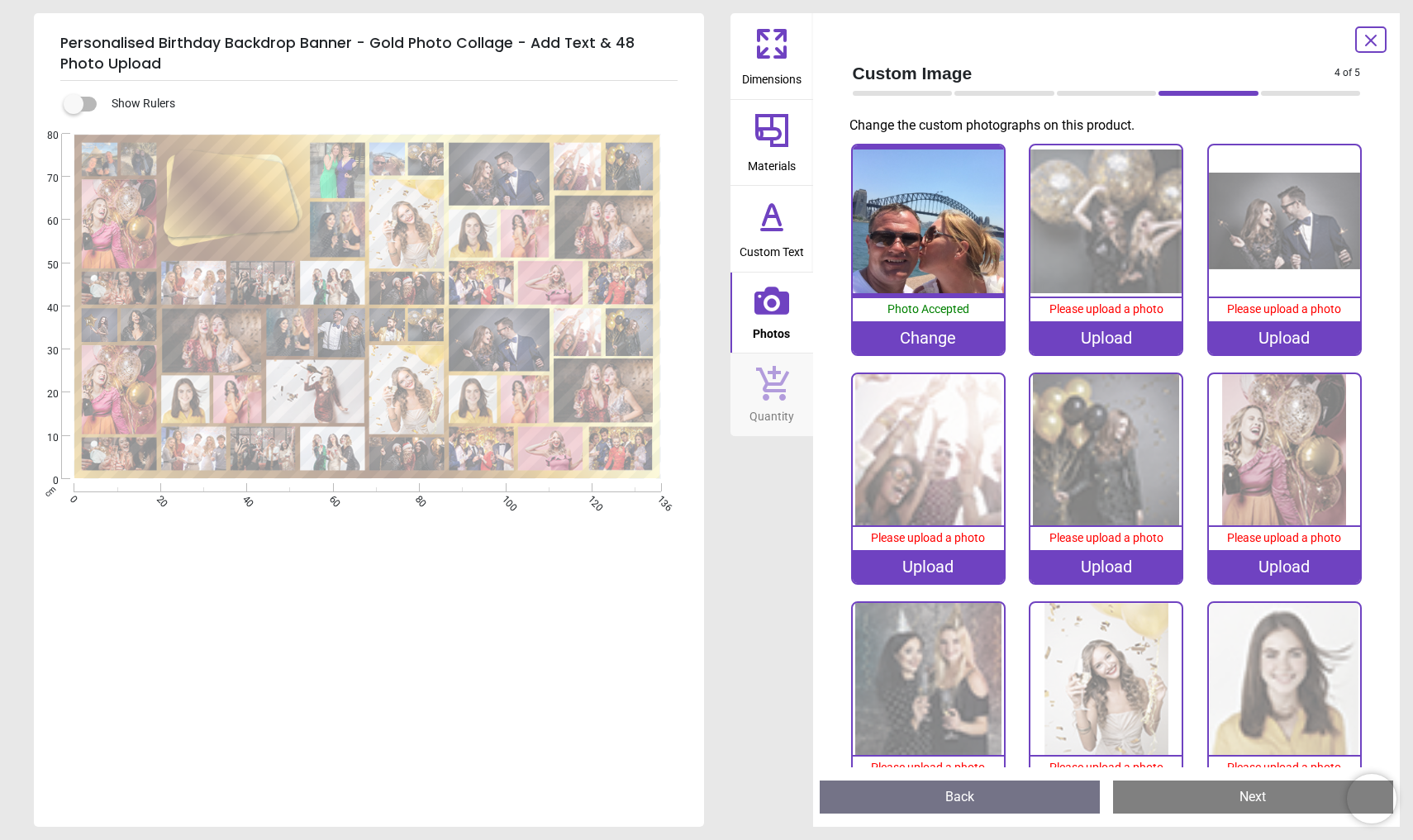
click at [1084, 328] on div "Upload" at bounding box center [1105, 338] width 151 height 33
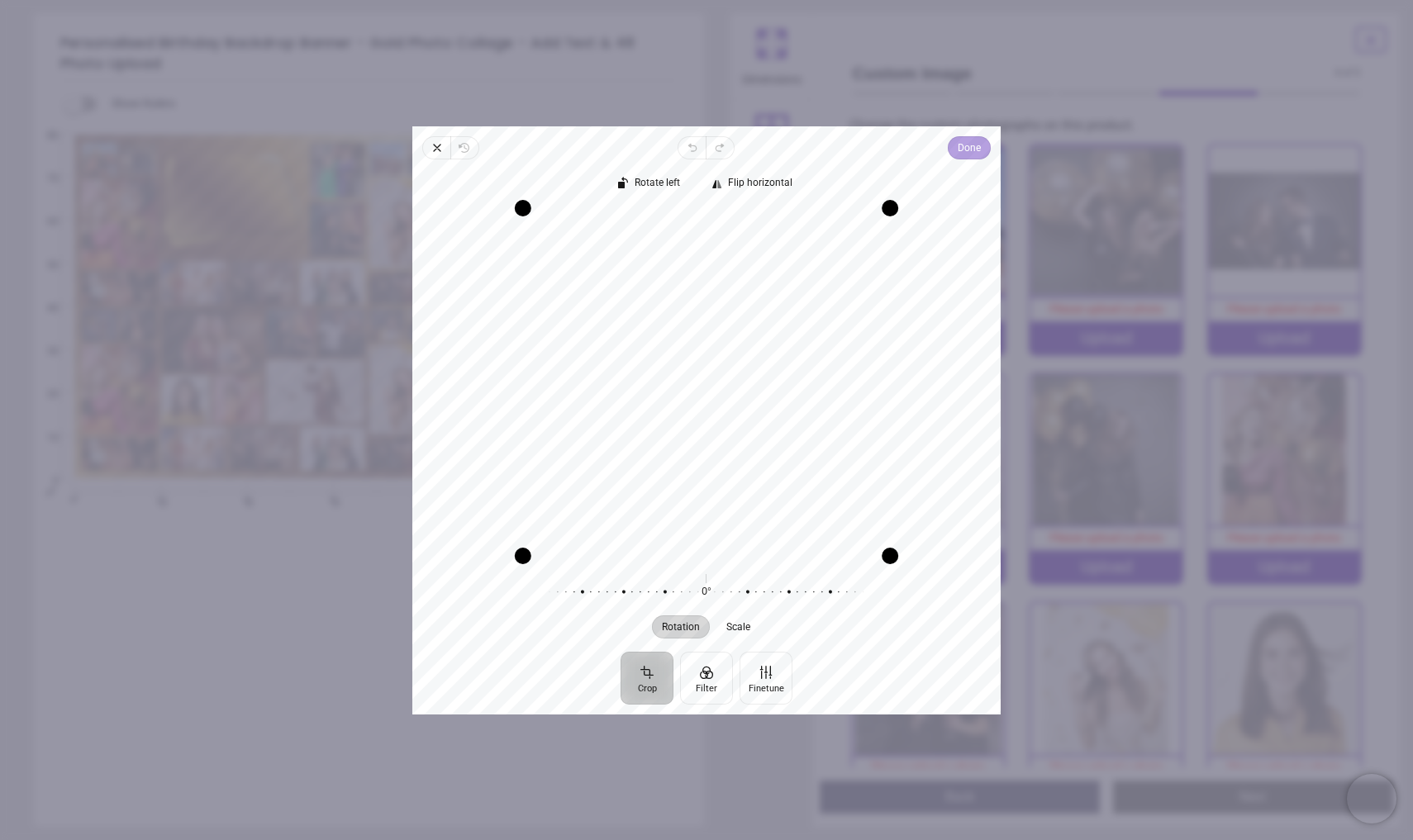
click at [967, 151] on span "Done" at bounding box center [969, 147] width 24 height 20
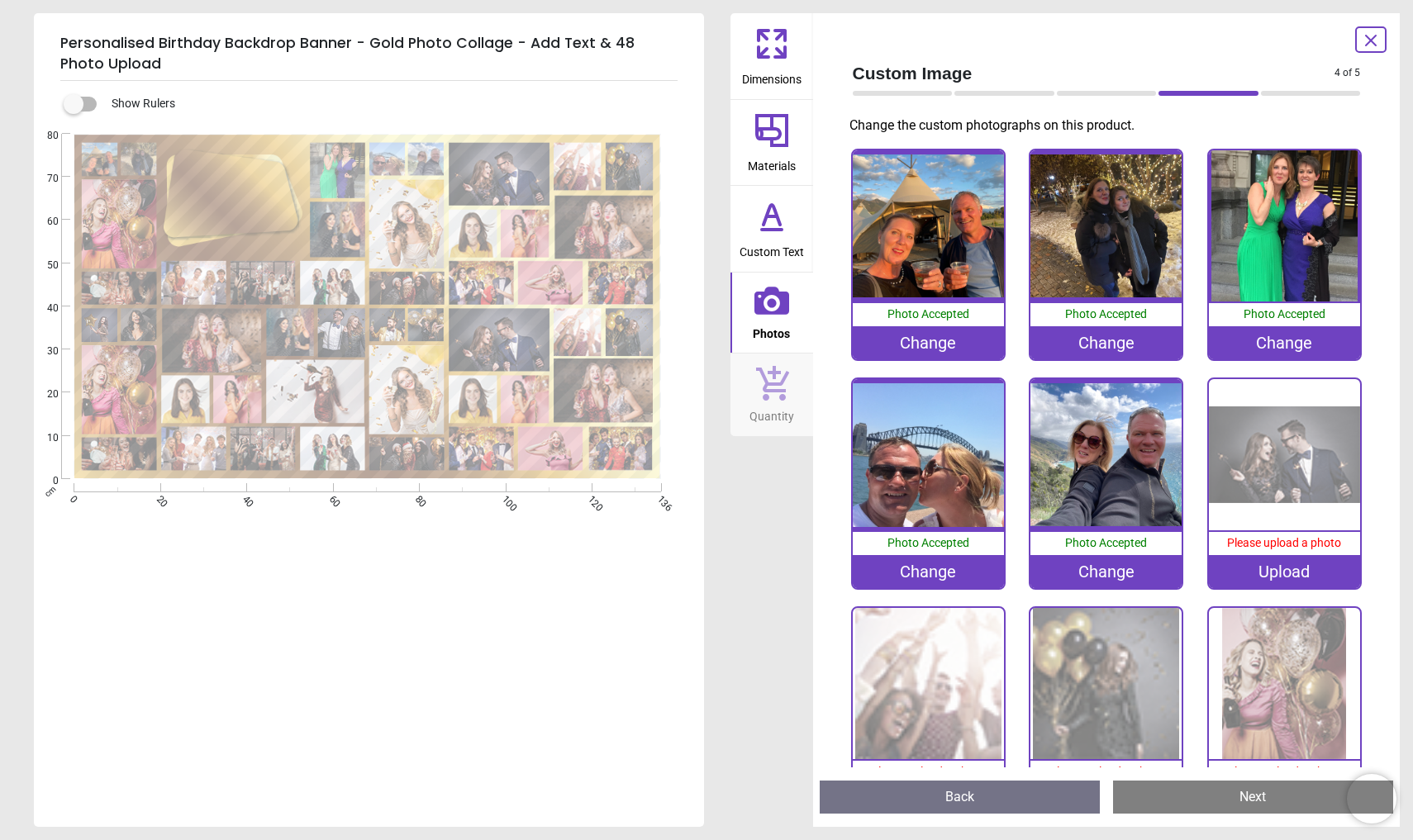
scroll to position [234, 0]
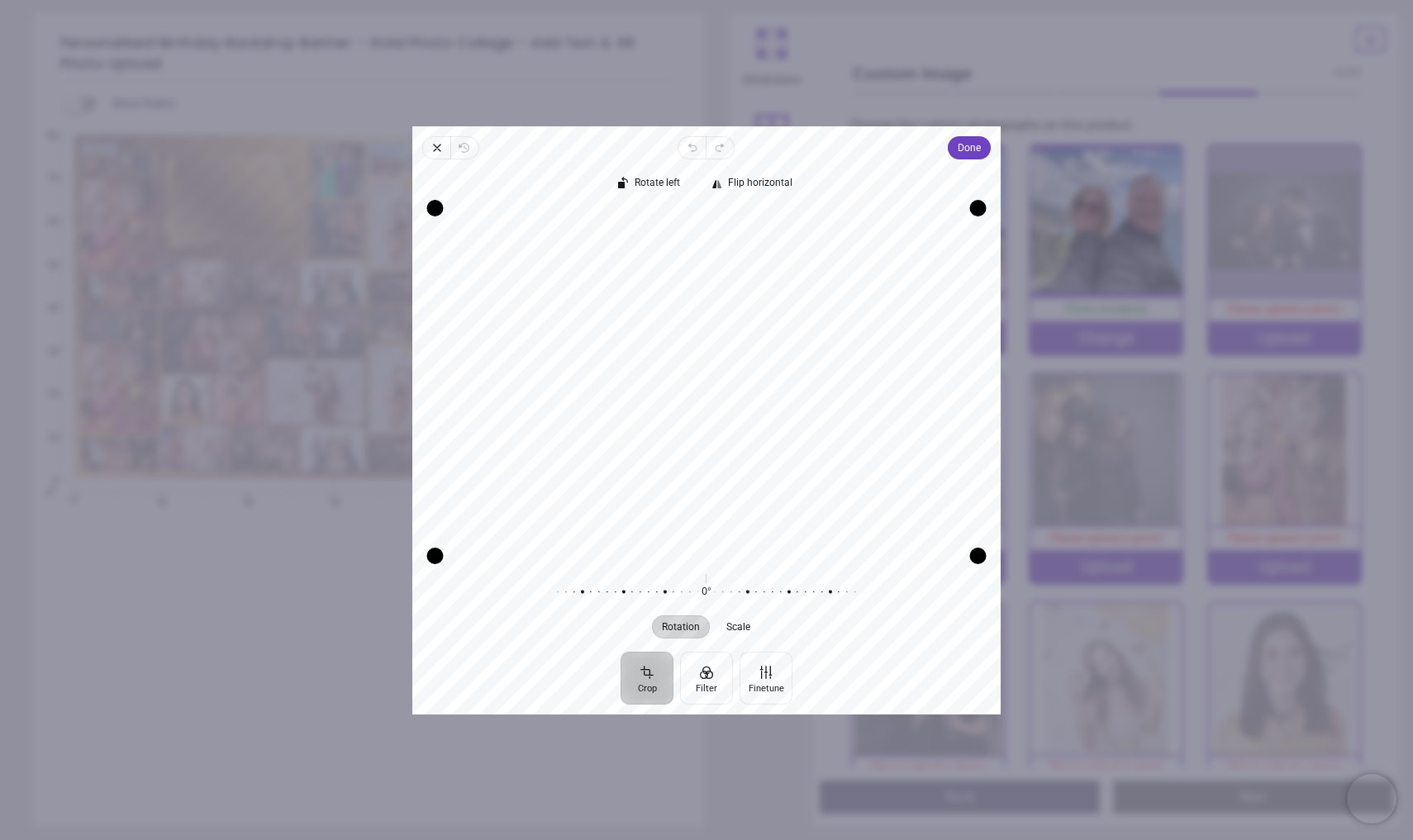
drag, startPoint x: 784, startPoint y: 363, endPoint x: 812, endPoint y: 574, distance: 212.8
click at [812, 574] on div "Rotate left Flip horizontal Recenter Rotation Scale 0° Reset" at bounding box center [706, 405] width 589 height 492
drag, startPoint x: 863, startPoint y: 402, endPoint x: 863, endPoint y: 414, distance: 12.0
click at [863, 414] on div "Recenter" at bounding box center [706, 381] width 562 height 347
drag, startPoint x: 863, startPoint y: 442, endPoint x: 863, endPoint y: 416, distance: 26.0
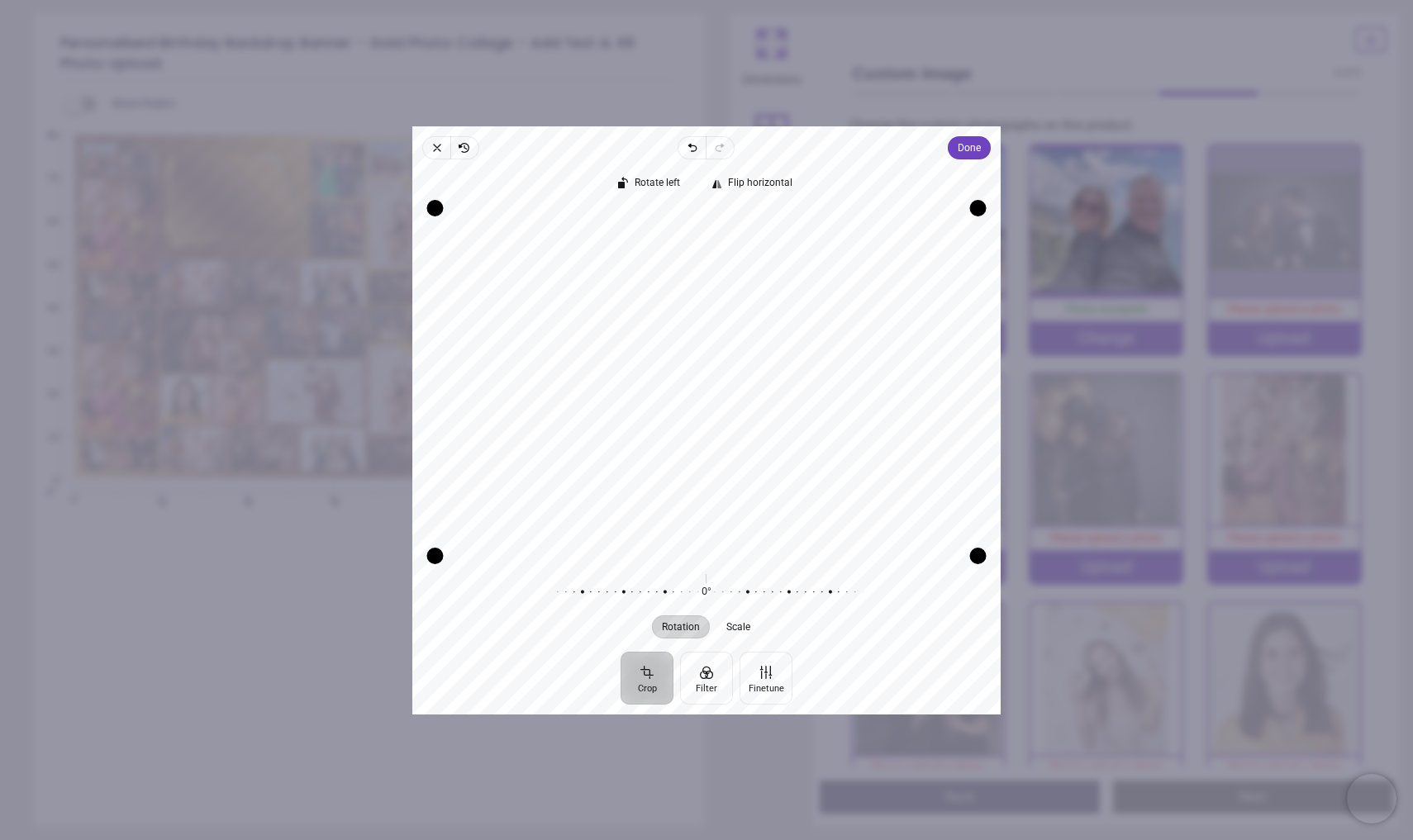
click at [863, 416] on div "Recenter" at bounding box center [706, 381] width 562 height 347
click at [966, 152] on span "Done" at bounding box center [969, 147] width 24 height 20
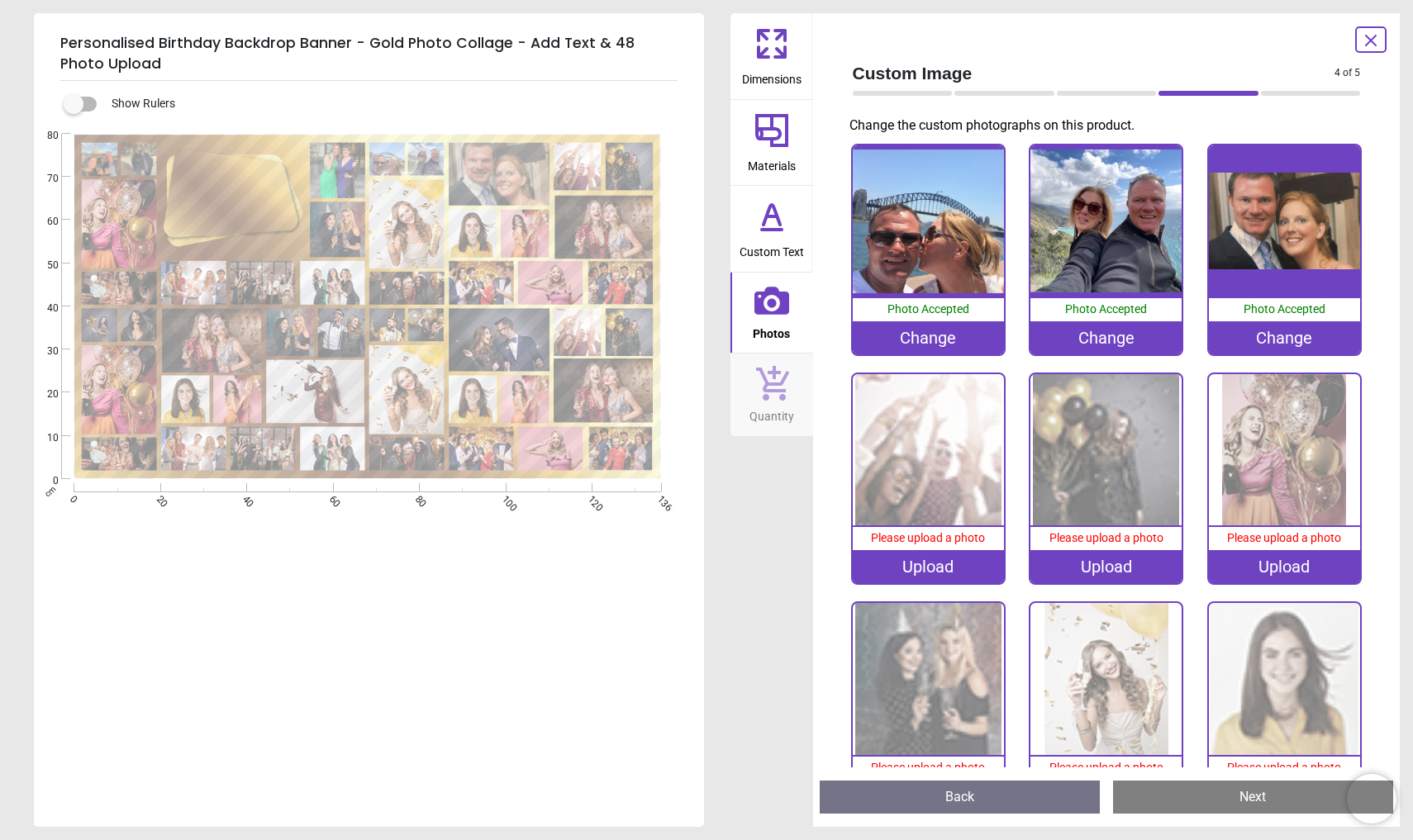
click at [916, 534] on span "Please upload a photo" at bounding box center [928, 537] width 114 height 13
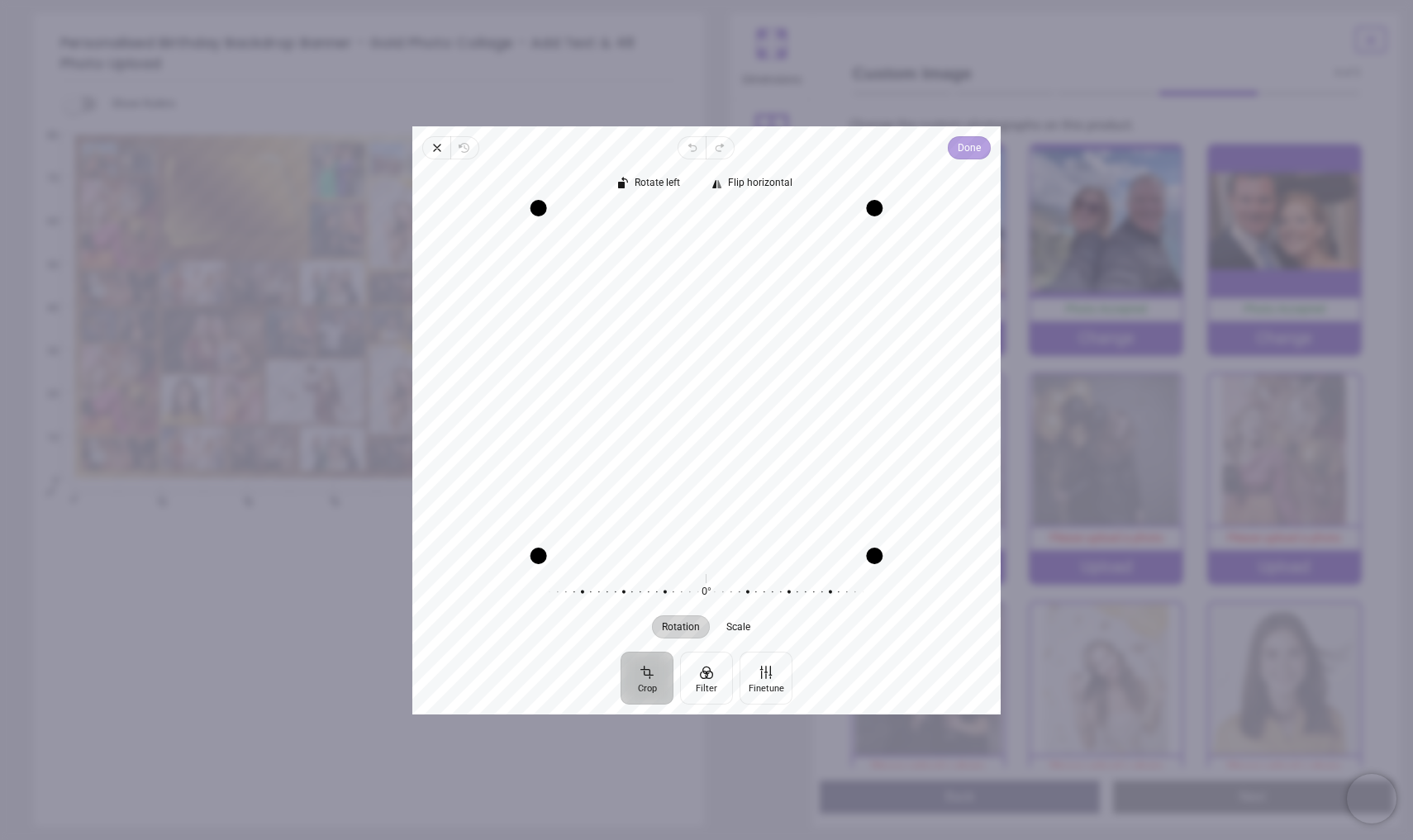
click at [978, 142] on span "Done" at bounding box center [969, 147] width 24 height 20
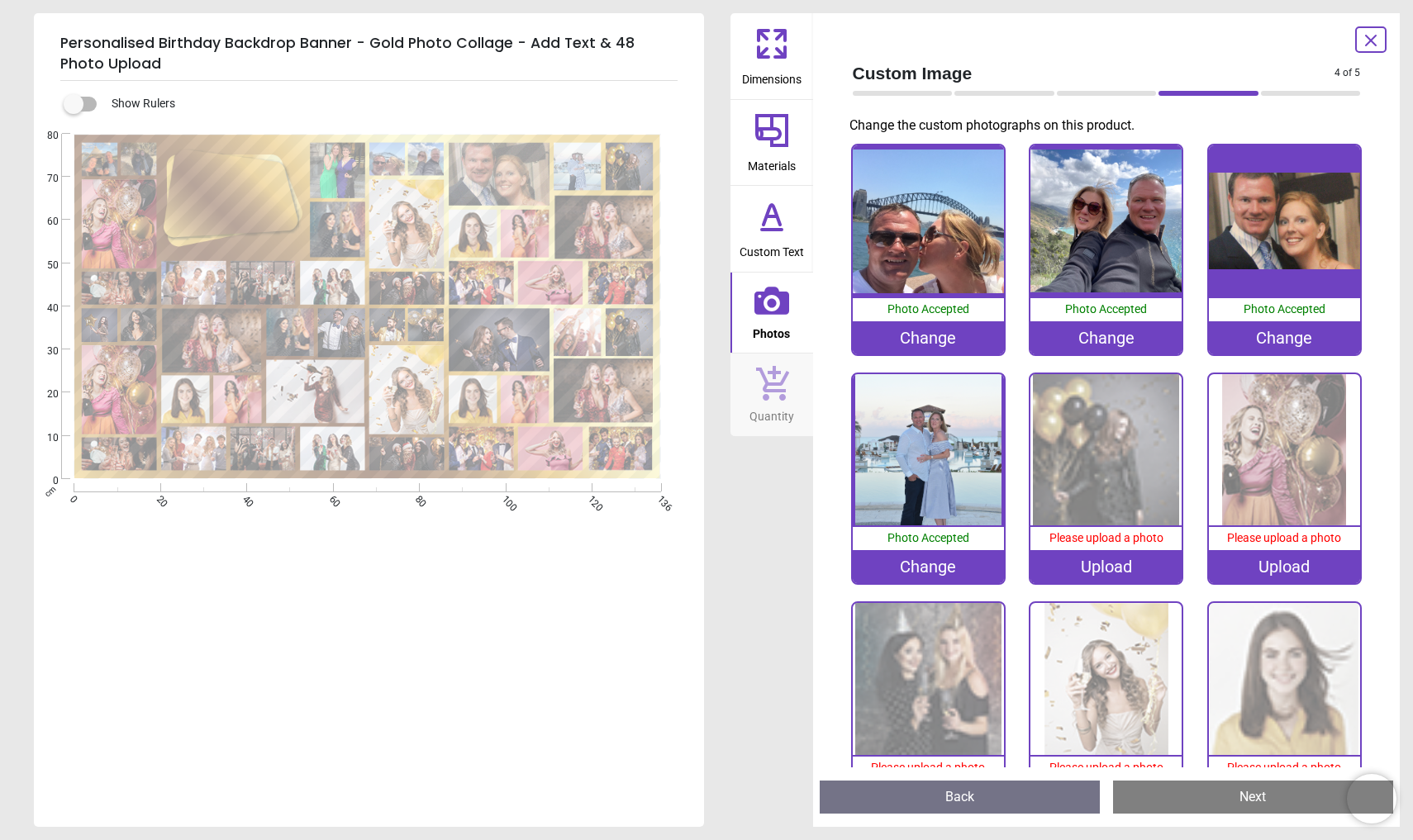
click at [1102, 489] on img at bounding box center [1105, 450] width 151 height 151
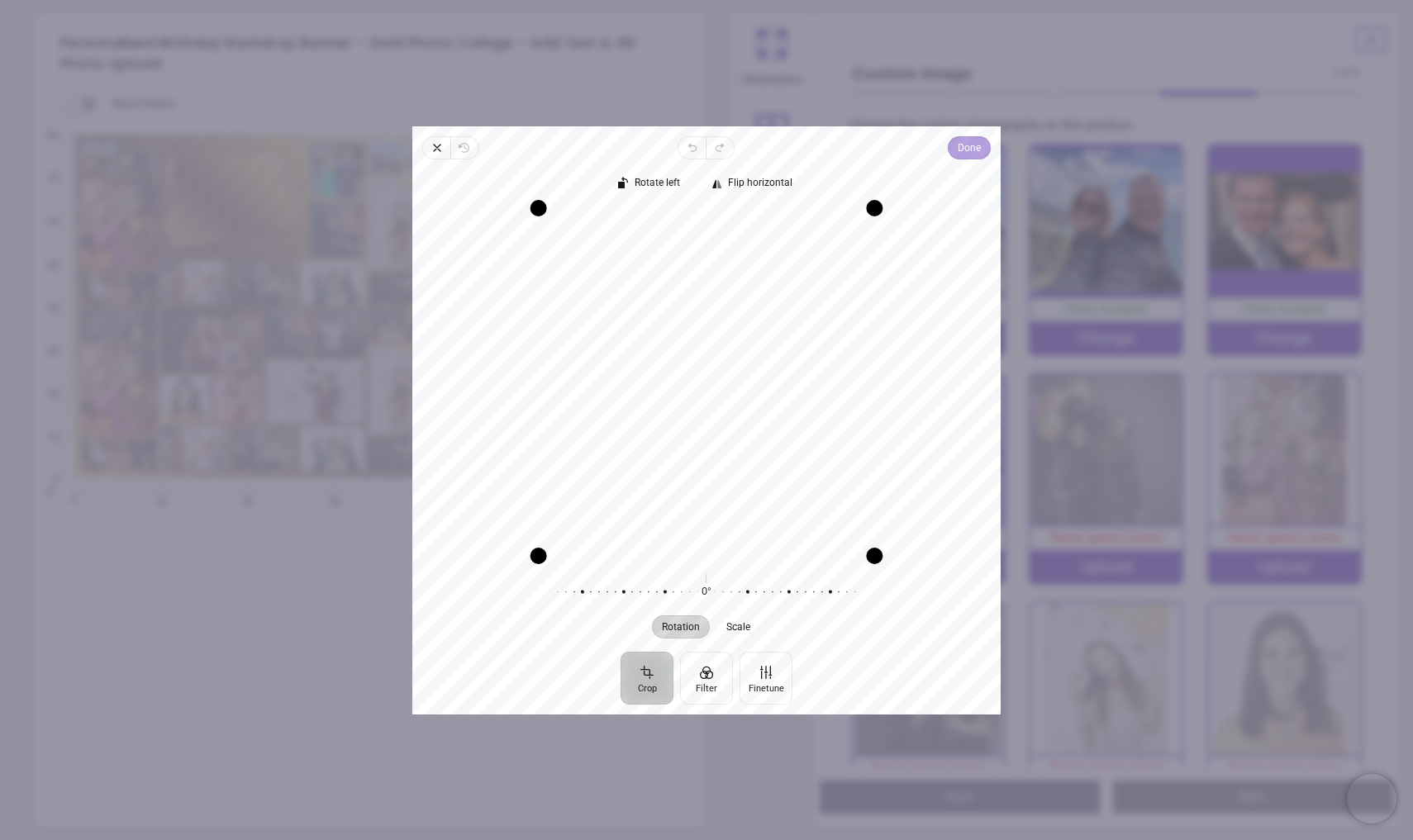
click at [968, 153] on span "Done" at bounding box center [969, 147] width 24 height 20
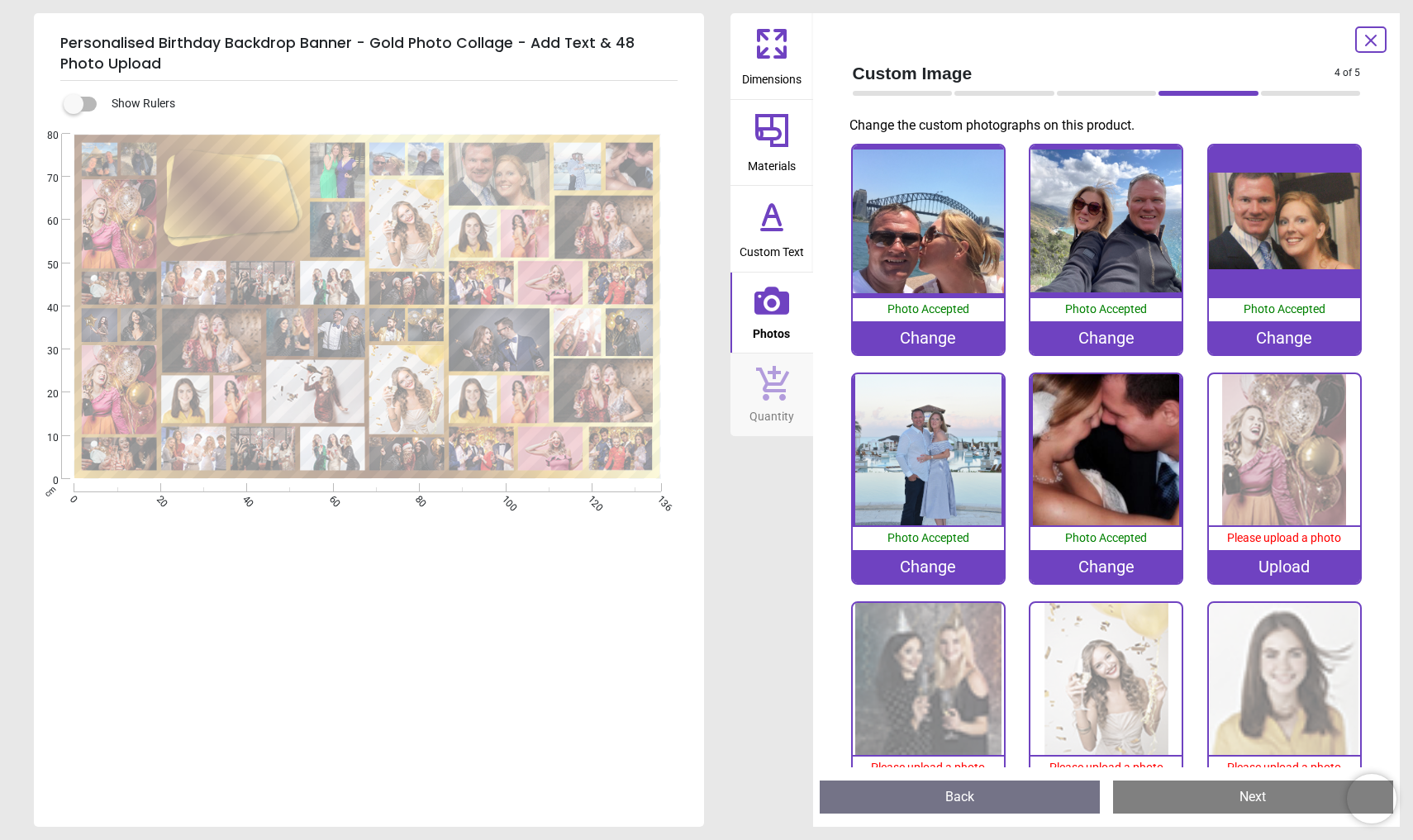
click at [1289, 506] on img at bounding box center [1284, 450] width 151 height 151
